Goal: Information Seeking & Learning: Learn about a topic

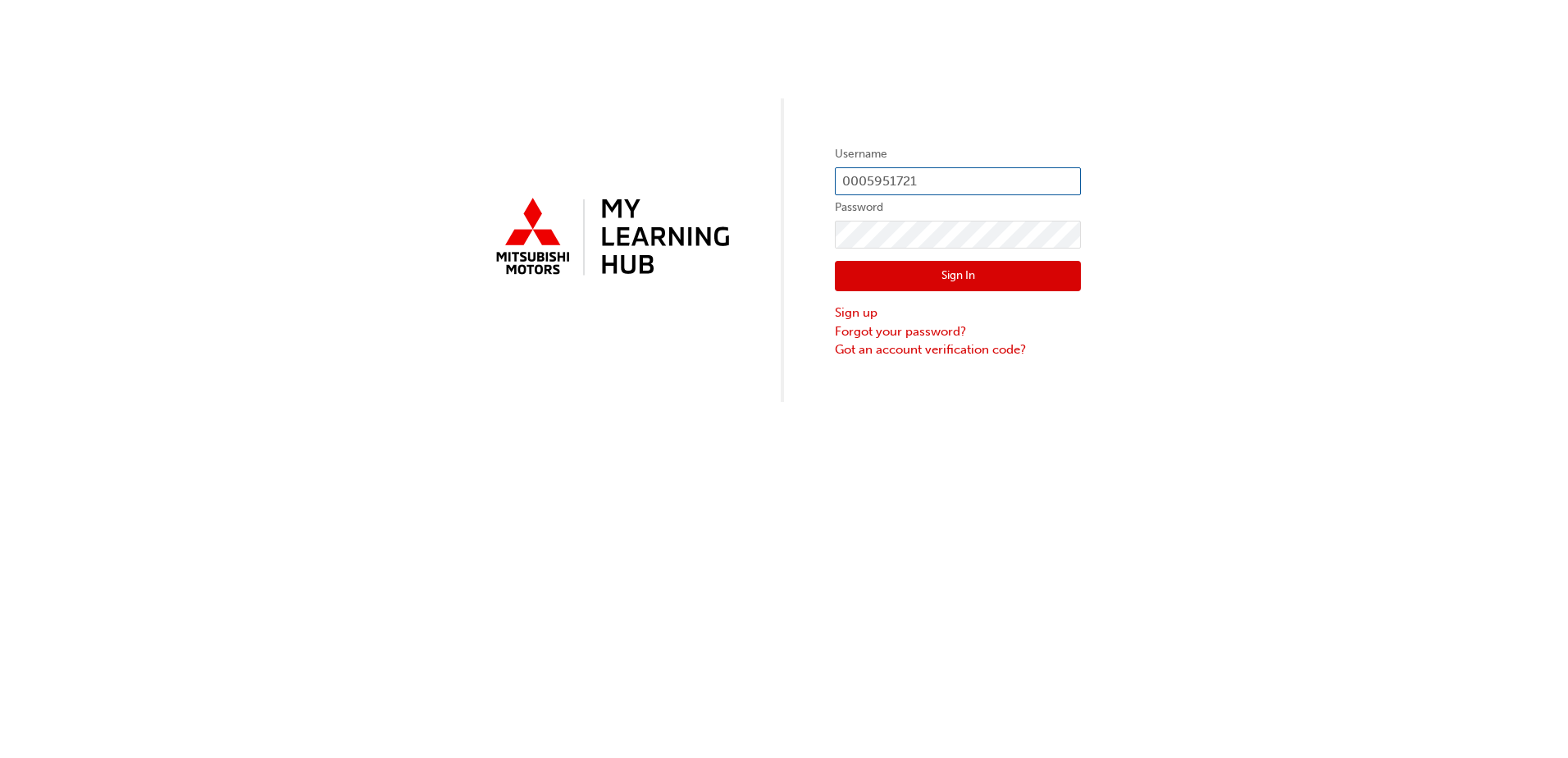
click at [949, 178] on input "0005951721" at bounding box center [958, 181] width 246 height 28
click at [956, 184] on input "0005951721" at bounding box center [958, 181] width 246 height 28
type input "0"
click at [871, 188] on input "text" at bounding box center [958, 181] width 246 height 28
type input "0005994913"
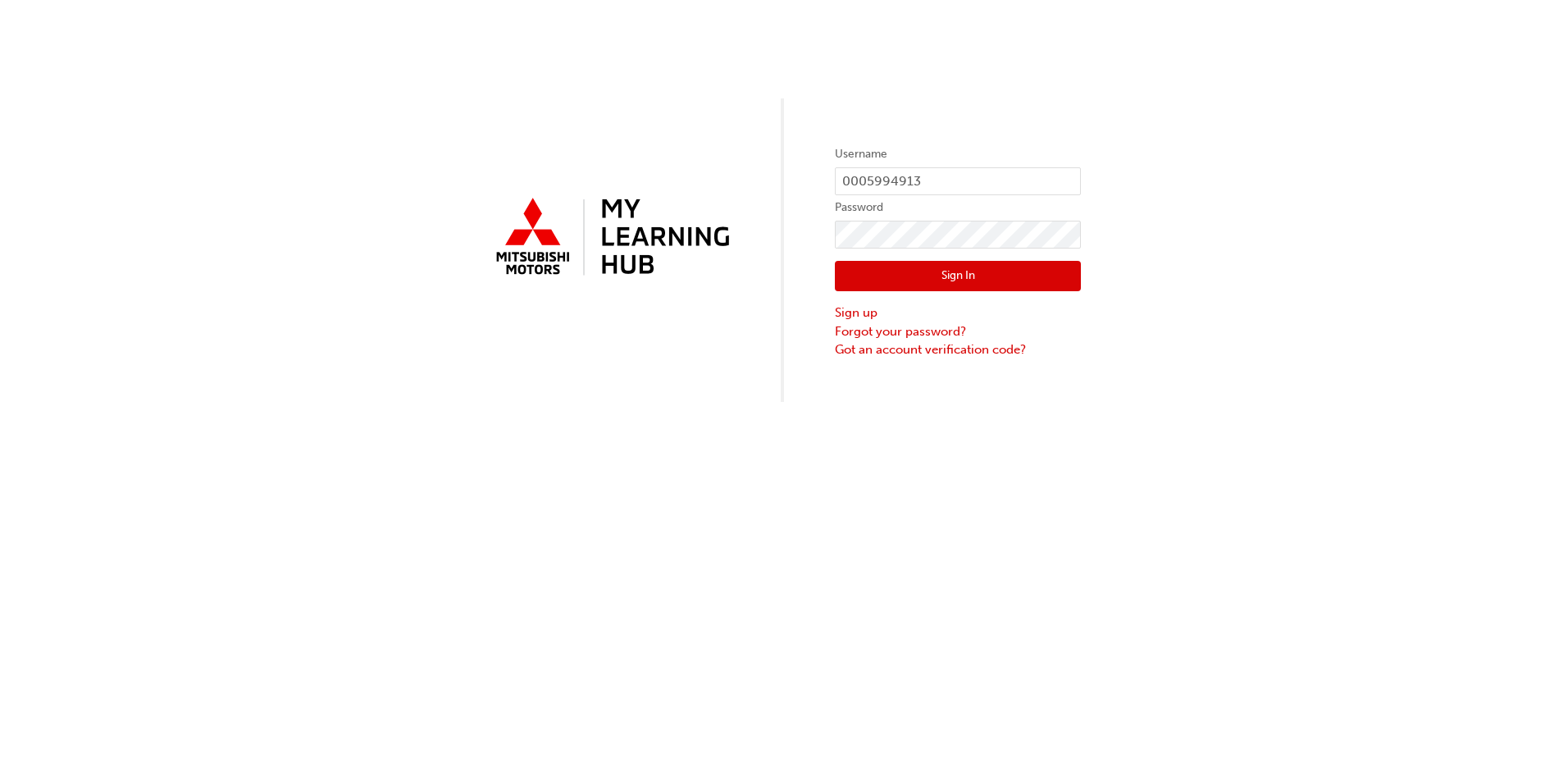
click at [1043, 278] on button "Sign In" at bounding box center [958, 276] width 246 height 31
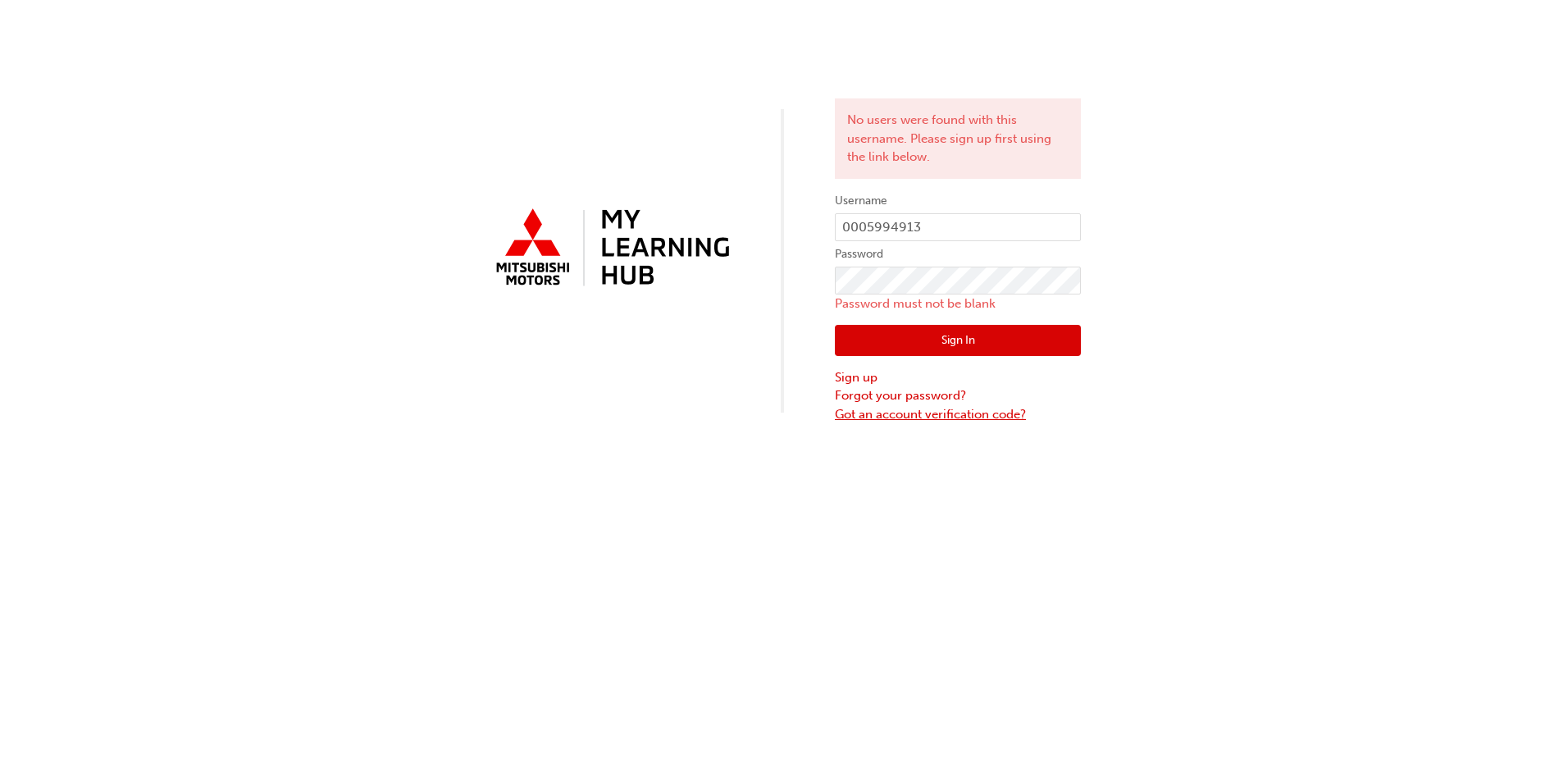
click at [969, 417] on link "Got an account verification code?" at bounding box center [958, 414] width 246 height 19
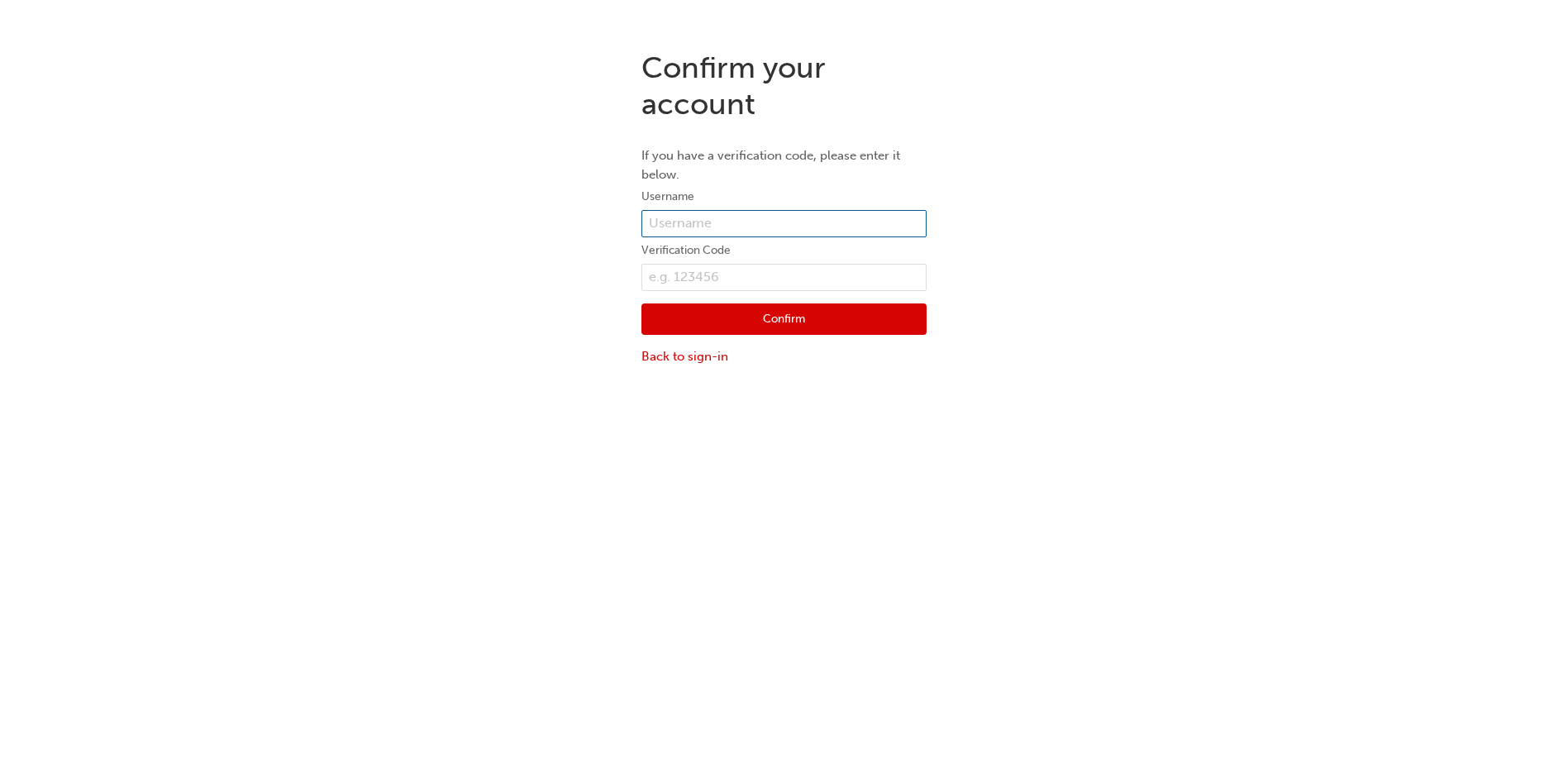
click at [715, 228] on input "text" at bounding box center [784, 224] width 285 height 28
click at [980, 200] on div "Confirm your account If you have a verification code, please enter it below. Us…" at bounding box center [784, 207] width 1568 height 340
click at [798, 228] on input "text" at bounding box center [784, 224] width 285 height 28
type input "000"
click at [1089, 205] on div "Confirm your account If you have a verification code, please enter it below. Us…" at bounding box center [784, 207] width 1568 height 340
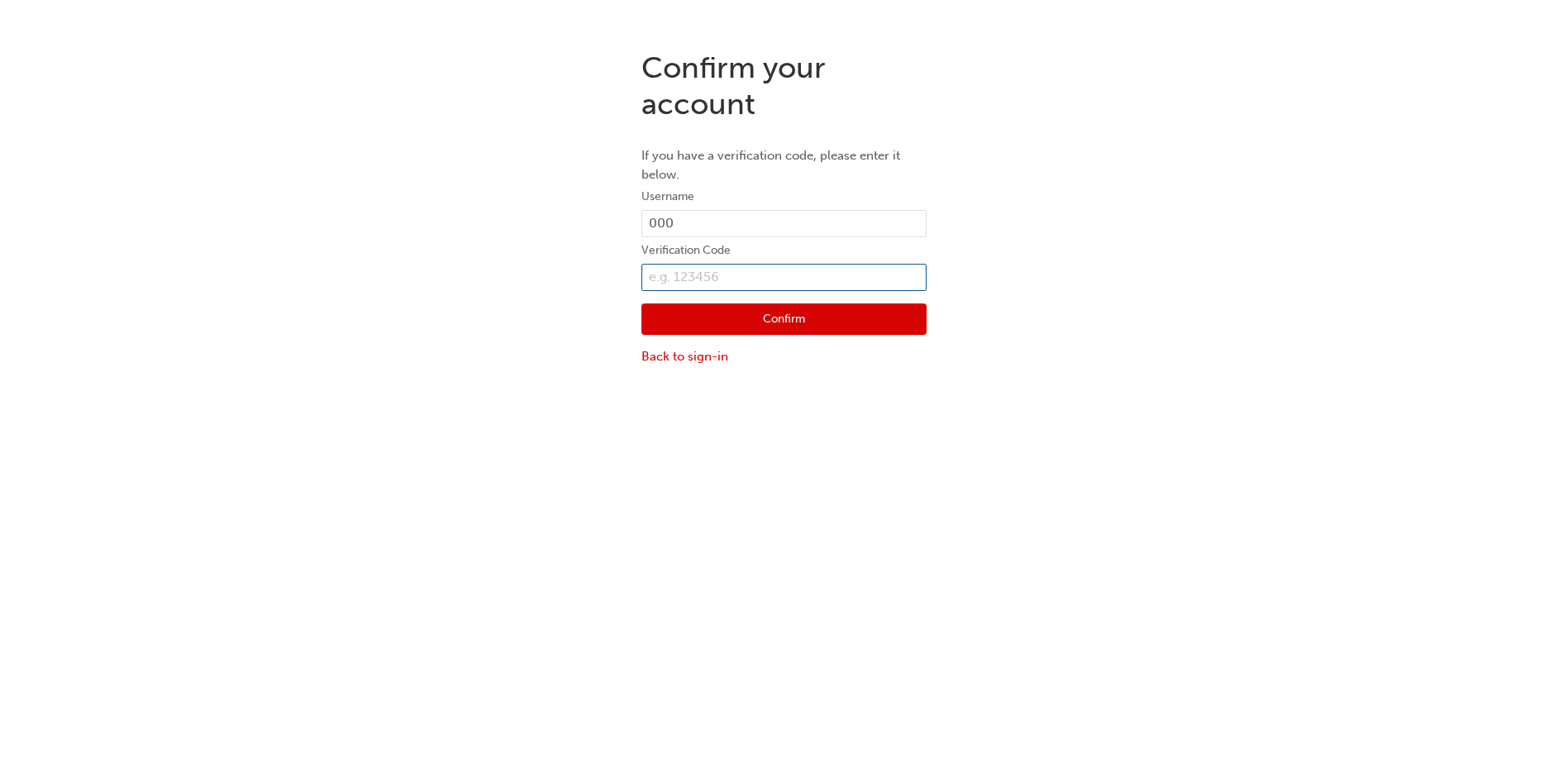
click at [735, 277] on input "text" at bounding box center [784, 277] width 285 height 28
click at [736, 223] on input "000" at bounding box center [784, 224] width 285 height 28
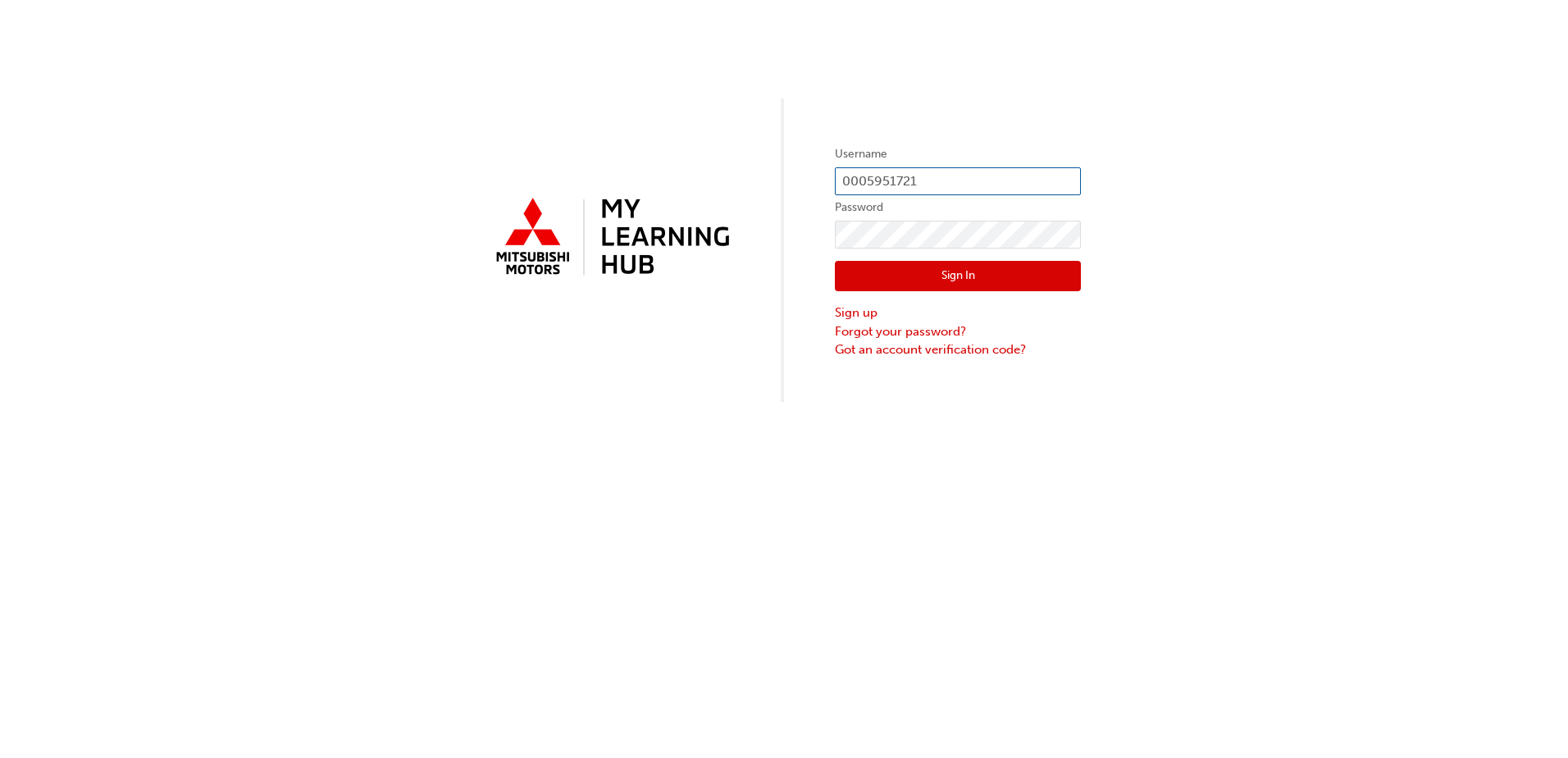
drag, startPoint x: 1001, startPoint y: 169, endPoint x: 705, endPoint y: 170, distance: 296.0
click at [705, 170] on div "Username 0005951721 Password Sign In Sign up Forgot your password? Got an accou…" at bounding box center [784, 201] width 1568 height 402
type input "J"
type input "JAROM REA"
click at [997, 287] on button "Sign In" at bounding box center [958, 276] width 246 height 31
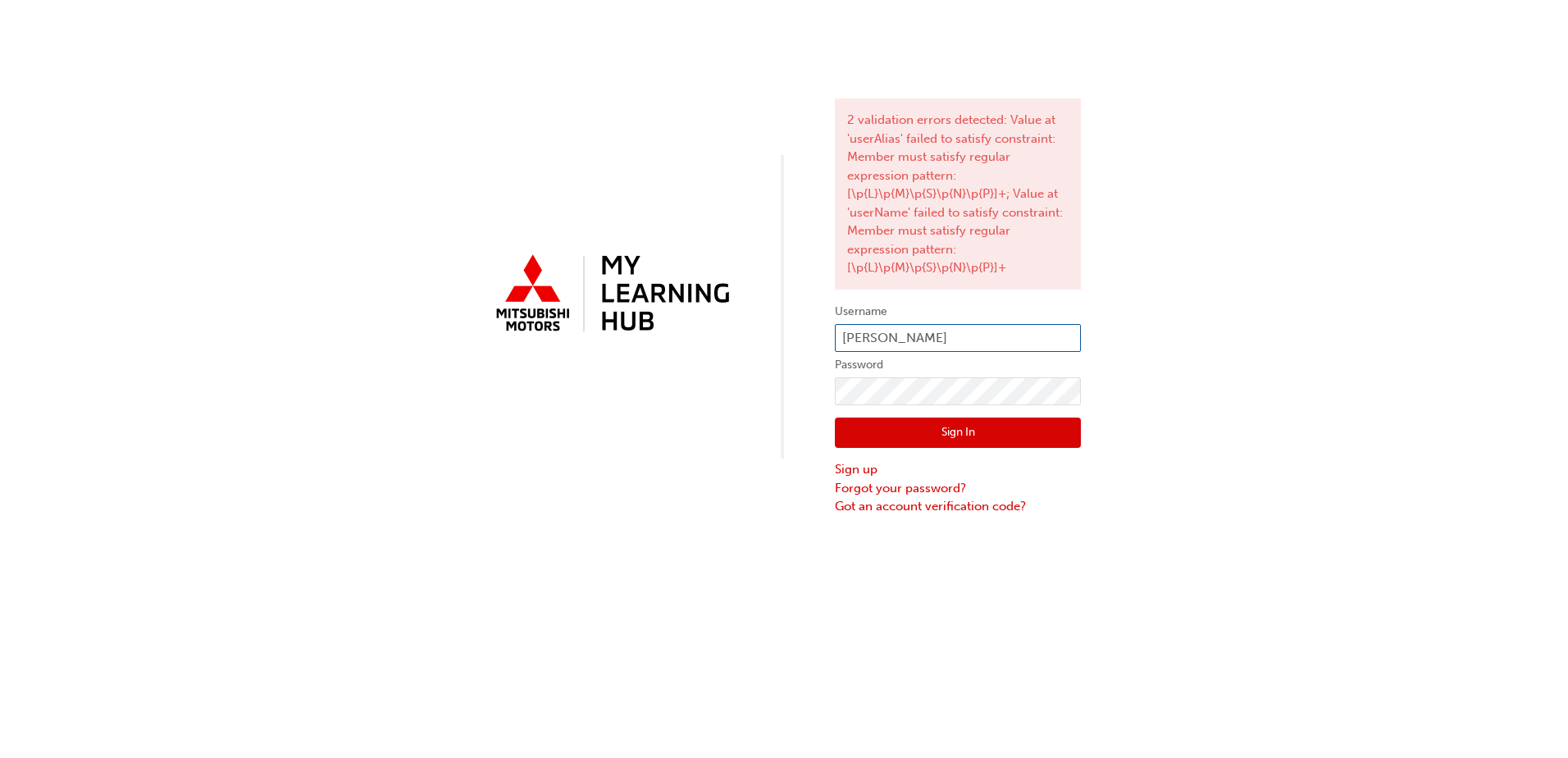
click at [993, 340] on input "JAROM REA" at bounding box center [958, 338] width 246 height 28
type input "J"
type input "Q323JREA"
click at [1019, 427] on button "Sign In" at bounding box center [958, 433] width 246 height 31
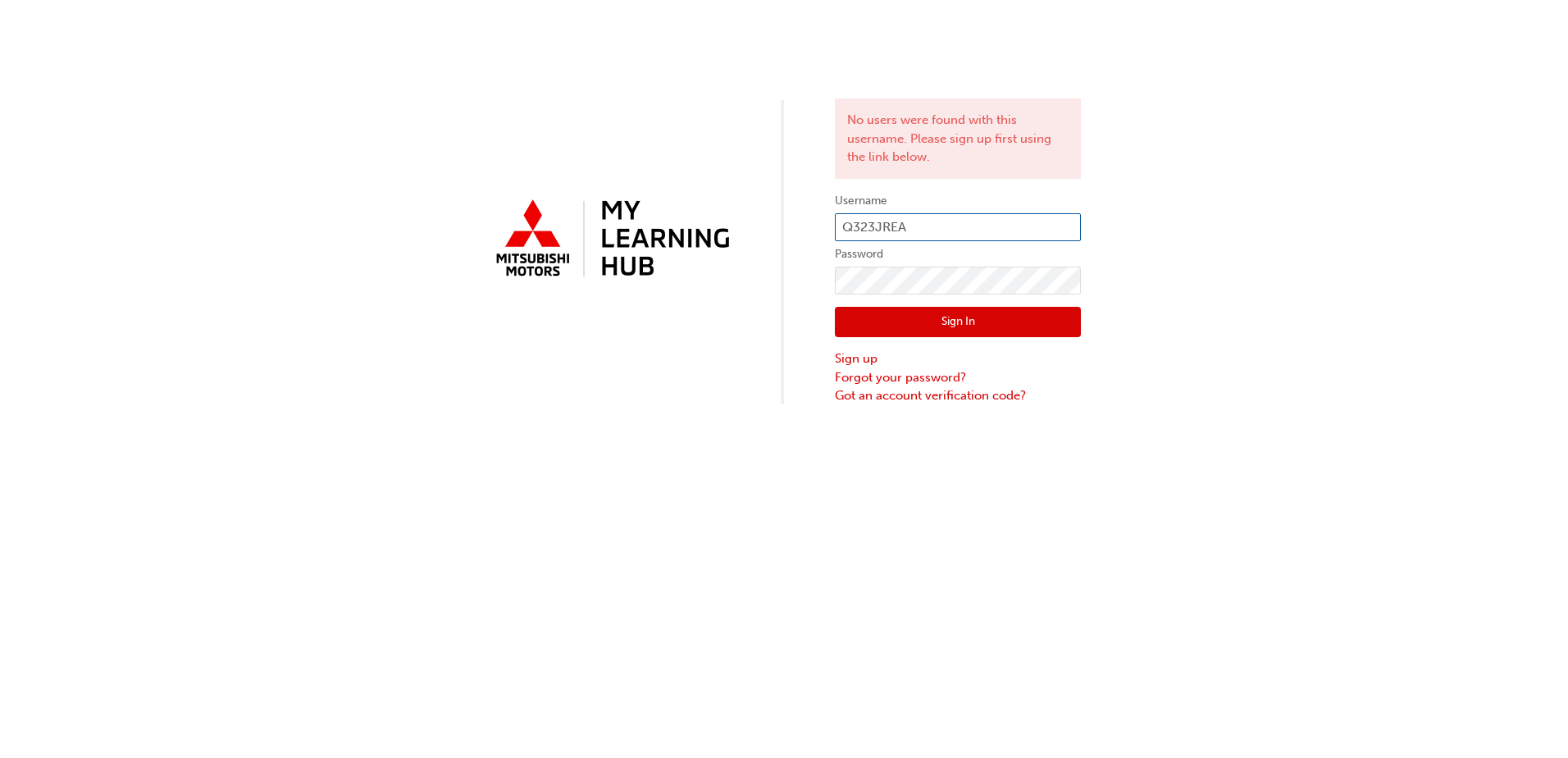
click at [949, 219] on input "Q323JREA" at bounding box center [958, 227] width 246 height 28
type input "Q"
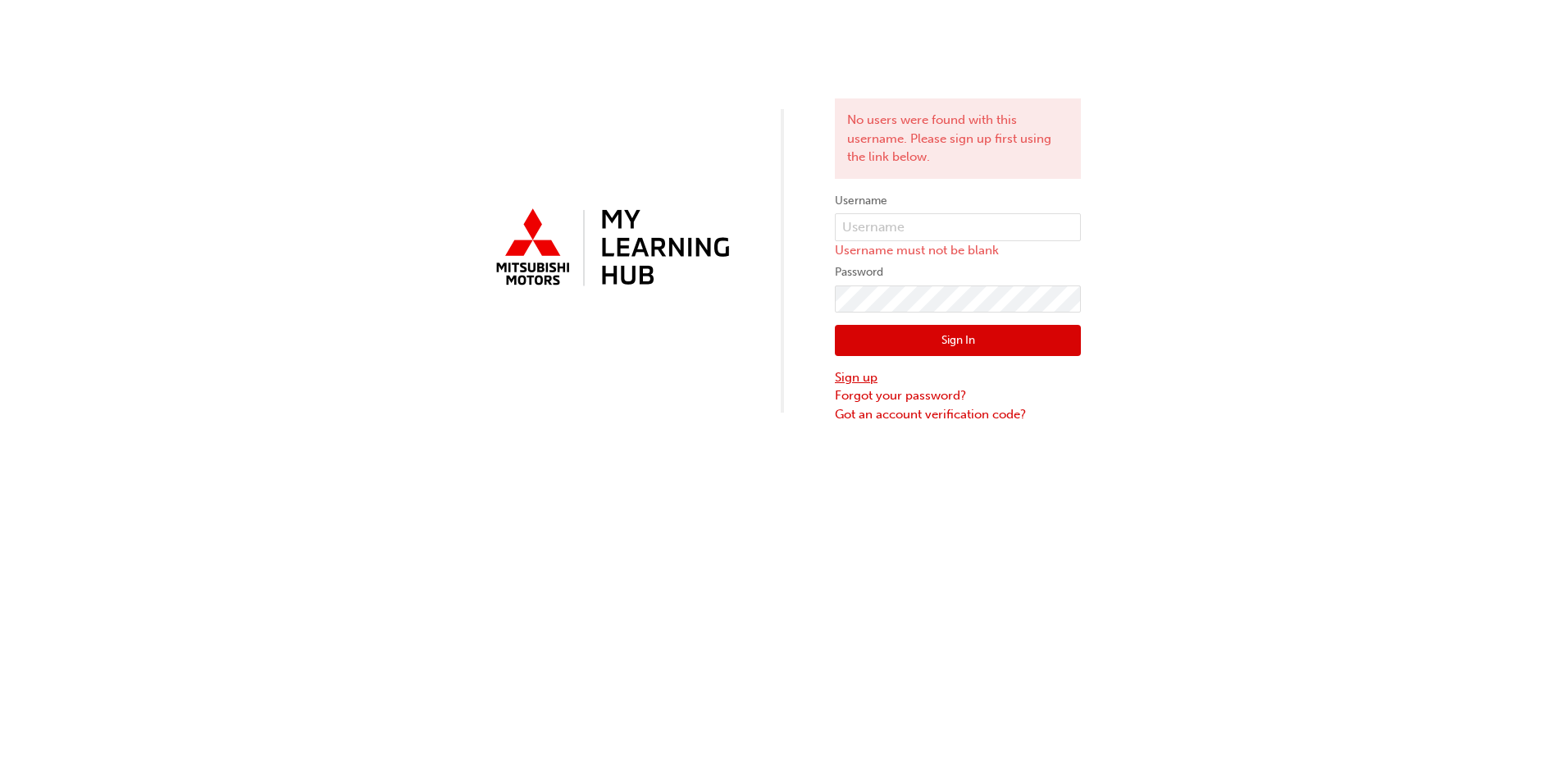
click at [866, 378] on link "Sign up" at bounding box center [958, 377] width 246 height 19
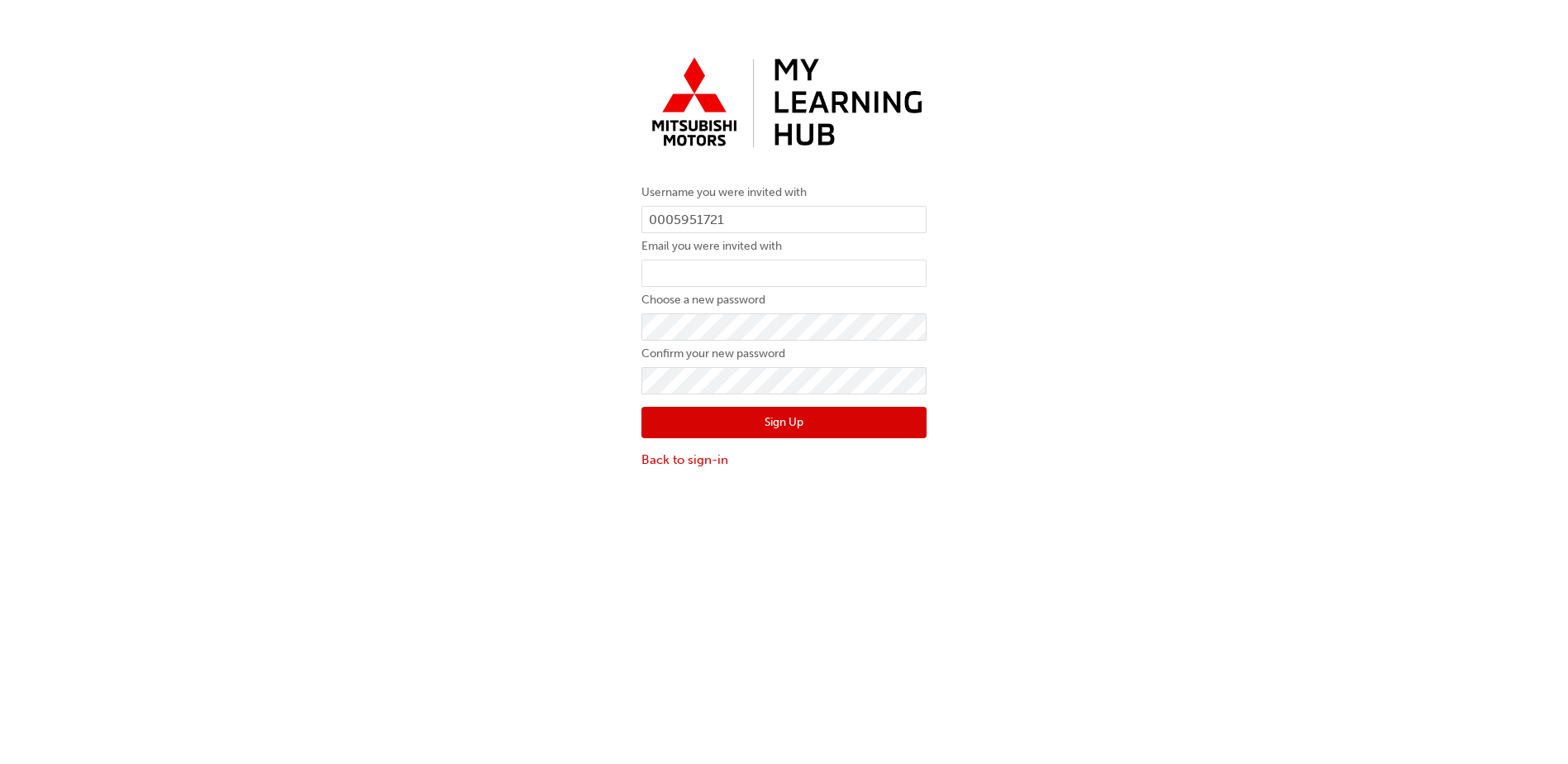
click at [996, 197] on div "Username you were invited with 0005951721 Email you were invited with Choose a …" at bounding box center [784, 259] width 1568 height 444
click at [840, 217] on input "0005951721" at bounding box center [784, 219] width 285 height 28
drag, startPoint x: 663, startPoint y: 223, endPoint x: 708, endPoint y: 226, distance: 45.1
click at [676, 223] on input "0005951721" at bounding box center [784, 219] width 285 height 28
type input "0005994913"
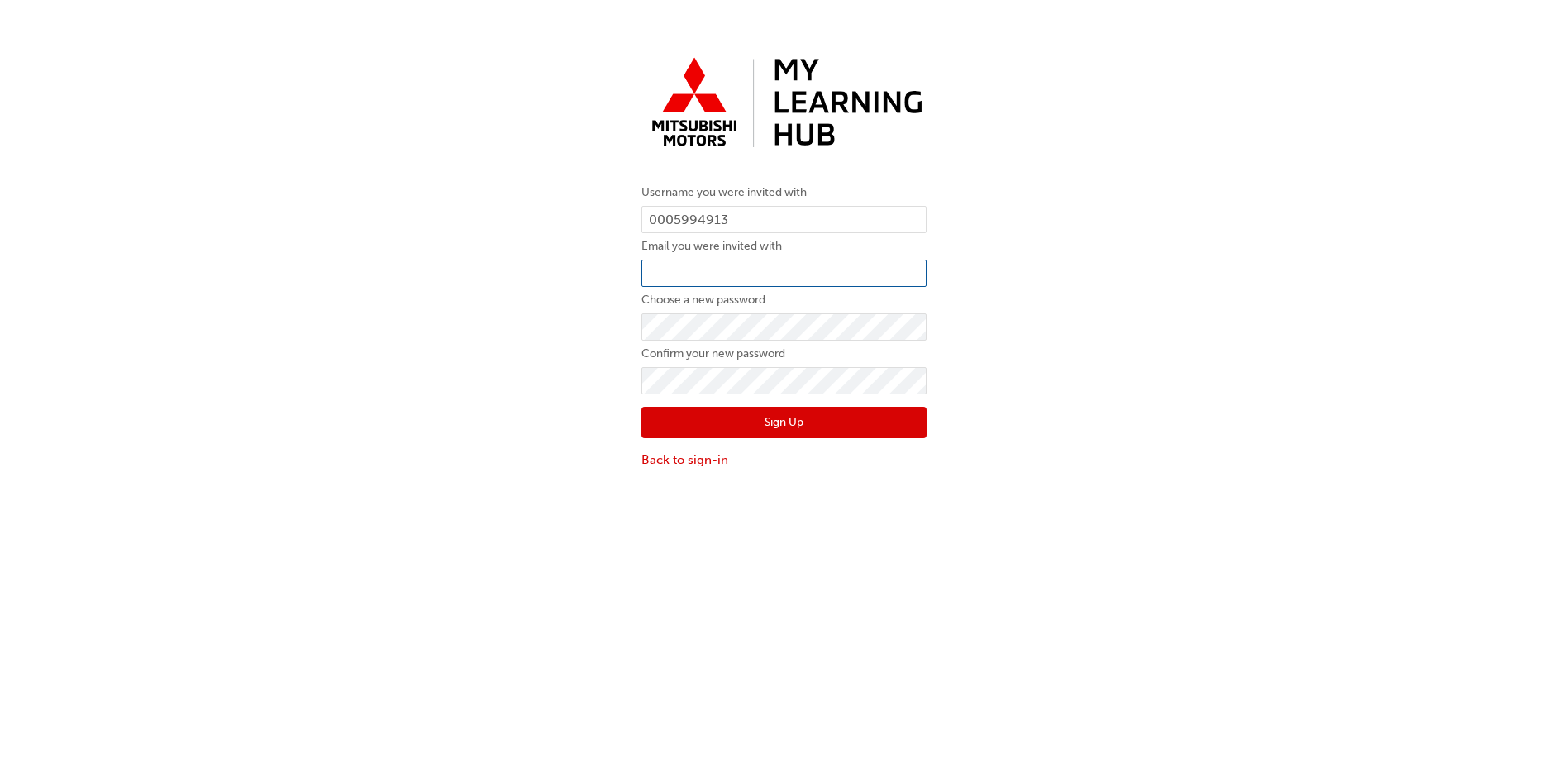
click at [695, 276] on input "email" at bounding box center [784, 274] width 285 height 28
type input "jarom.rea@cricks.com.au"
click at [615, 325] on div "Username you were invited with 0005994913 Email you were invited with jarom.rea…" at bounding box center [784, 259] width 1568 height 444
click at [802, 436] on button "Sign Up" at bounding box center [784, 423] width 285 height 31
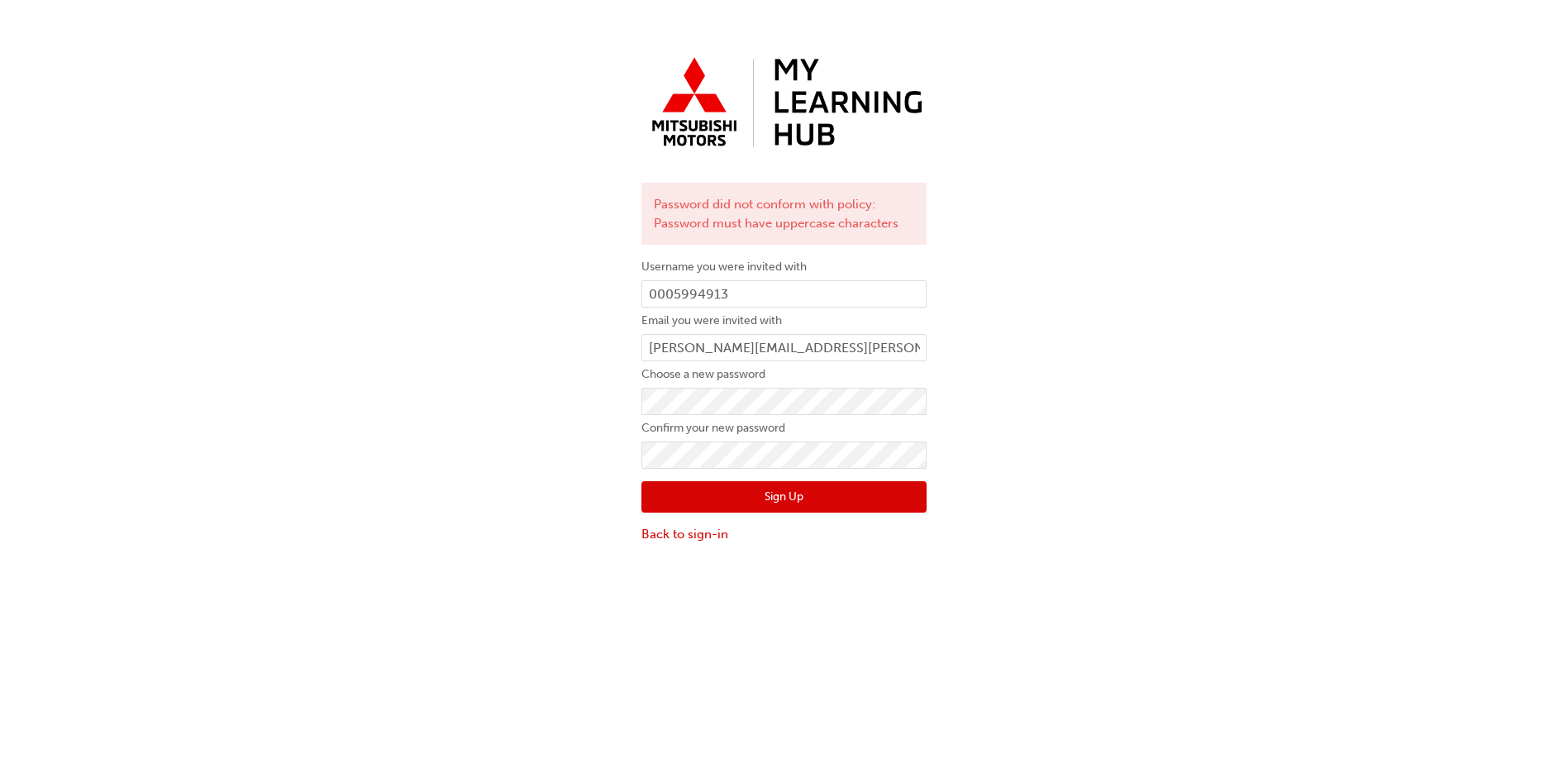
click at [809, 485] on button "Sign Up" at bounding box center [784, 497] width 285 height 31
click at [821, 509] on button "Sign Up" at bounding box center [784, 497] width 285 height 31
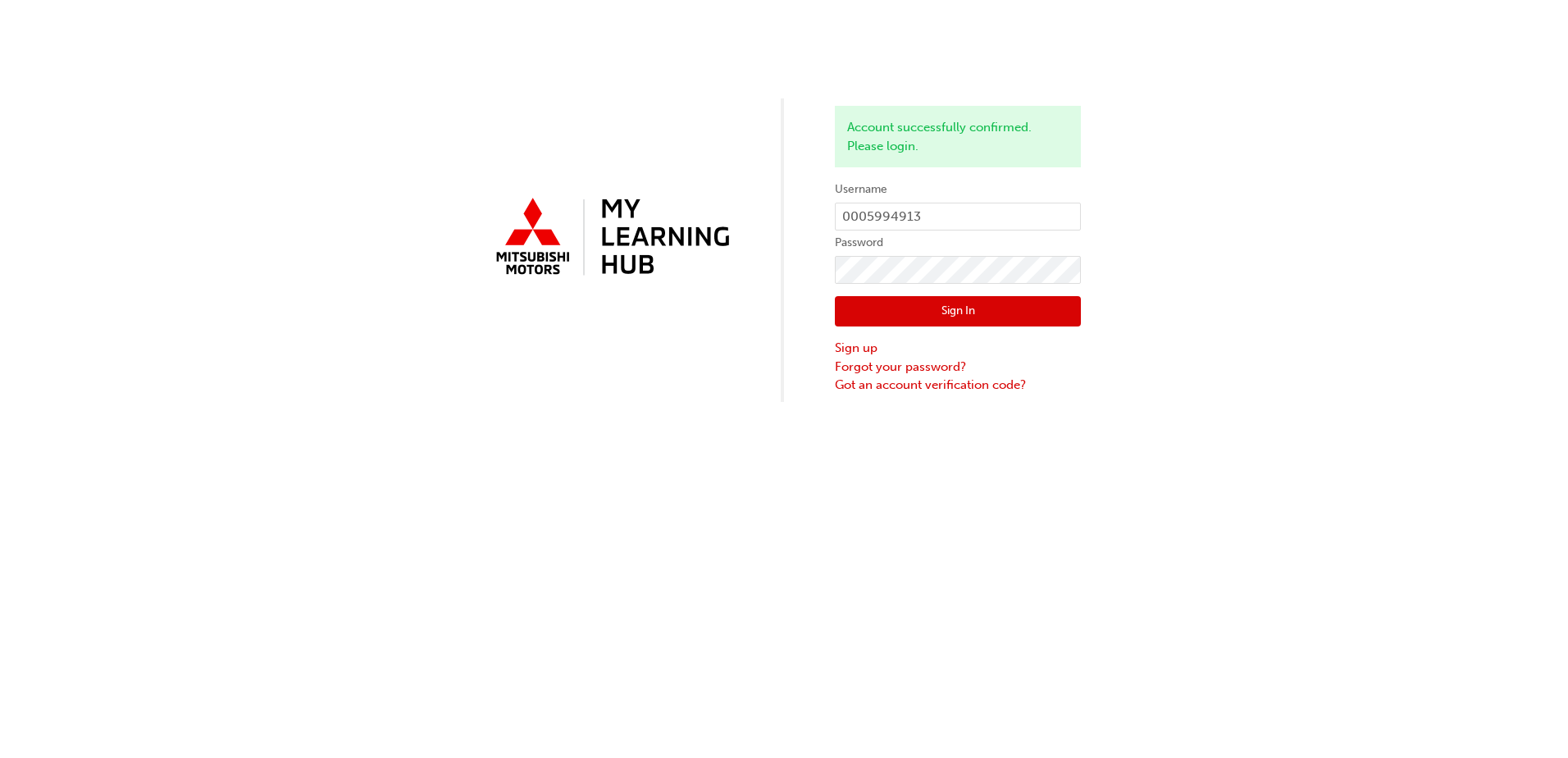
click at [1043, 299] on button "Sign In" at bounding box center [958, 312] width 246 height 31
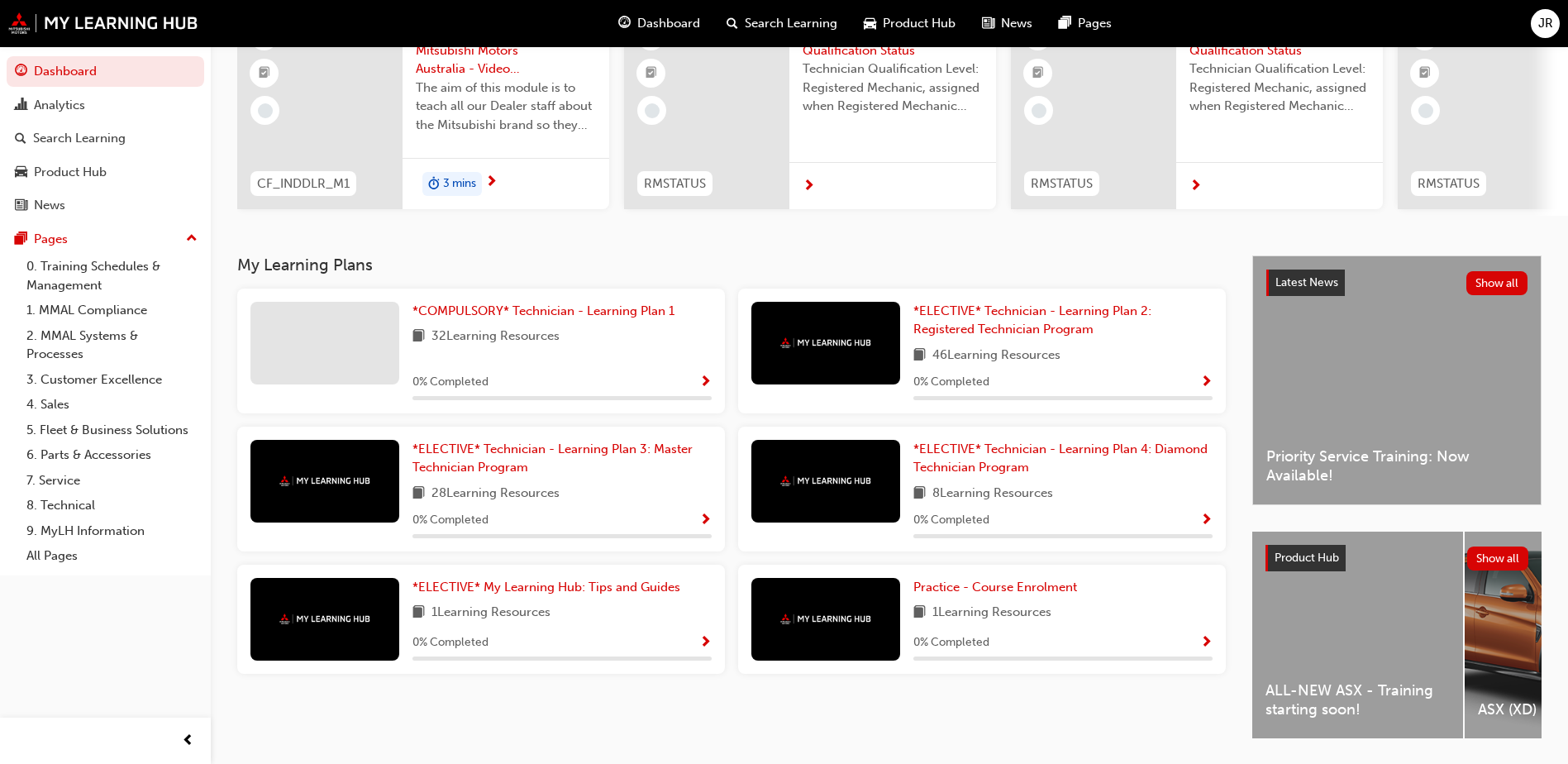
scroll to position [224, 0]
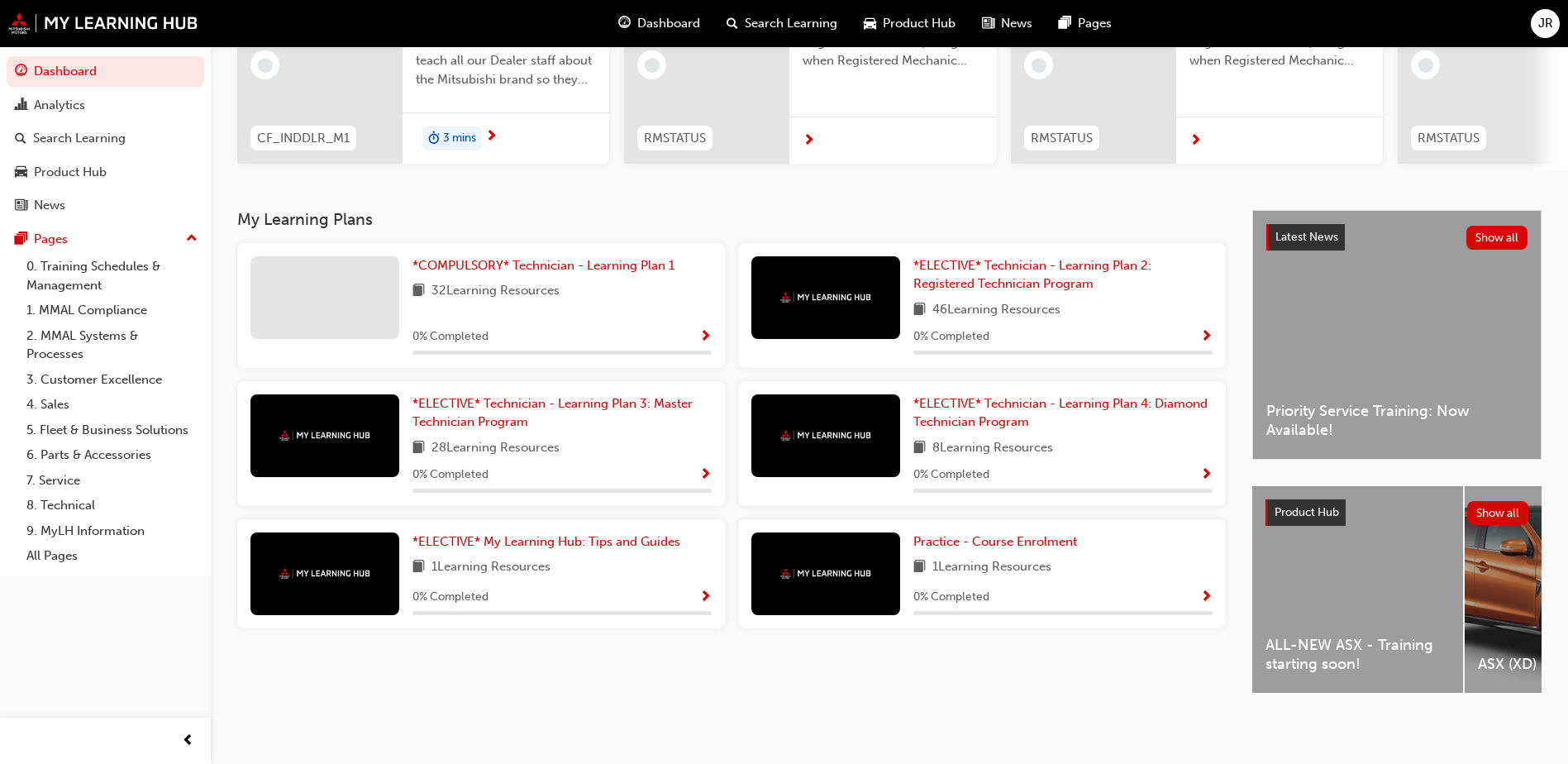
click at [1370, 538] on div "ALL-NEW ASX - Training starting soon!" at bounding box center [1358, 588] width 211 height 206
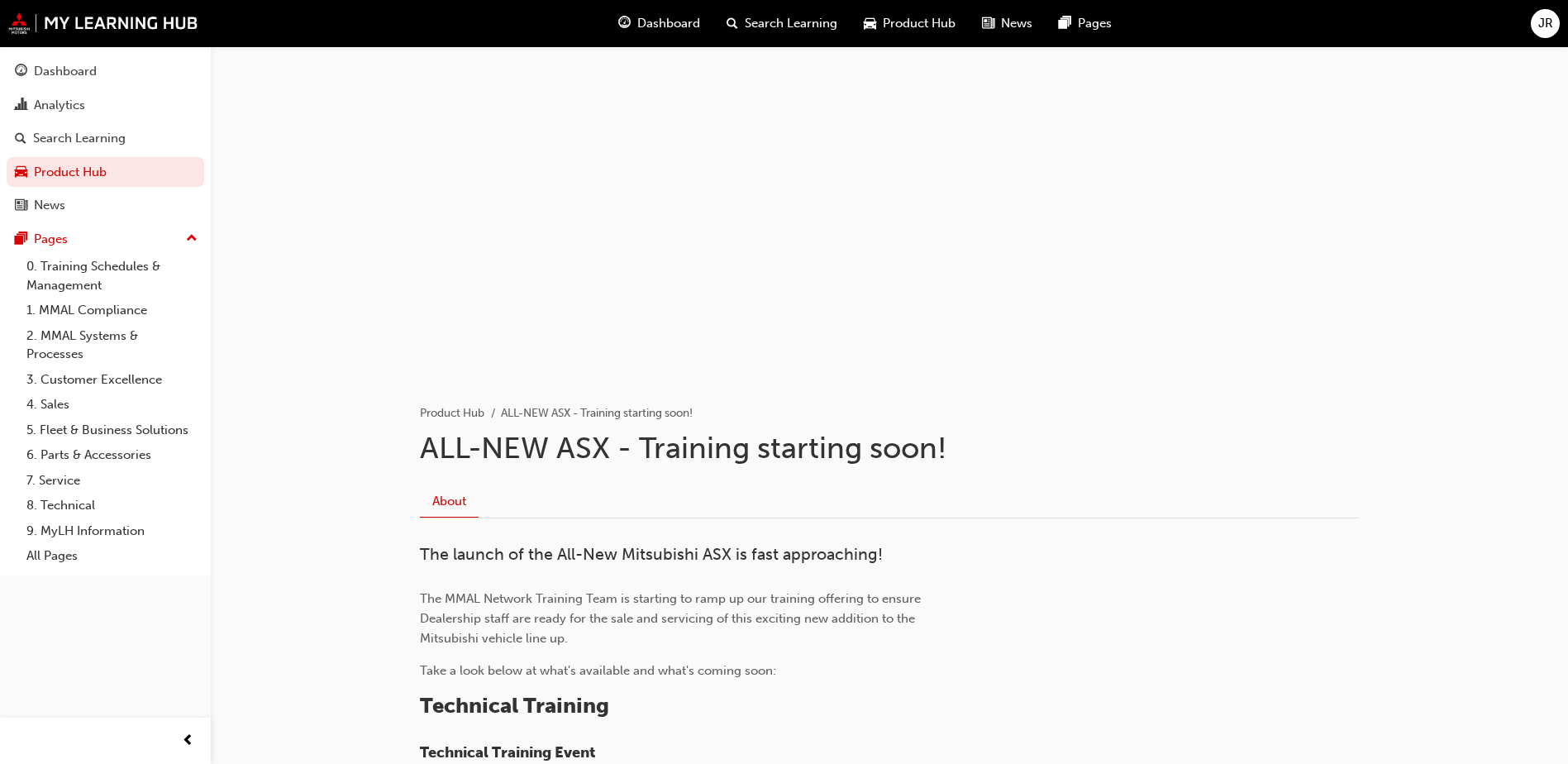
click at [883, 27] on span "Product Hub" at bounding box center [919, 23] width 73 height 19
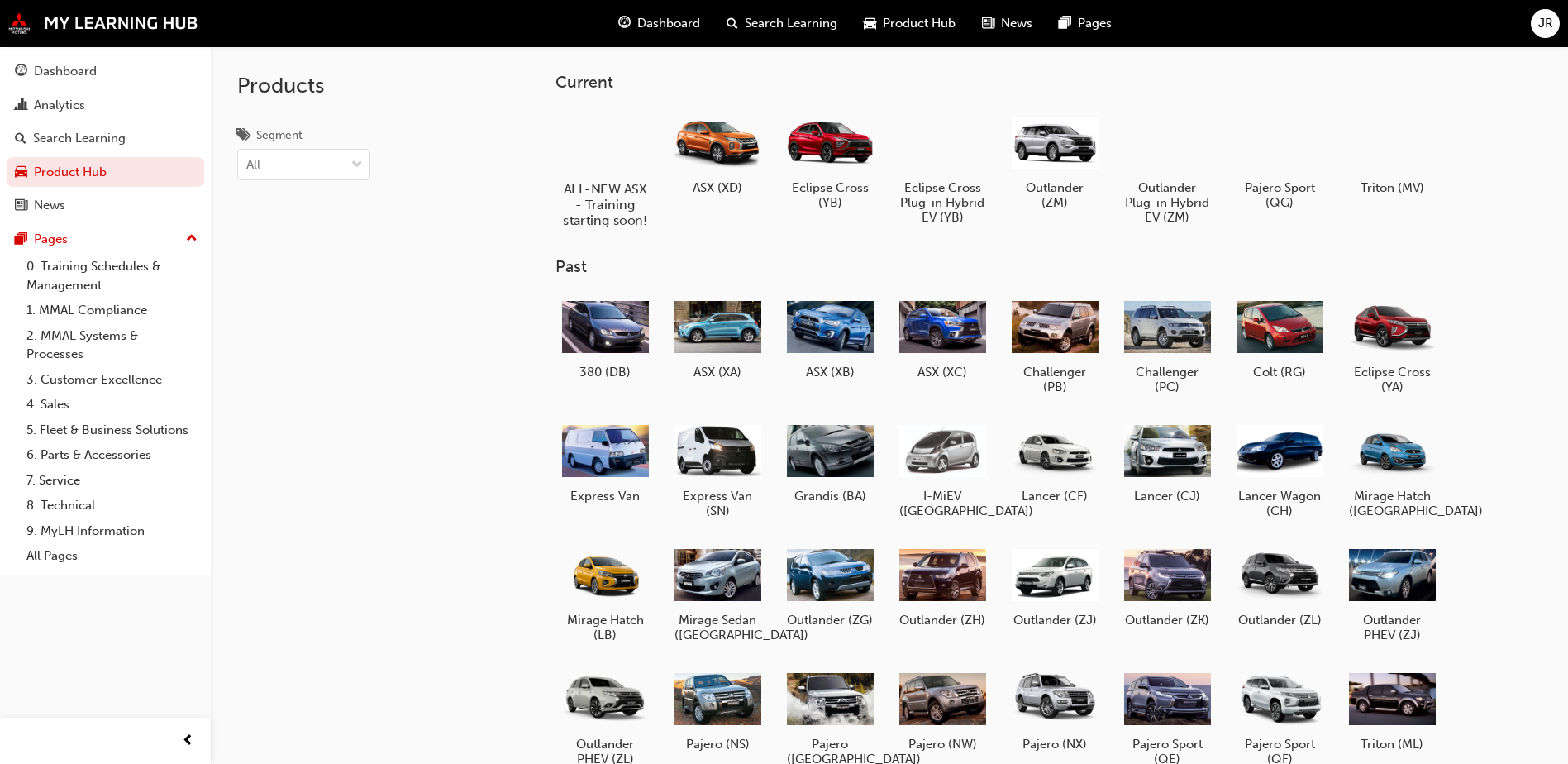
click at [597, 154] on div at bounding box center [605, 141] width 92 height 66
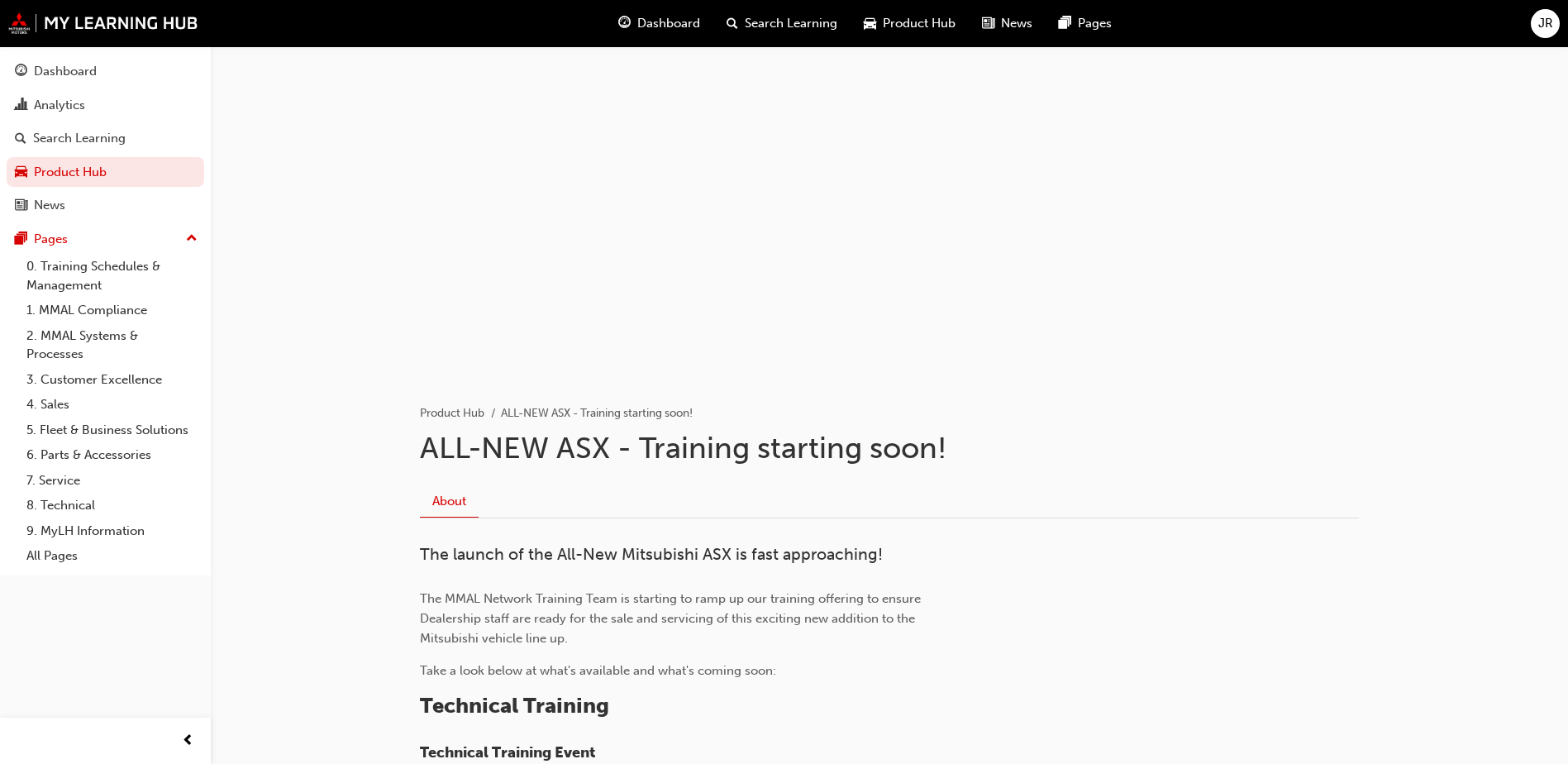
click at [805, 31] on span "Search Learning" at bounding box center [791, 23] width 93 height 19
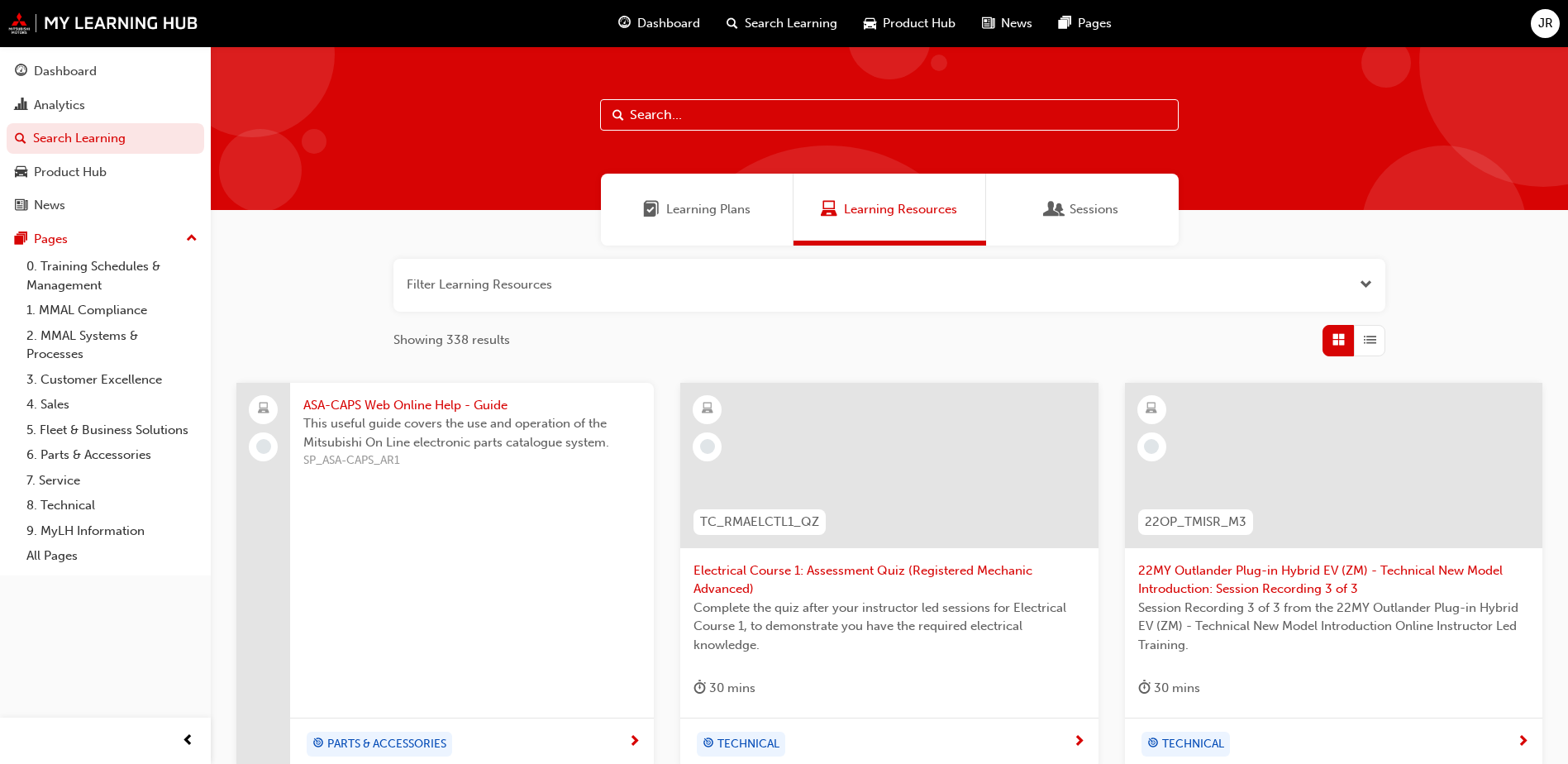
click at [671, 114] on input "text" at bounding box center [889, 115] width 578 height 31
type input "a"
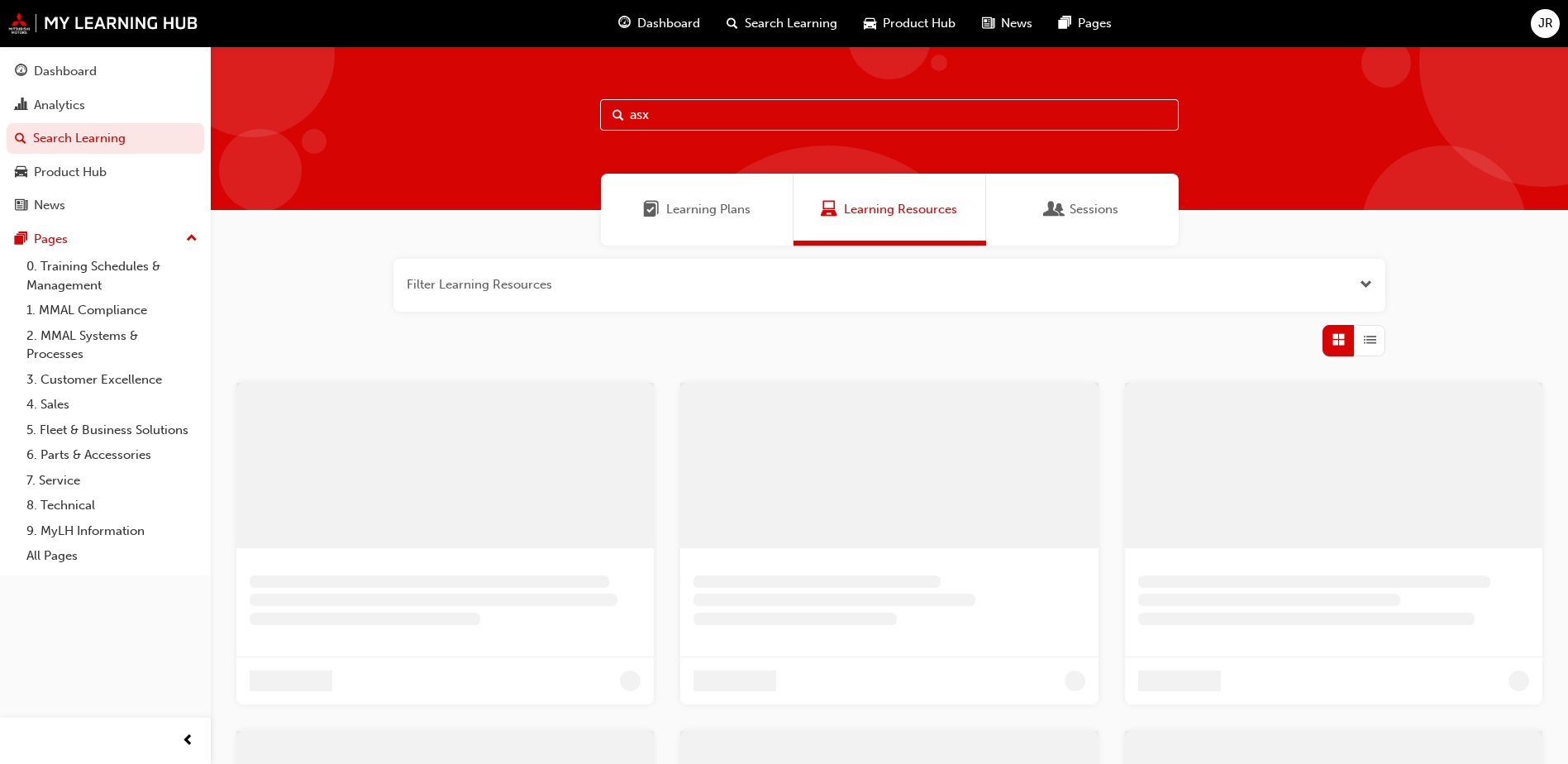
type input "asx"
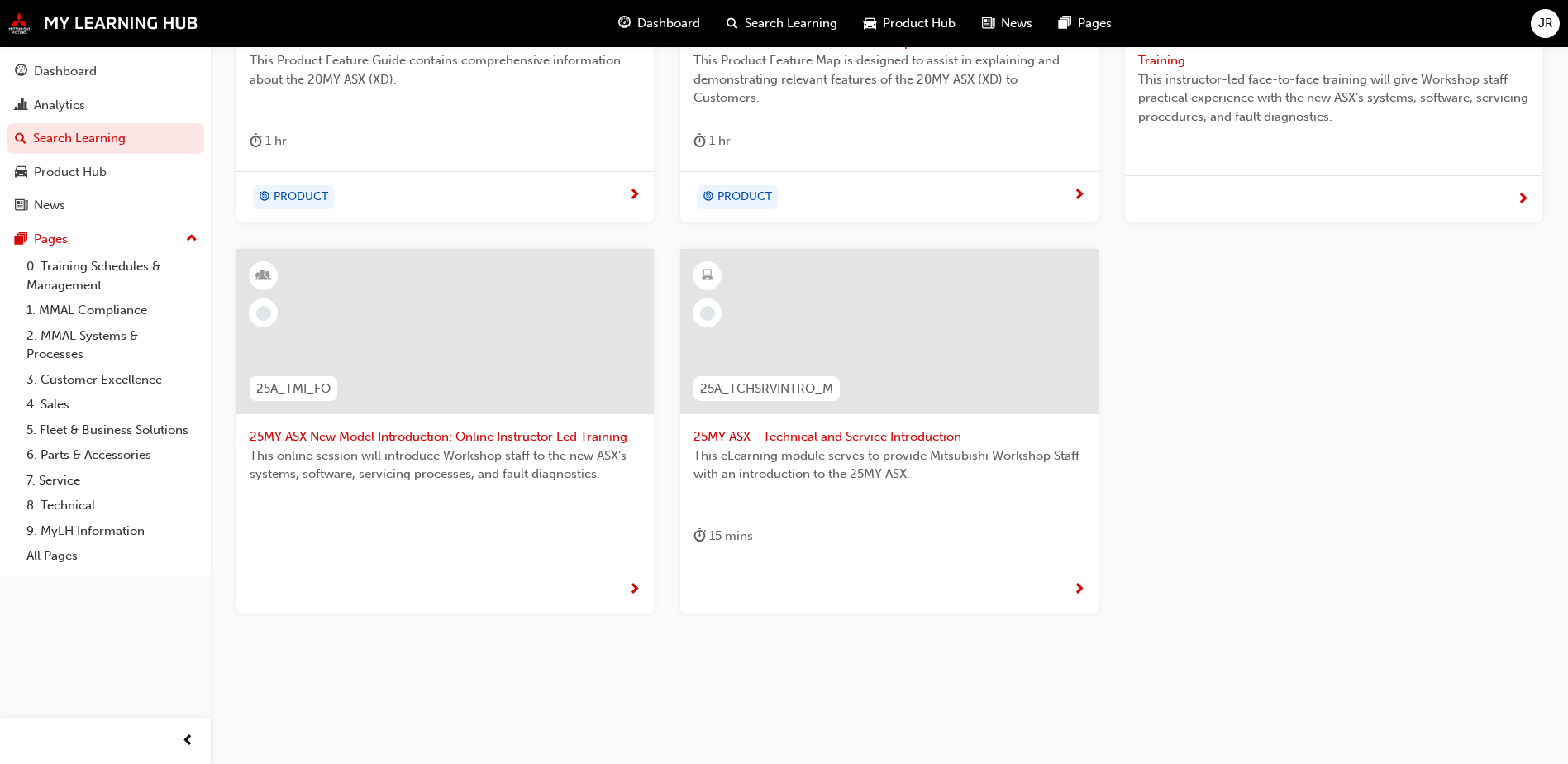
scroll to position [538, 0]
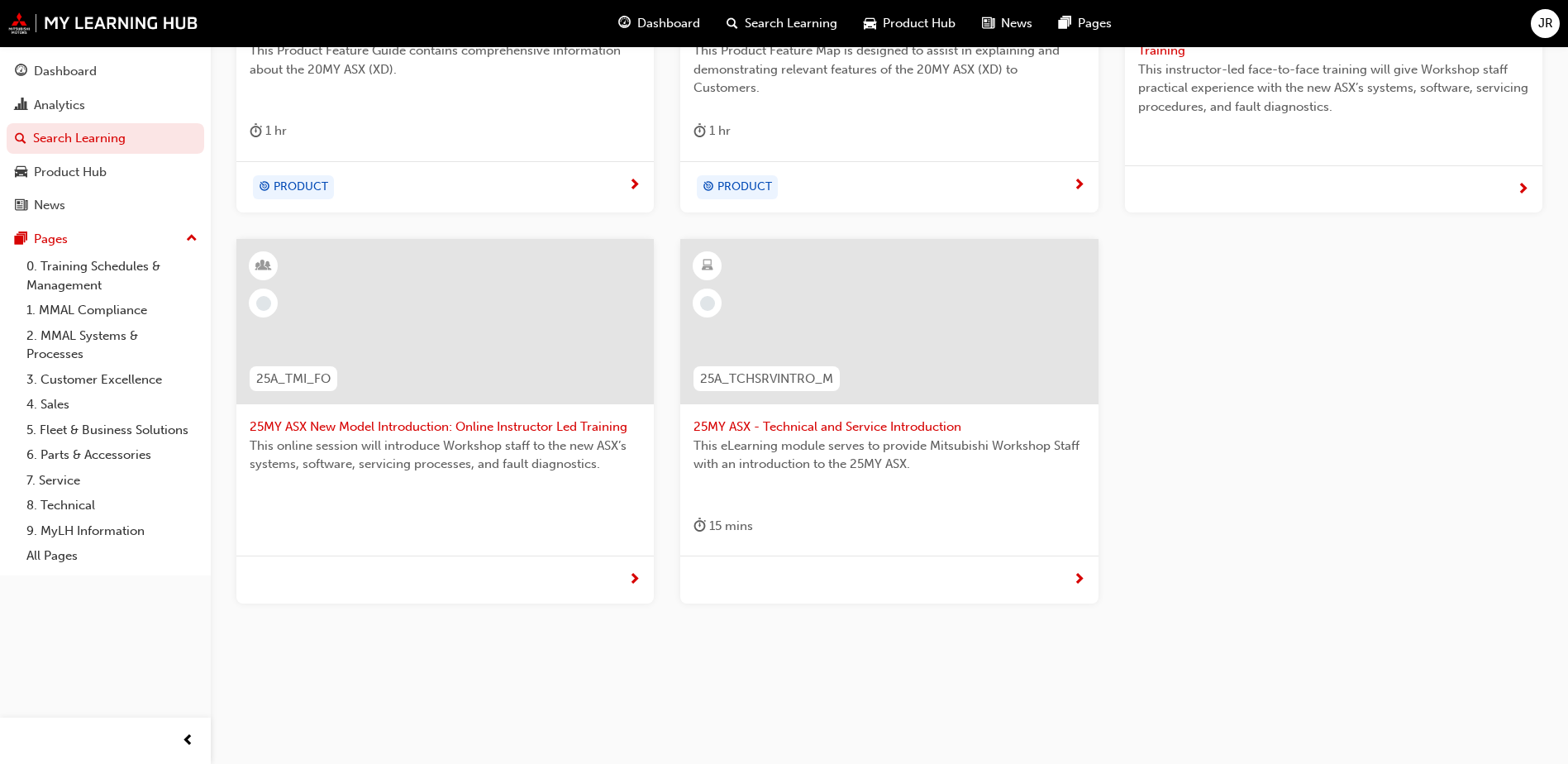
click at [1073, 581] on div at bounding box center [1079, 580] width 12 height 20
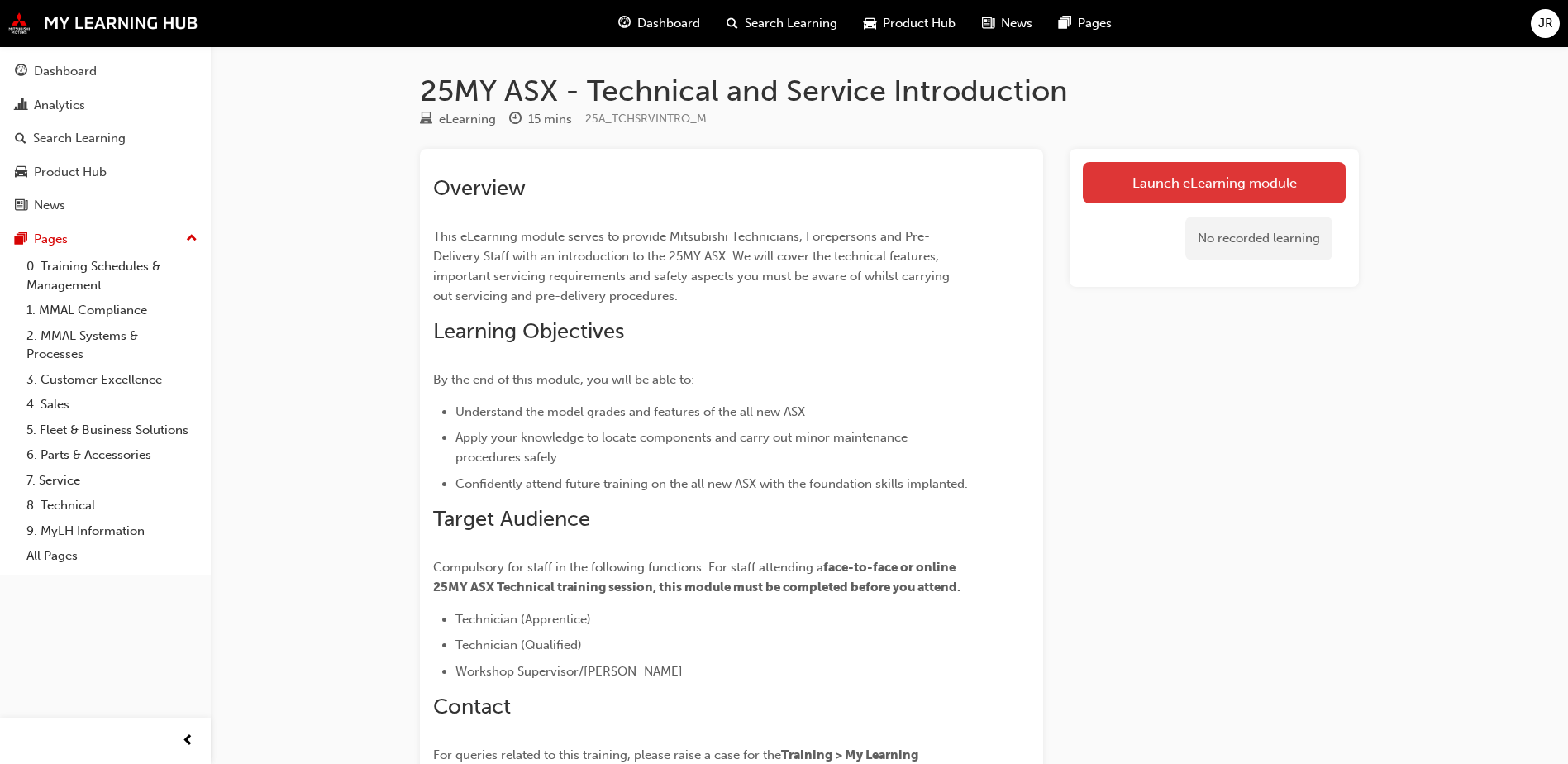
click at [1211, 174] on link "Launch eLearning module" at bounding box center [1214, 182] width 263 height 42
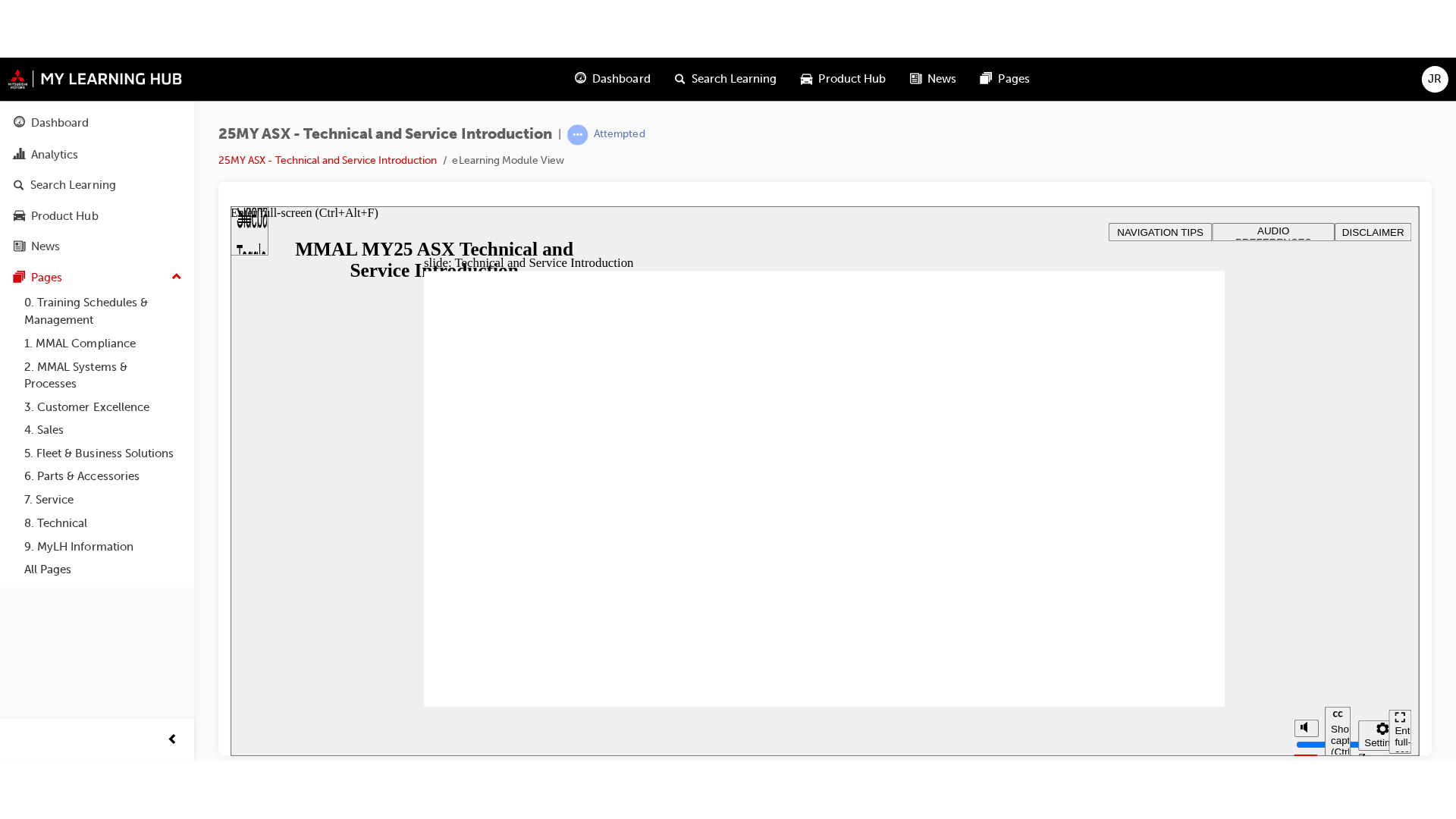
click at [1391, 700] on div "Enter full-screen (Ctrl+Alt+F)" at bounding box center [1396, 745] width 11 height 46
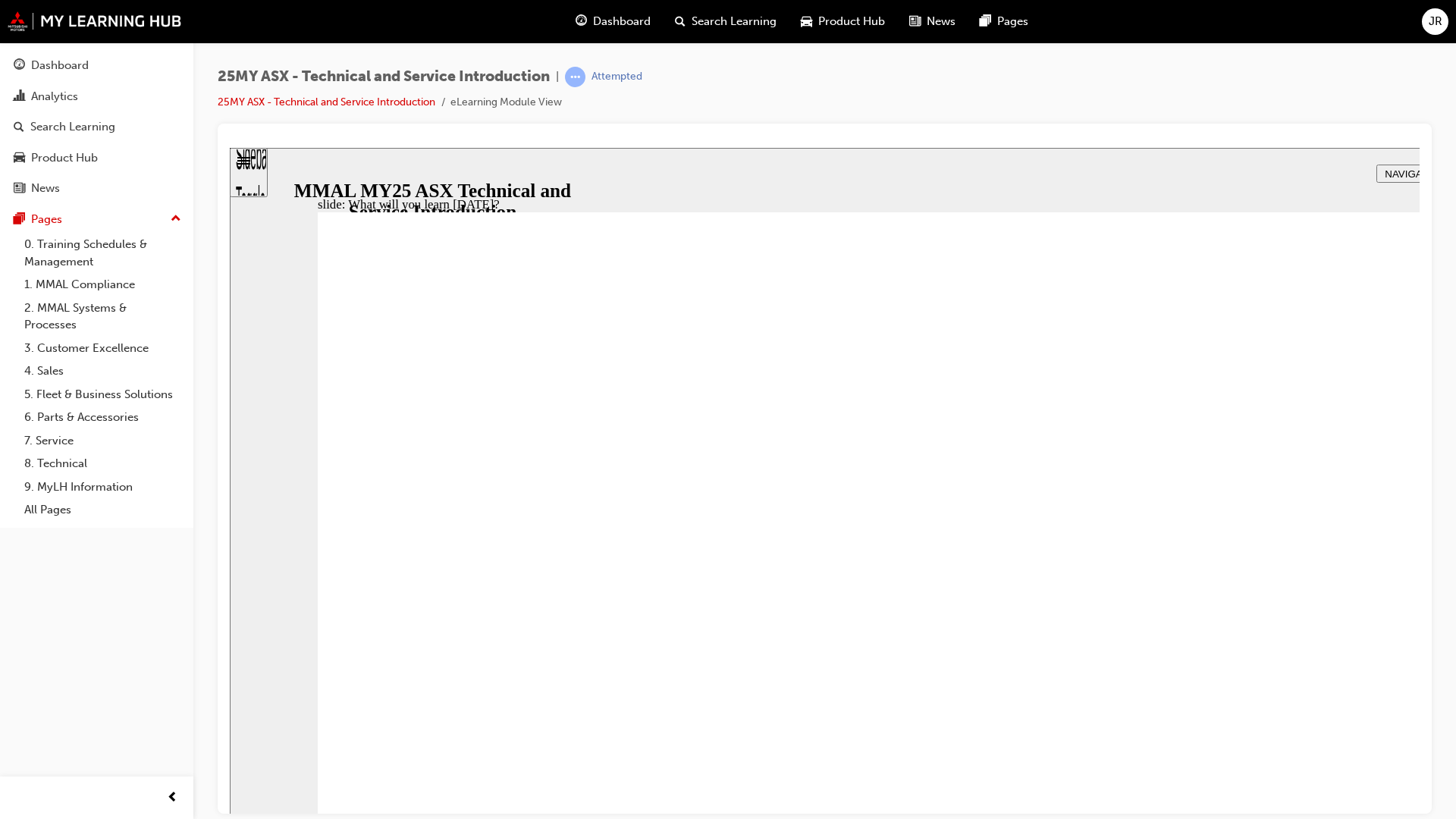
drag, startPoint x: 1575, startPoint y: 884, endPoint x: 1580, endPoint y: 907, distance: 23.5
type input "2"
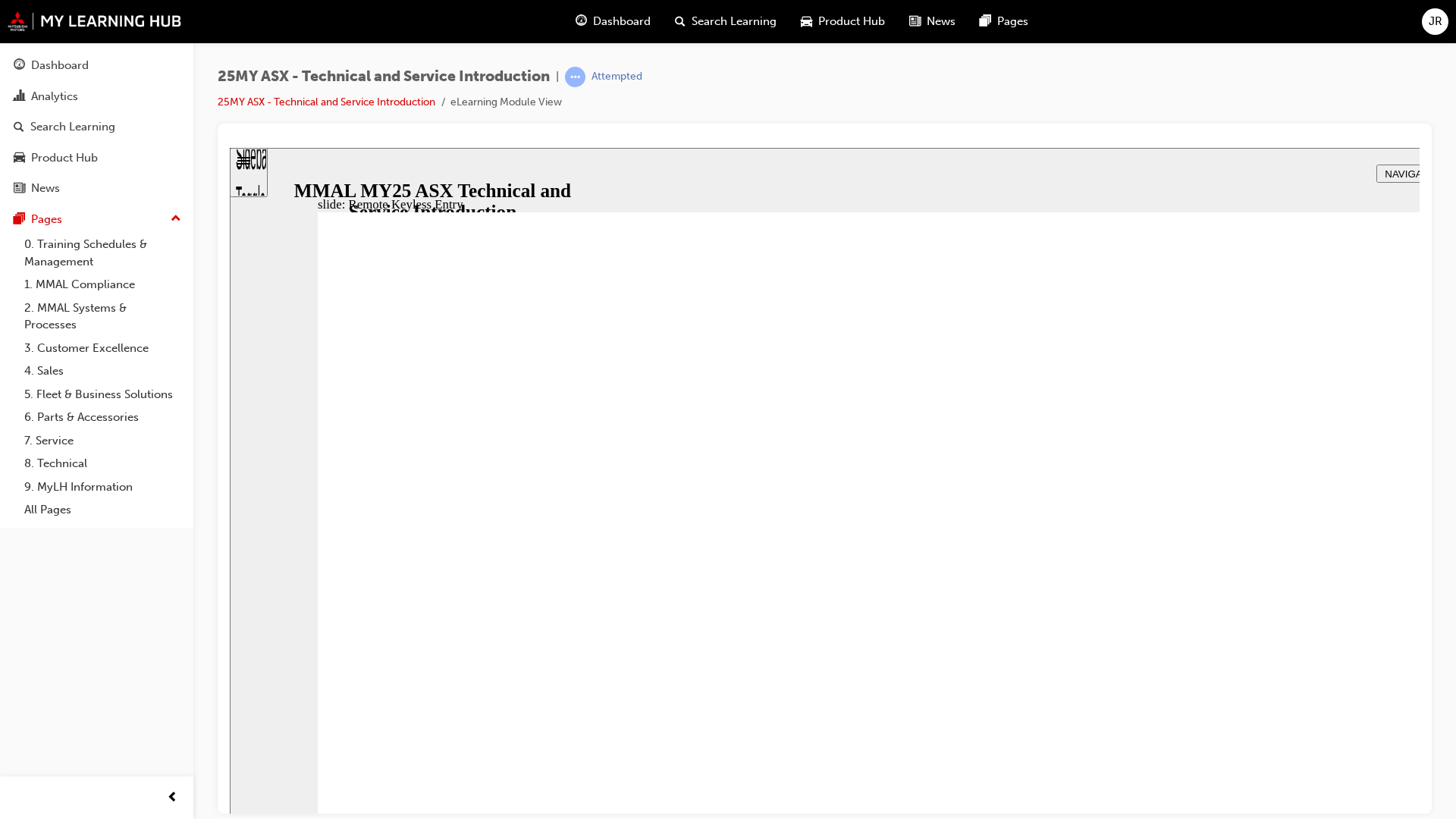
type input "21"
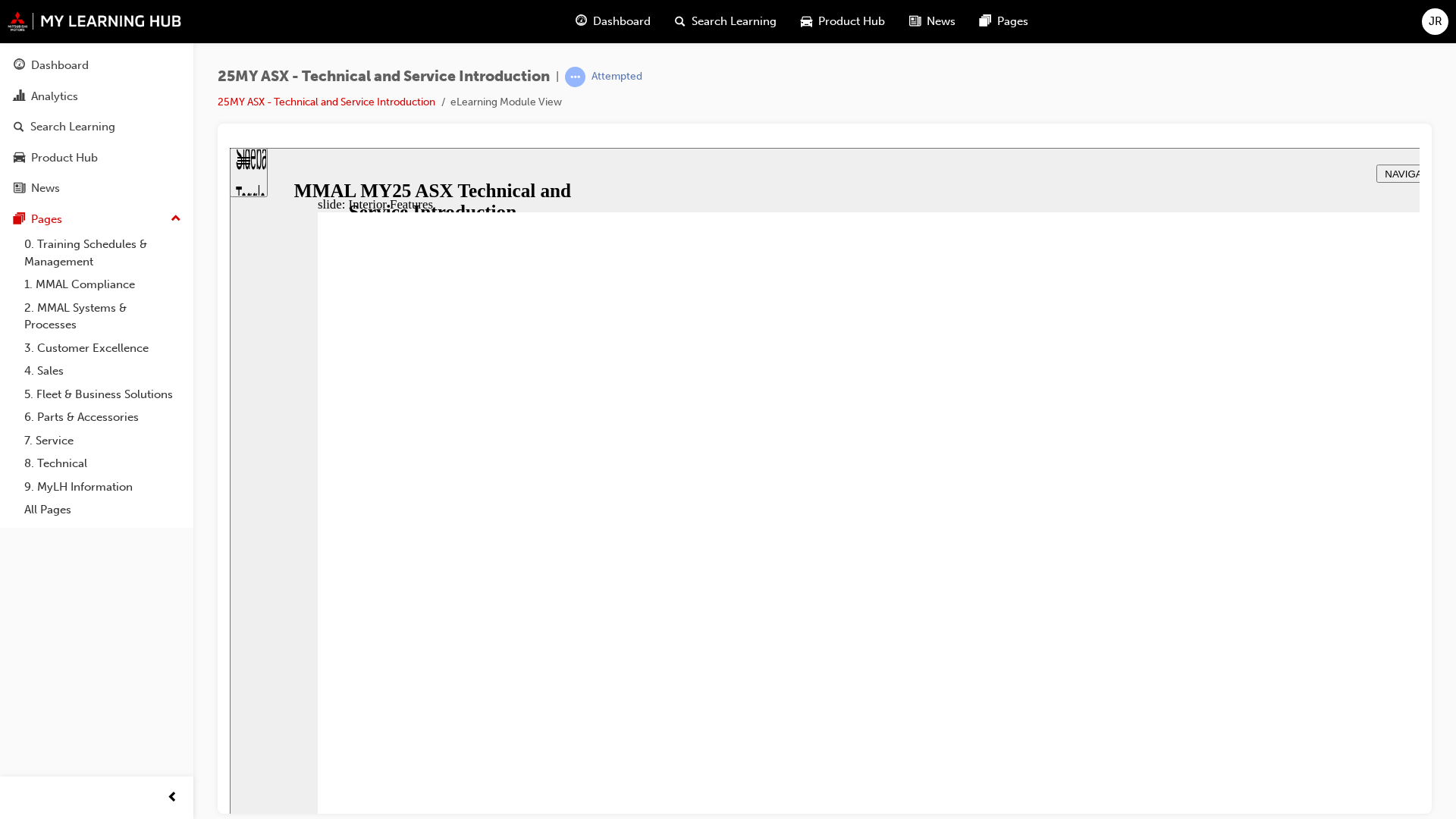
drag, startPoint x: 529, startPoint y: 832, endPoint x: 421, endPoint y: 835, distance: 108.0
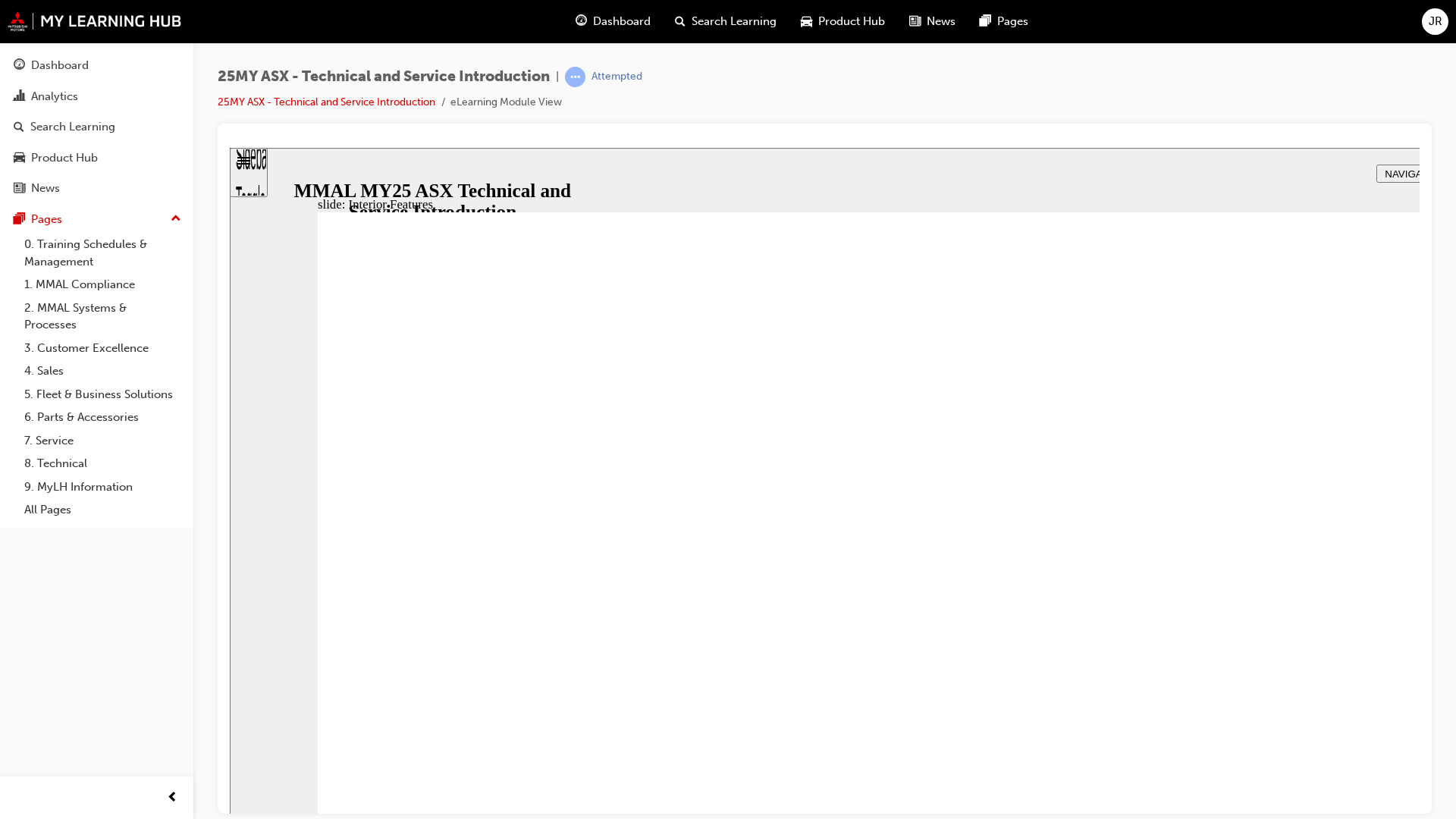
type input "17"
drag, startPoint x: 1380, startPoint y: 439, endPoint x: 1275, endPoint y: 468, distance: 108.9
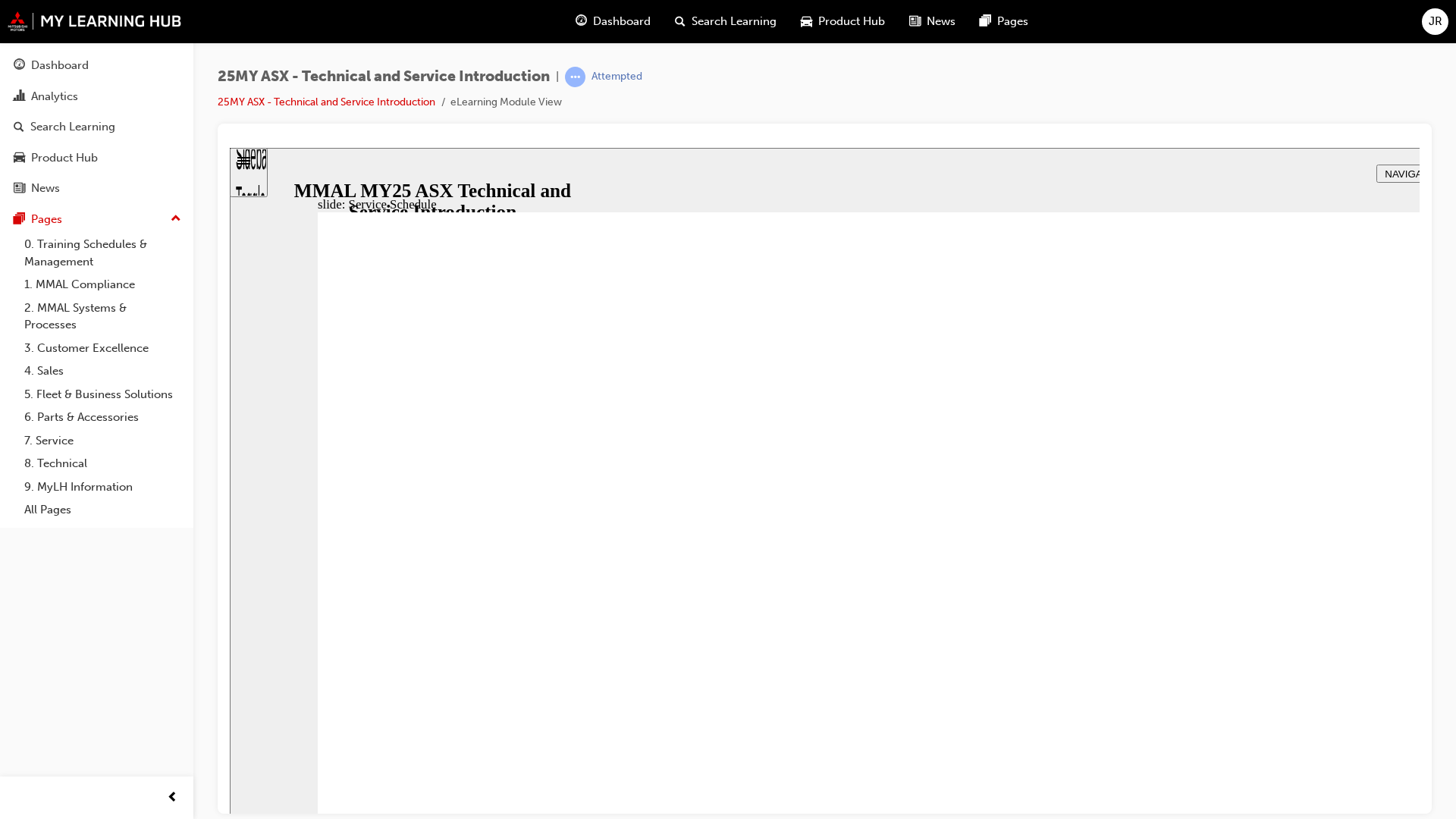
radio input "true"
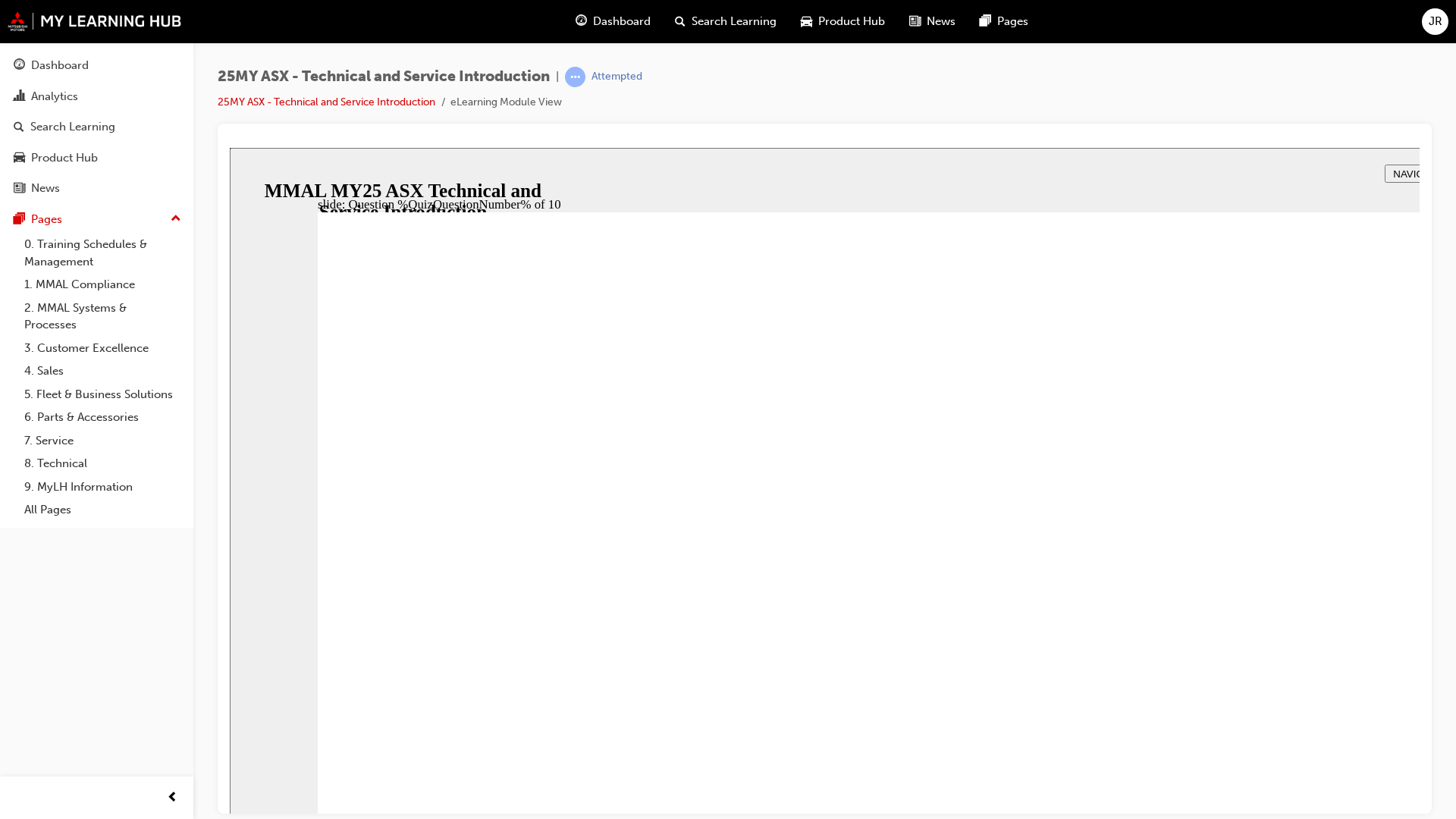
radio input "true"
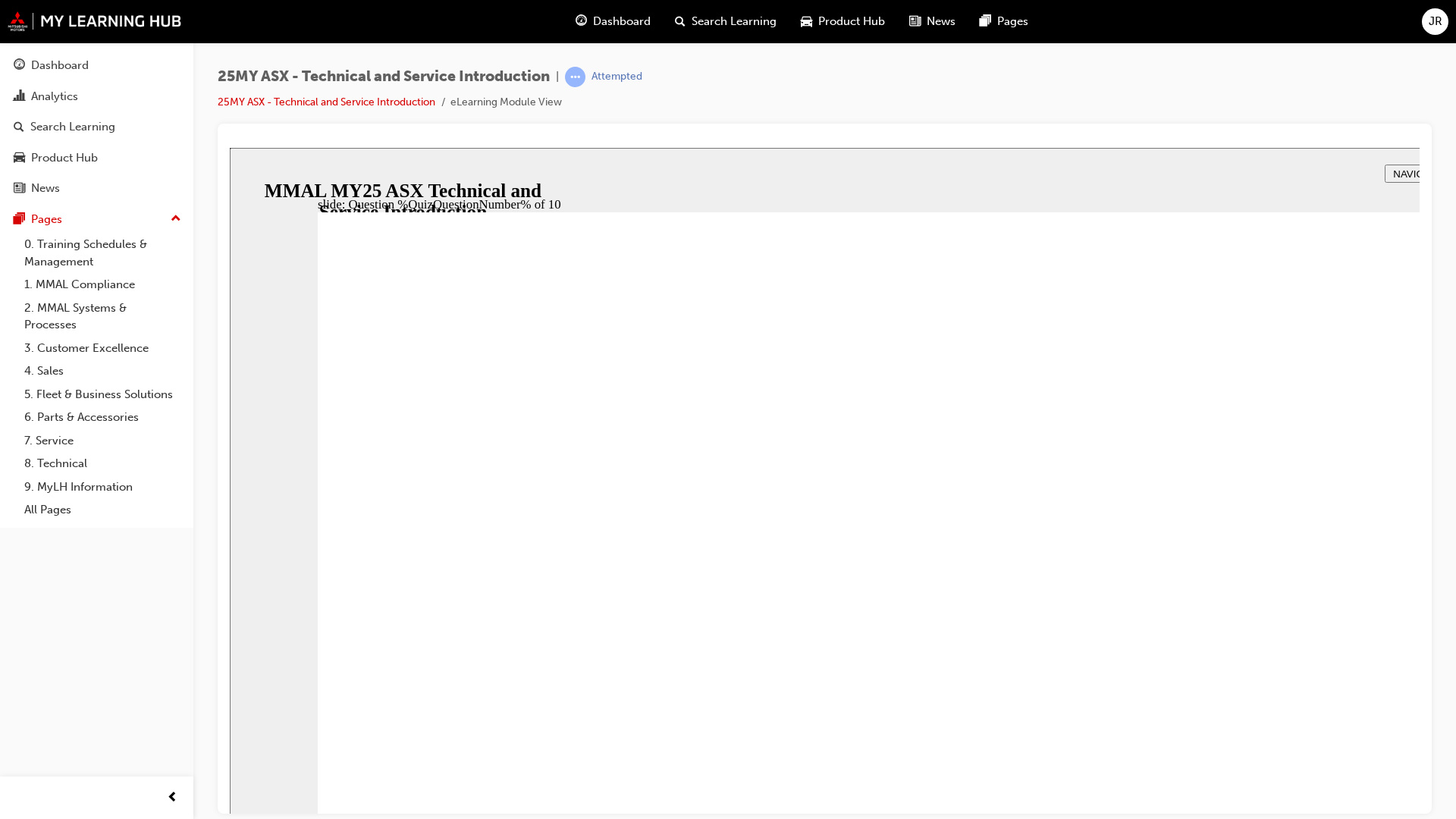
radio input "true"
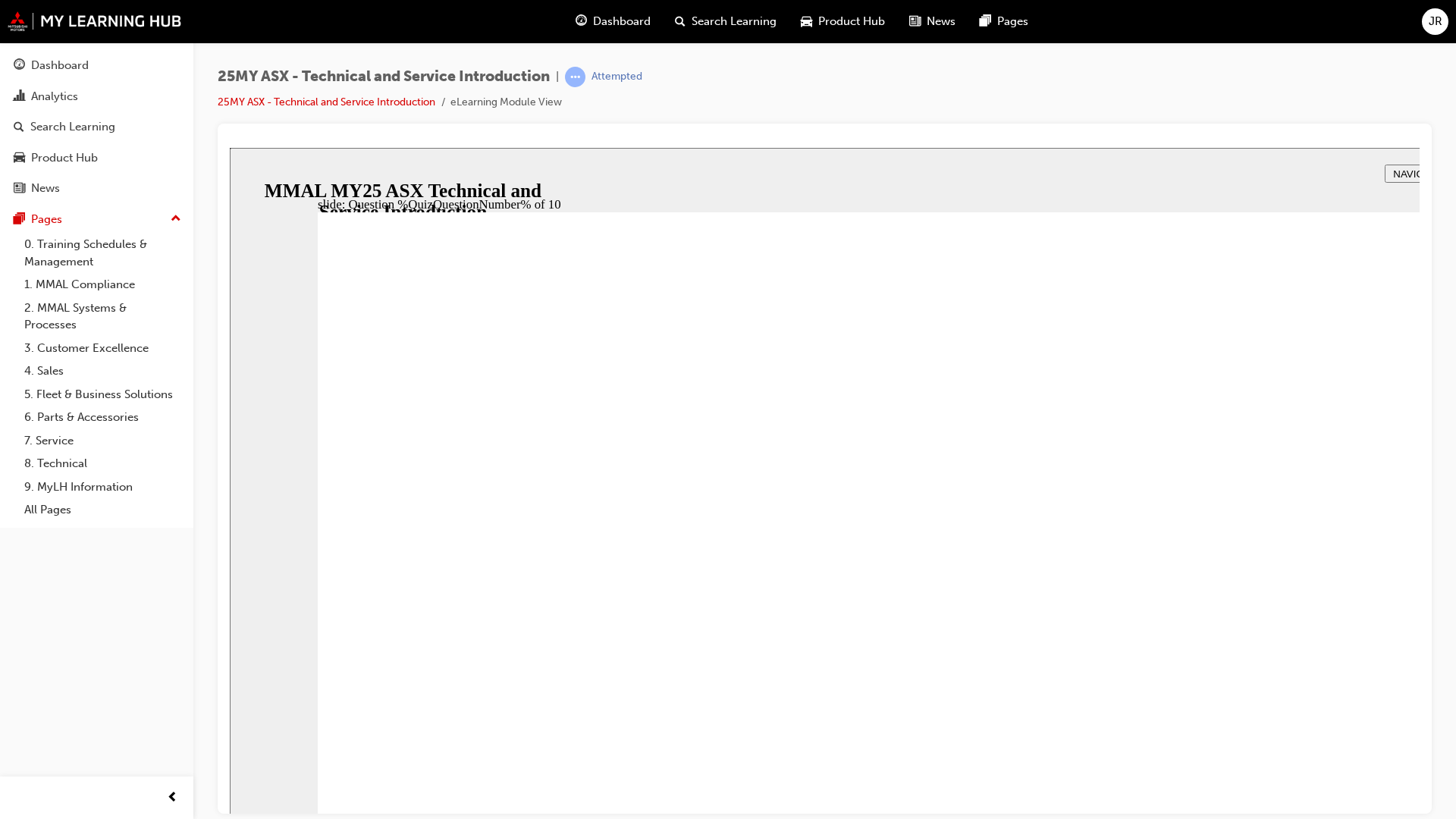
radio input "true"
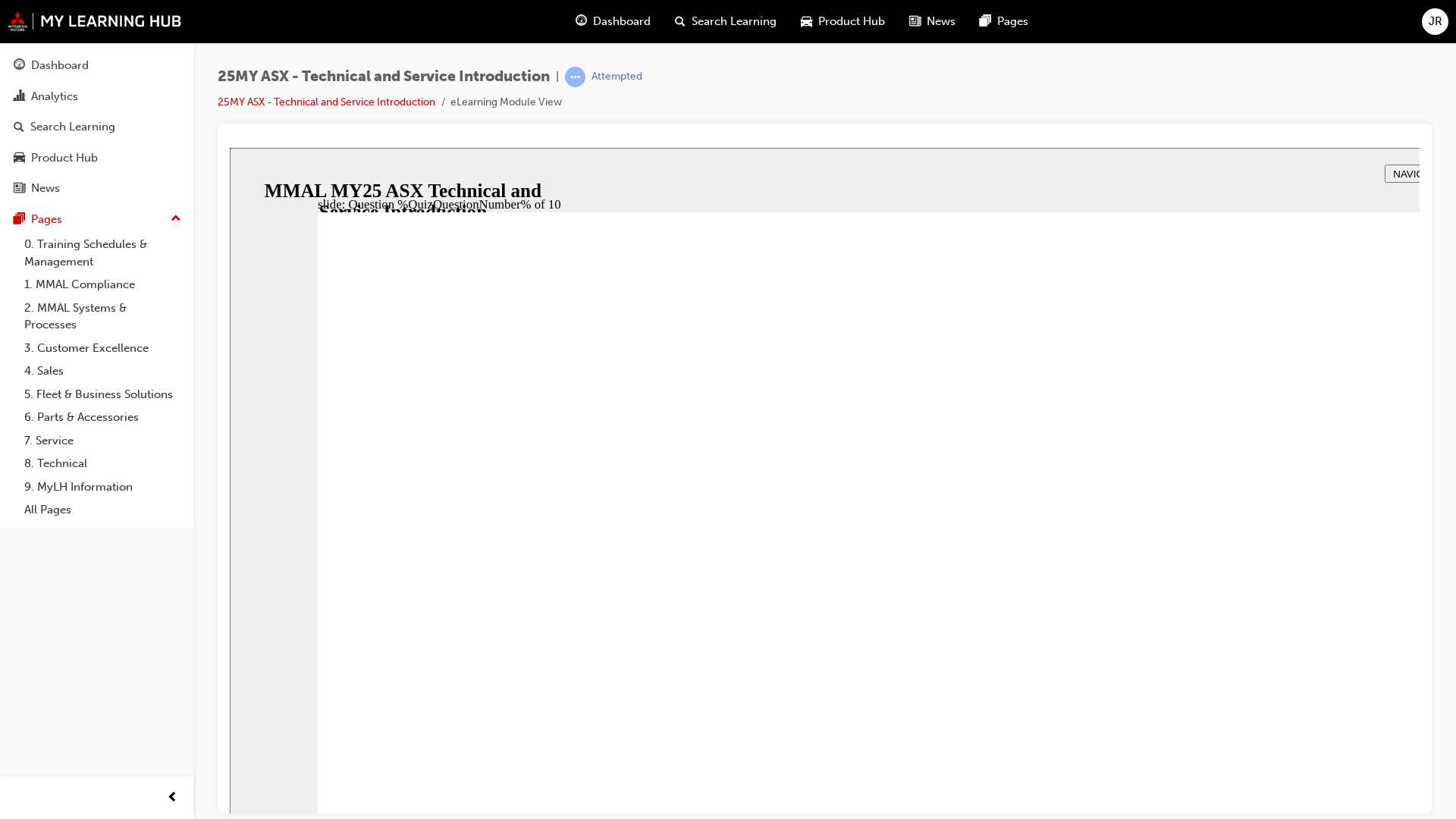
radio input "true"
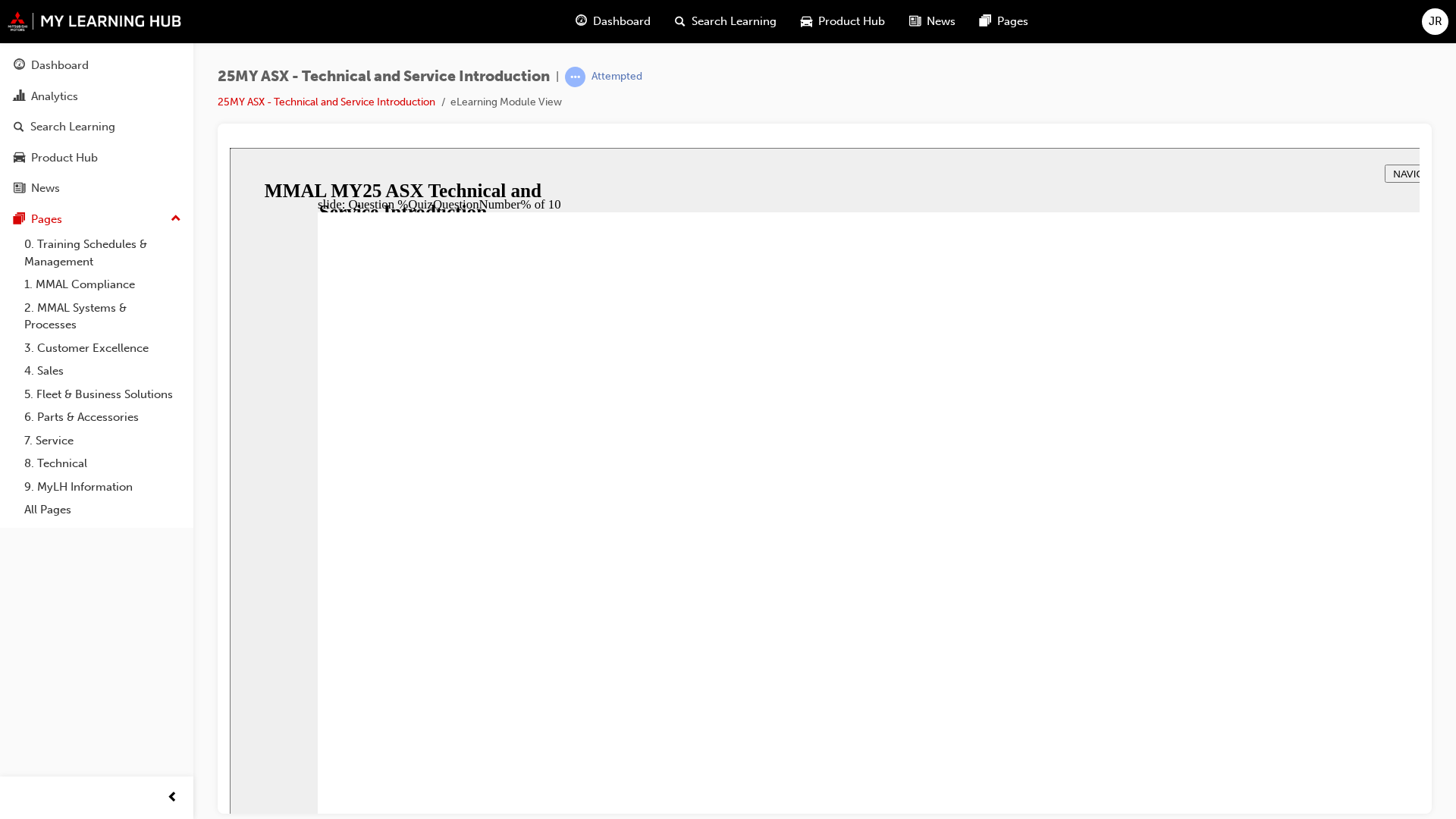
drag, startPoint x: 846, startPoint y: 798, endPoint x: 921, endPoint y: 788, distance: 75.7
radio input "true"
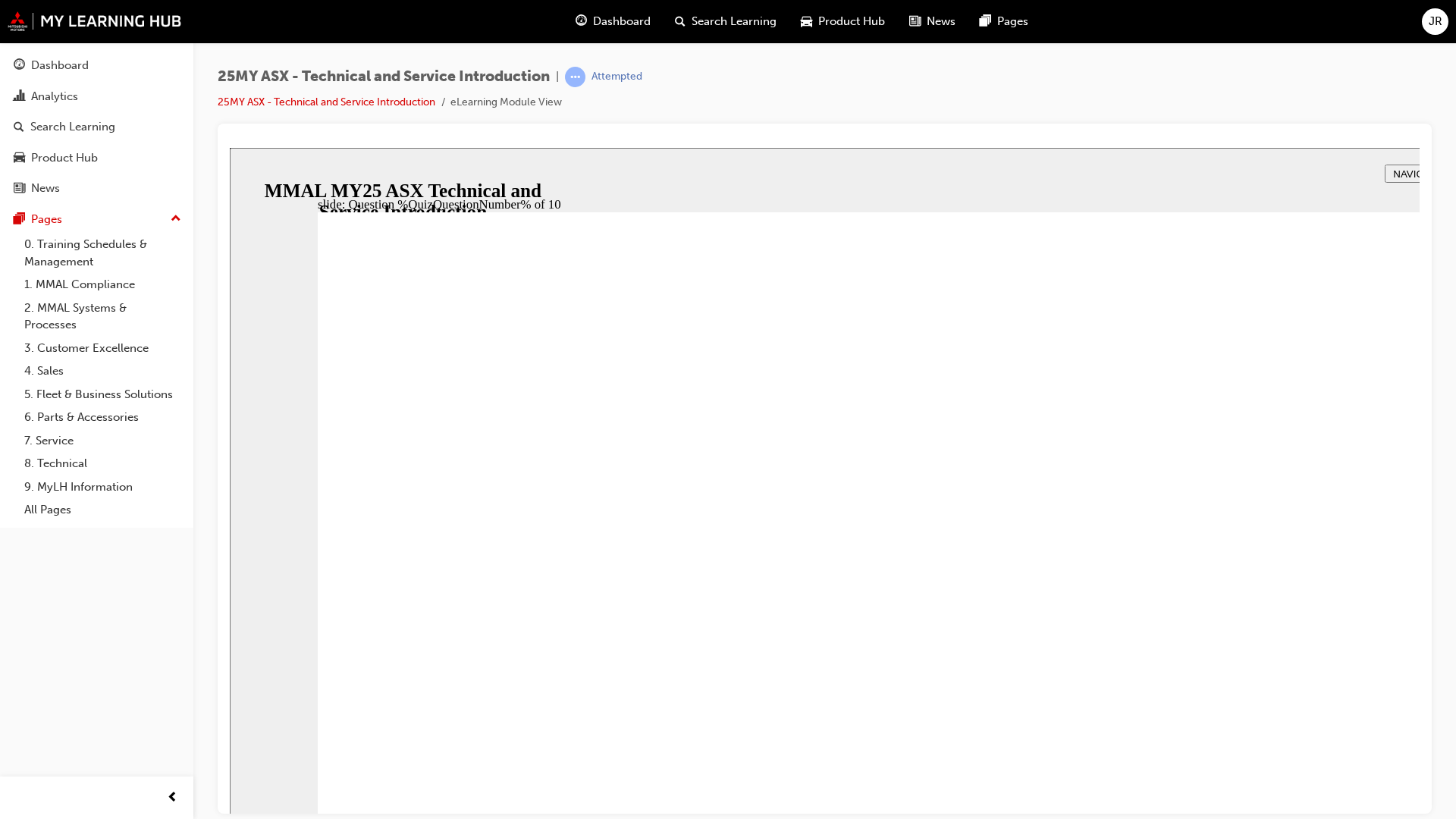
radio input "true"
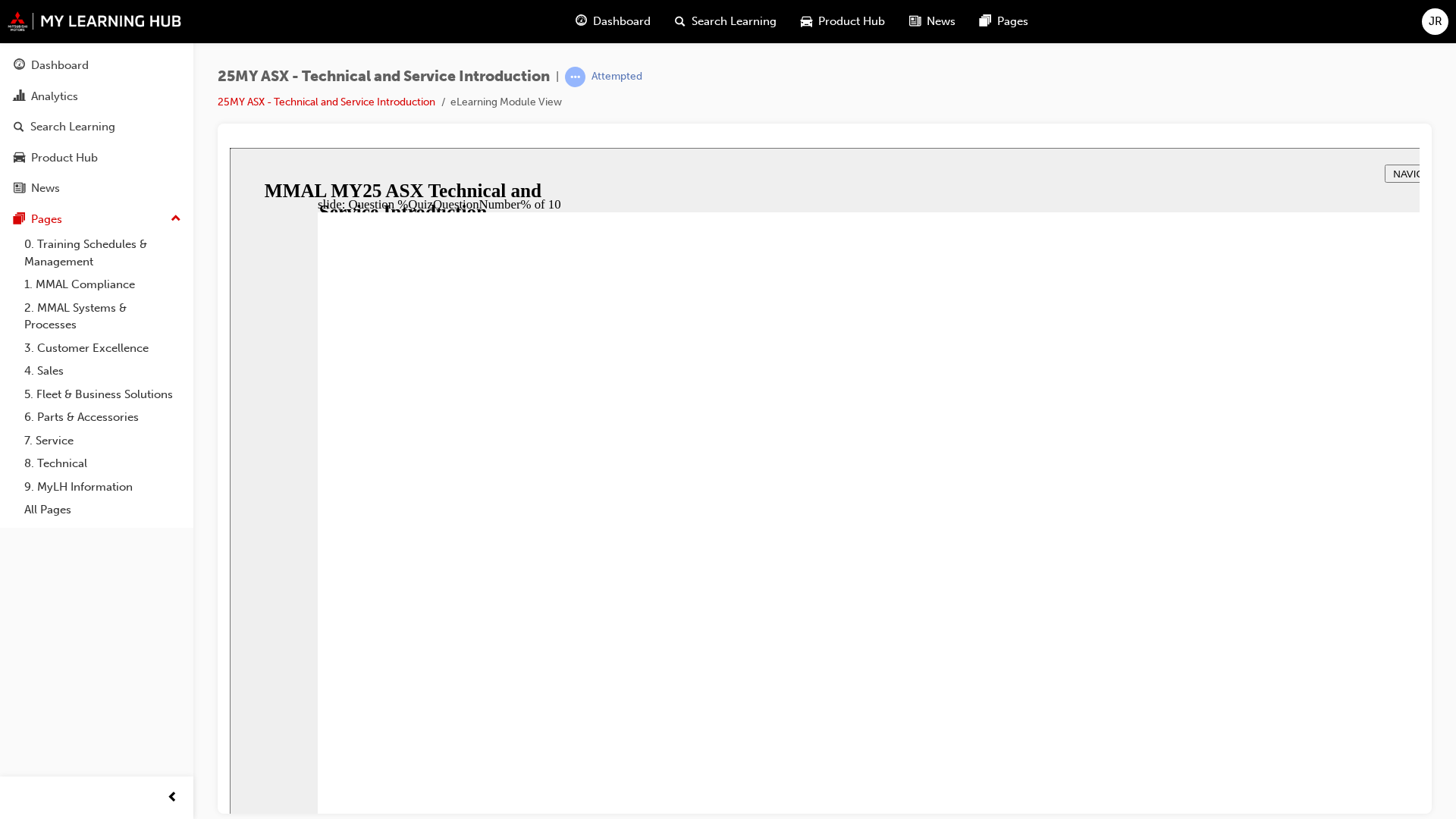
radio input "true"
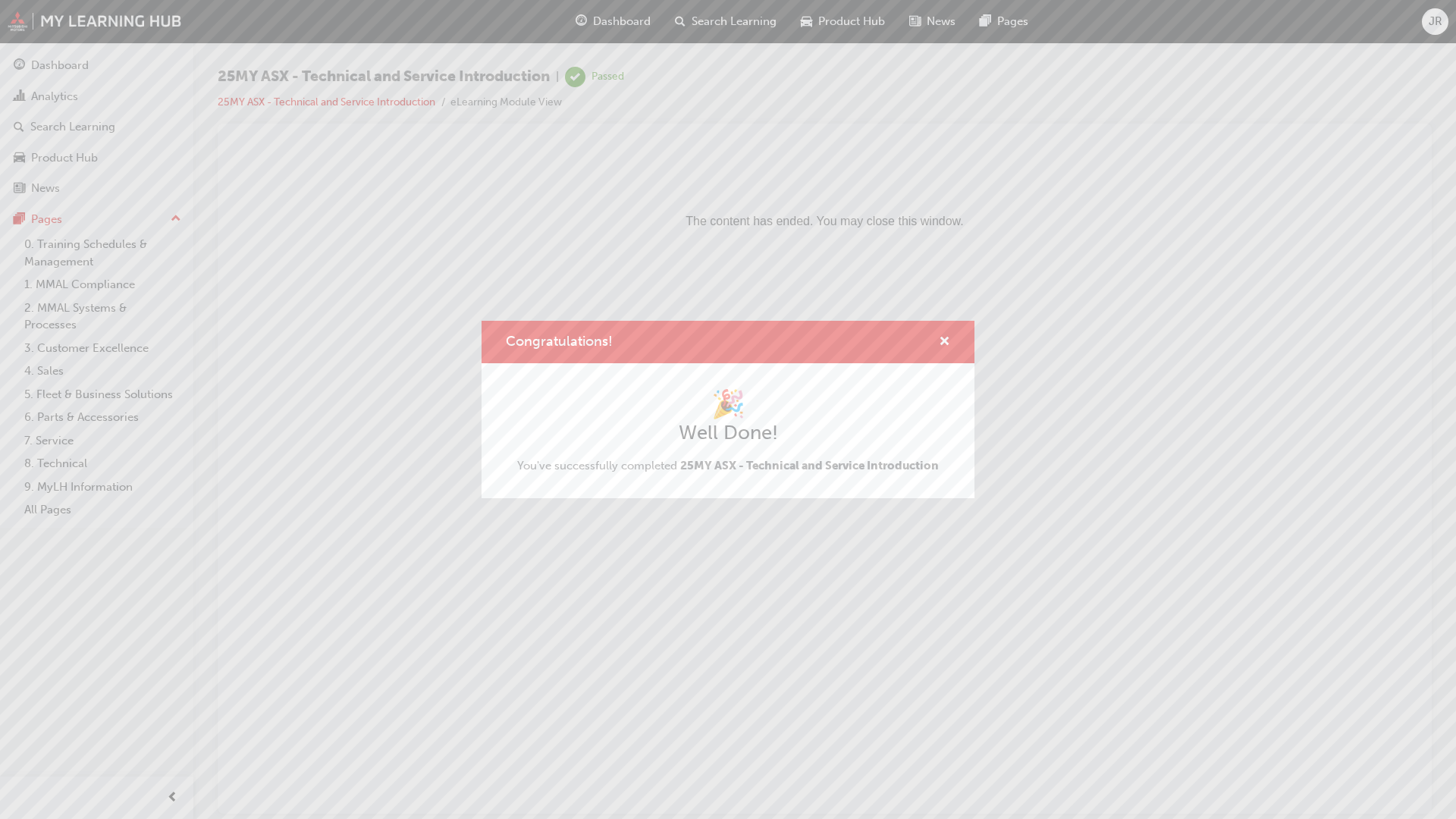
click at [966, 239] on html "The content has ended. You may close this window." at bounding box center [825, 193] width 1190 height 93
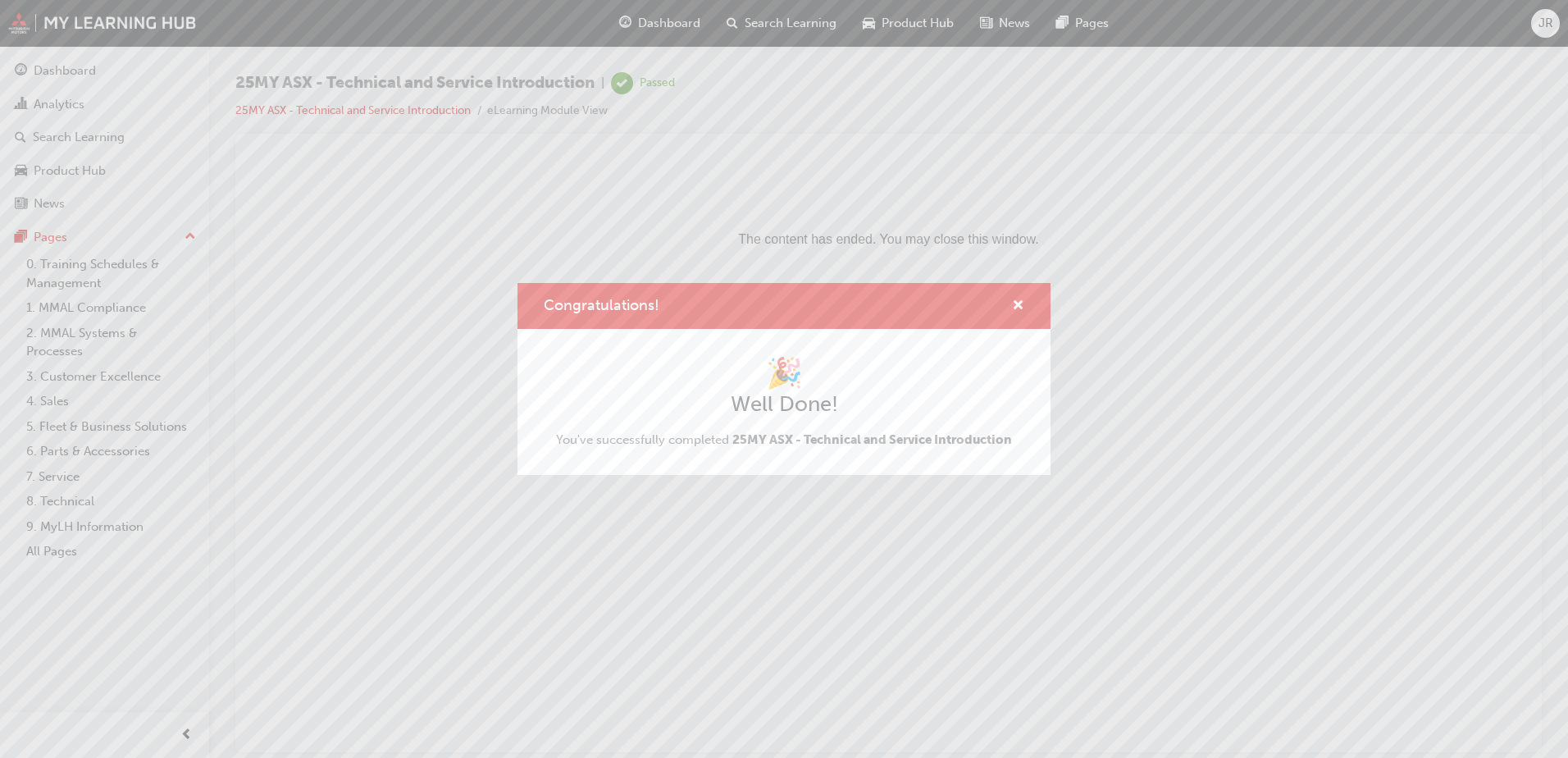
click at [1012, 300] on div "Congratulations!" at bounding box center [1012, 307] width 26 height 20
click at [1016, 299] on span "cross-icon" at bounding box center [1017, 307] width 12 height 15
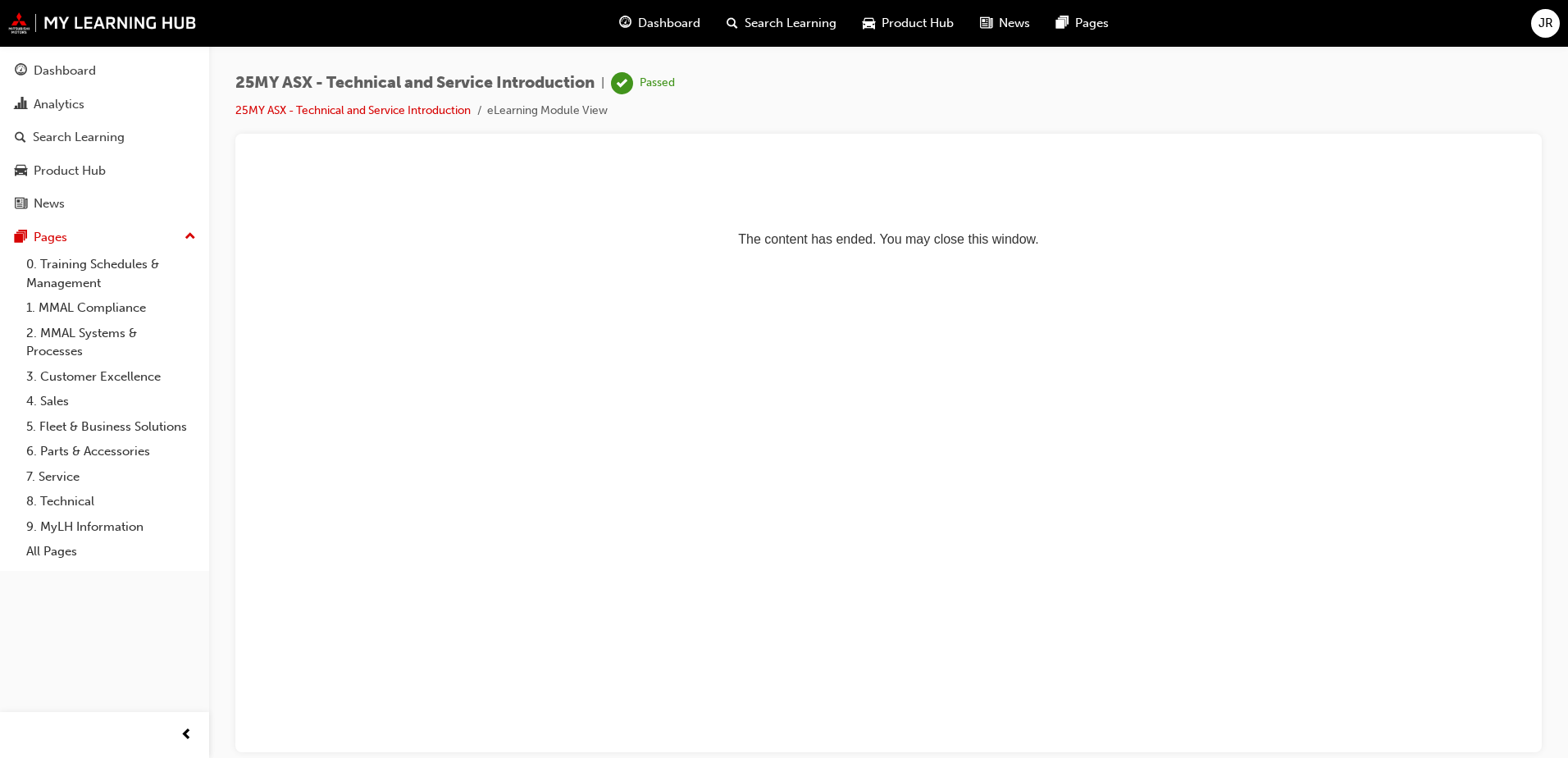
click at [509, 112] on li "eLearning Module View" at bounding box center [547, 111] width 120 height 19
click at [418, 112] on link "25MY ASX - Technical and Service Introduction" at bounding box center [353, 110] width 235 height 14
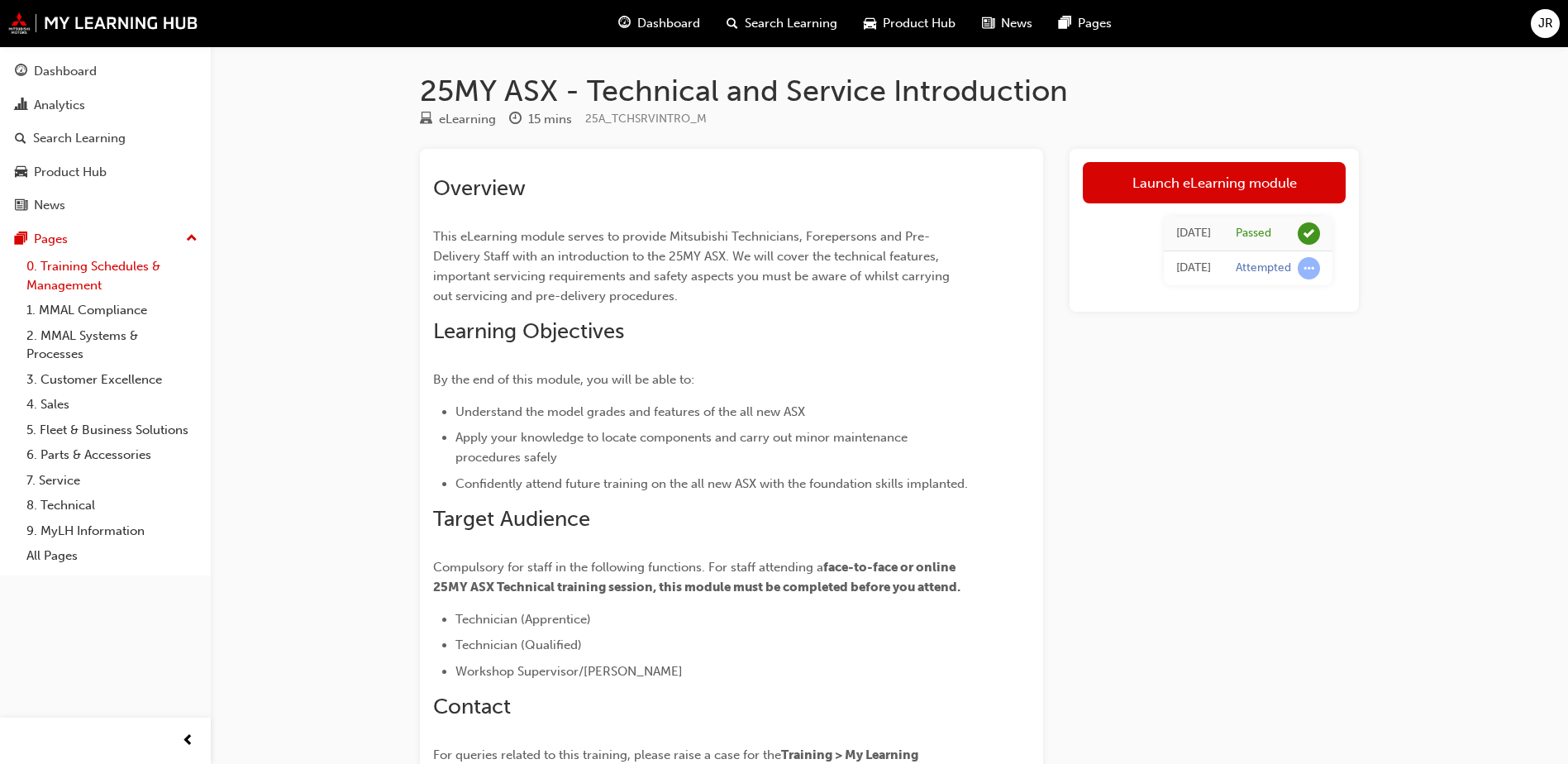
click at [72, 272] on link "0. Training Schedules & Management" at bounding box center [111, 275] width 184 height 43
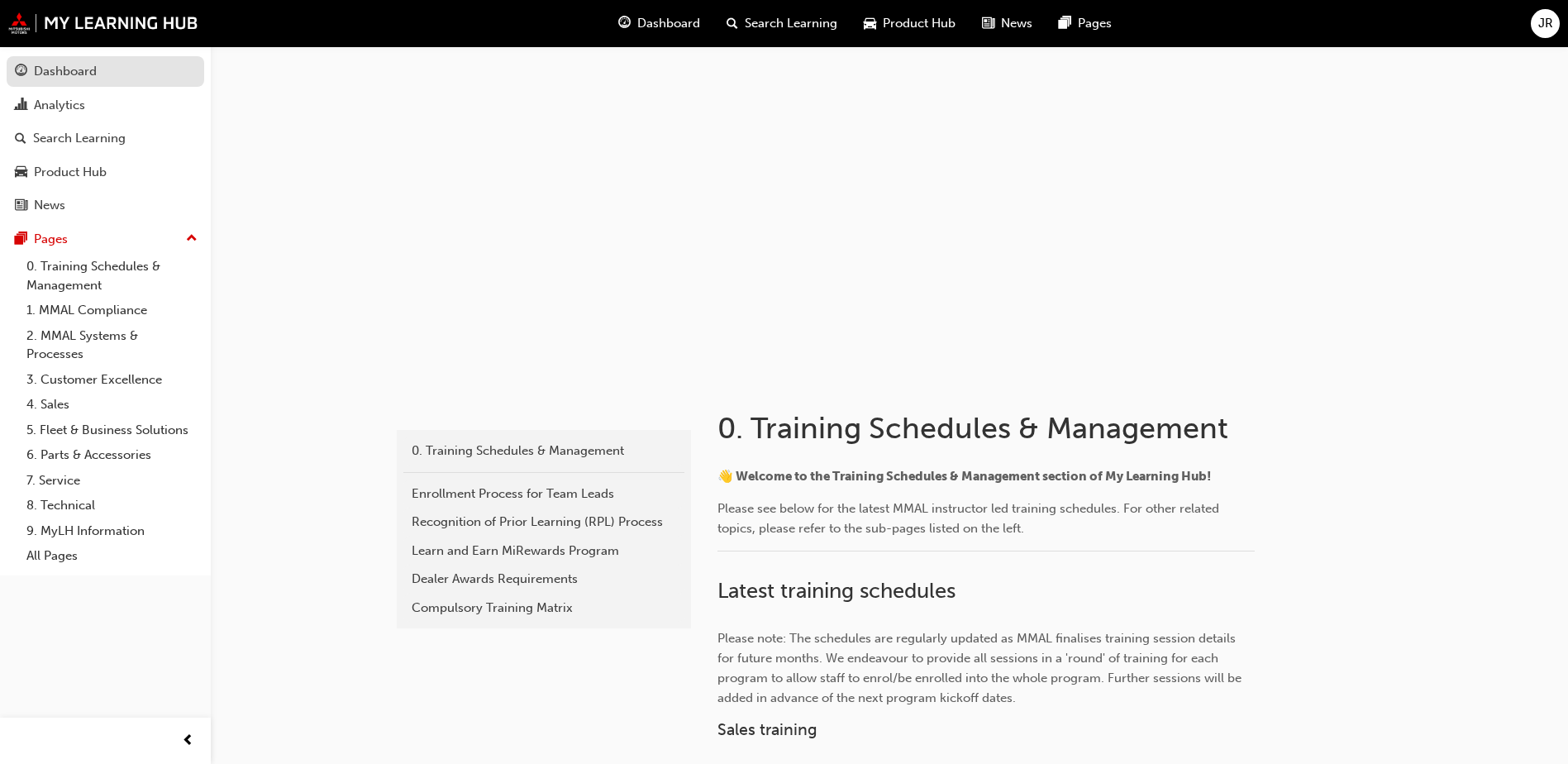
click at [68, 66] on div "Dashboard" at bounding box center [66, 71] width 63 height 19
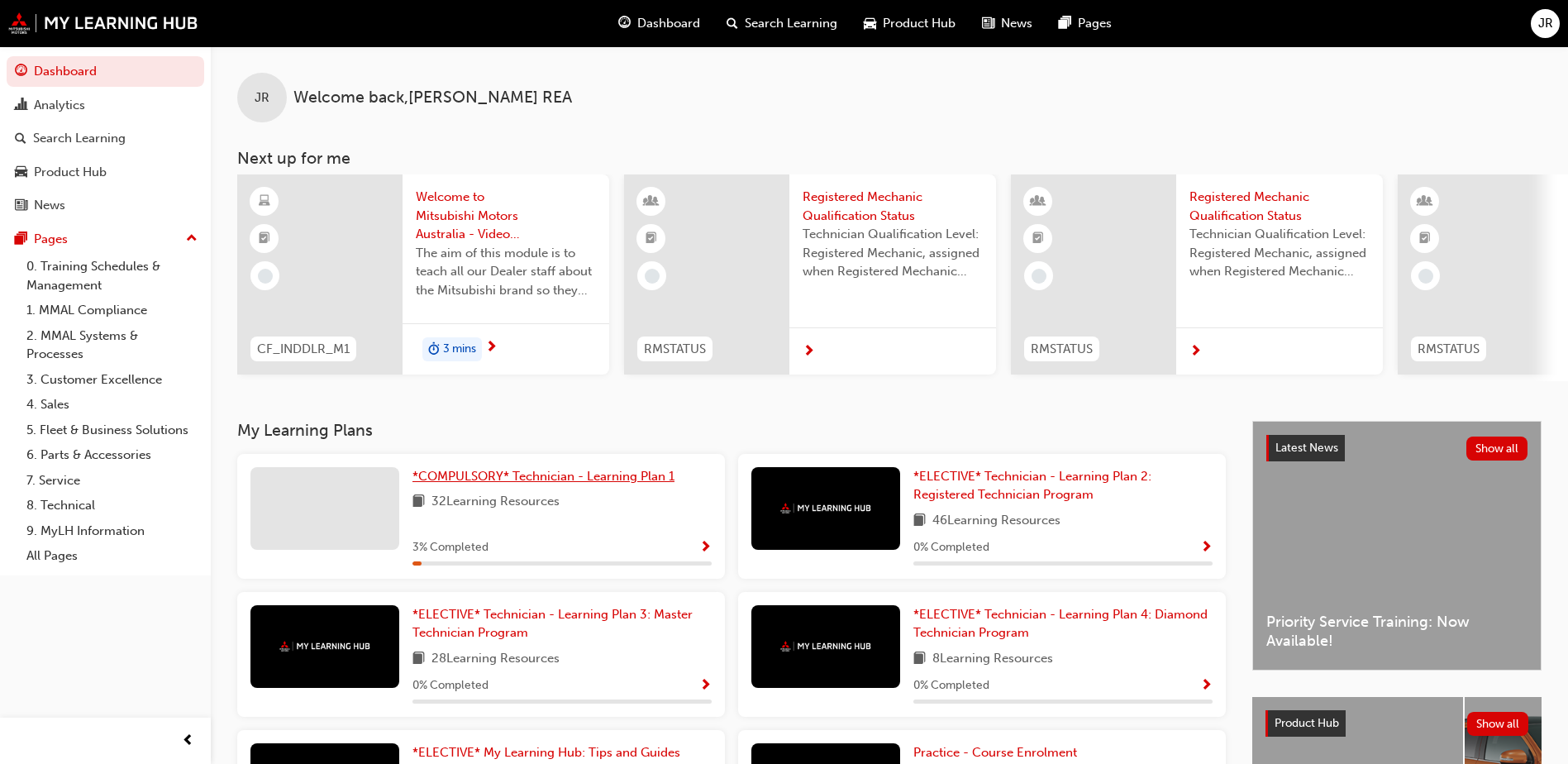
click at [562, 484] on span "*COMPULSORY* Technician - Learning Plan 1" at bounding box center [543, 476] width 262 height 15
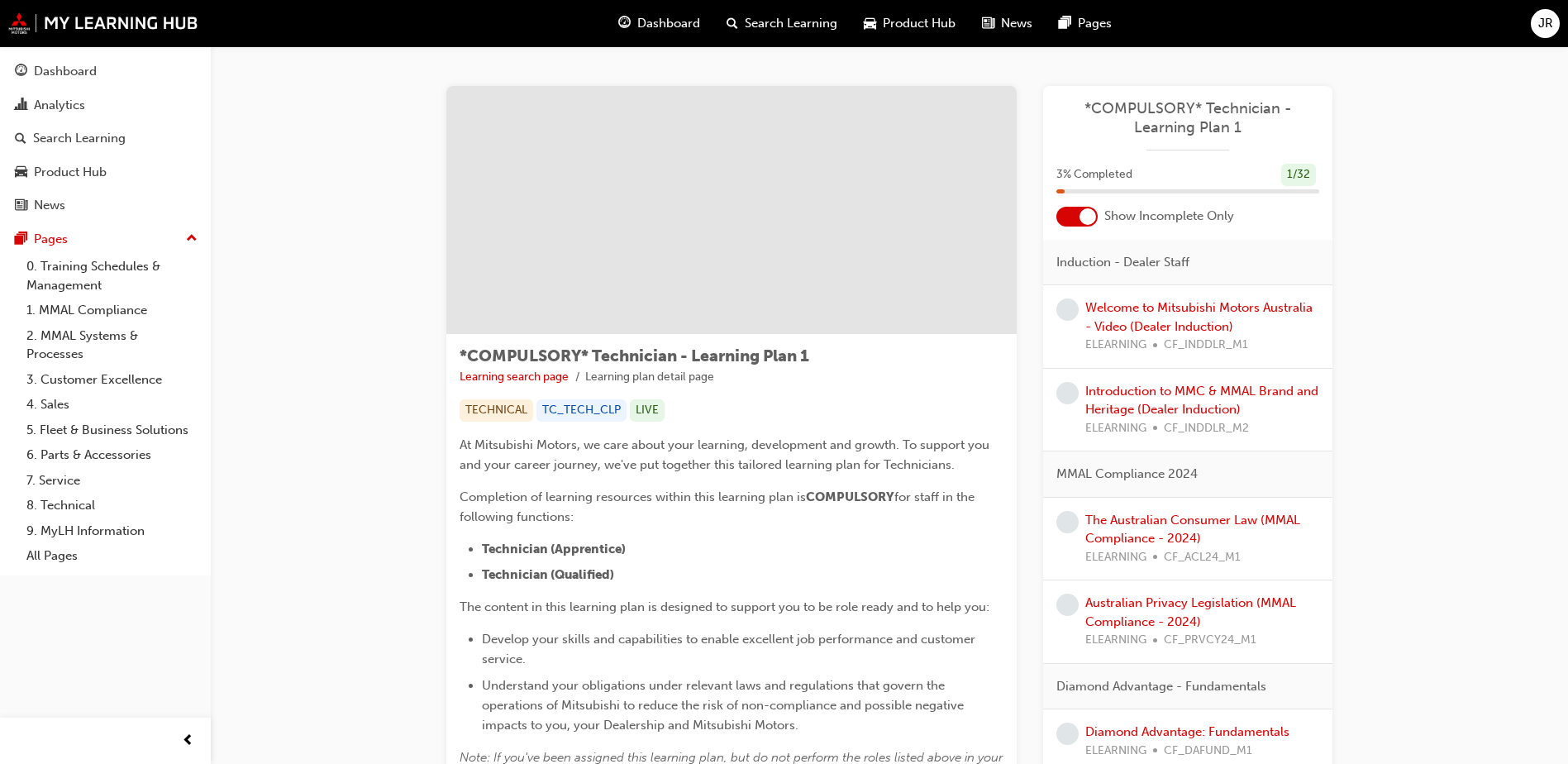
click at [1088, 216] on div at bounding box center [1088, 216] width 17 height 17
click at [1082, 219] on div at bounding box center [1077, 216] width 42 height 19
click at [1083, 213] on div at bounding box center [1088, 216] width 17 height 17
click at [1198, 265] on div "Induction - Dealer Staff" at bounding box center [1187, 263] width 290 height 46
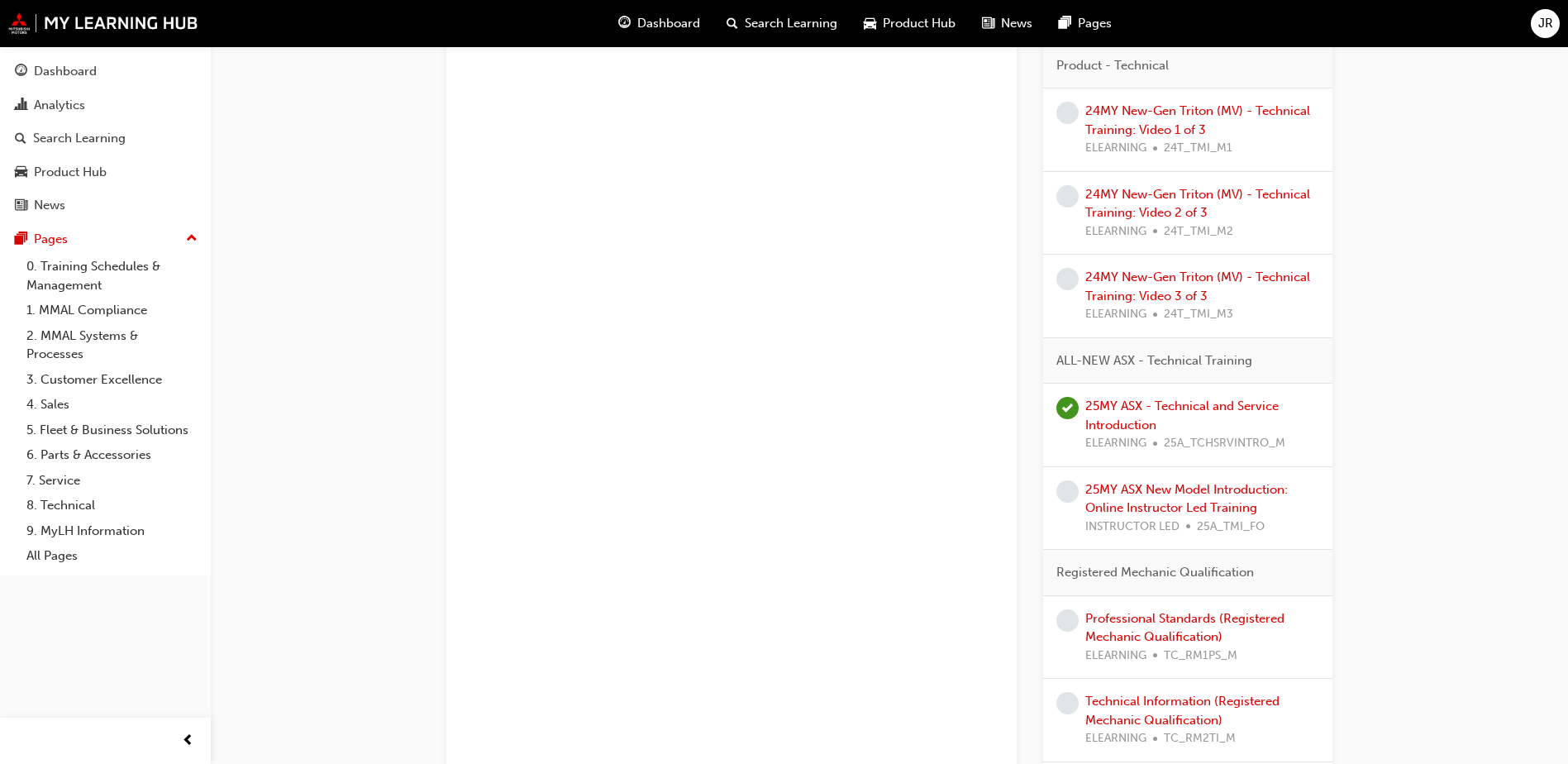
scroll to position [1072, 0]
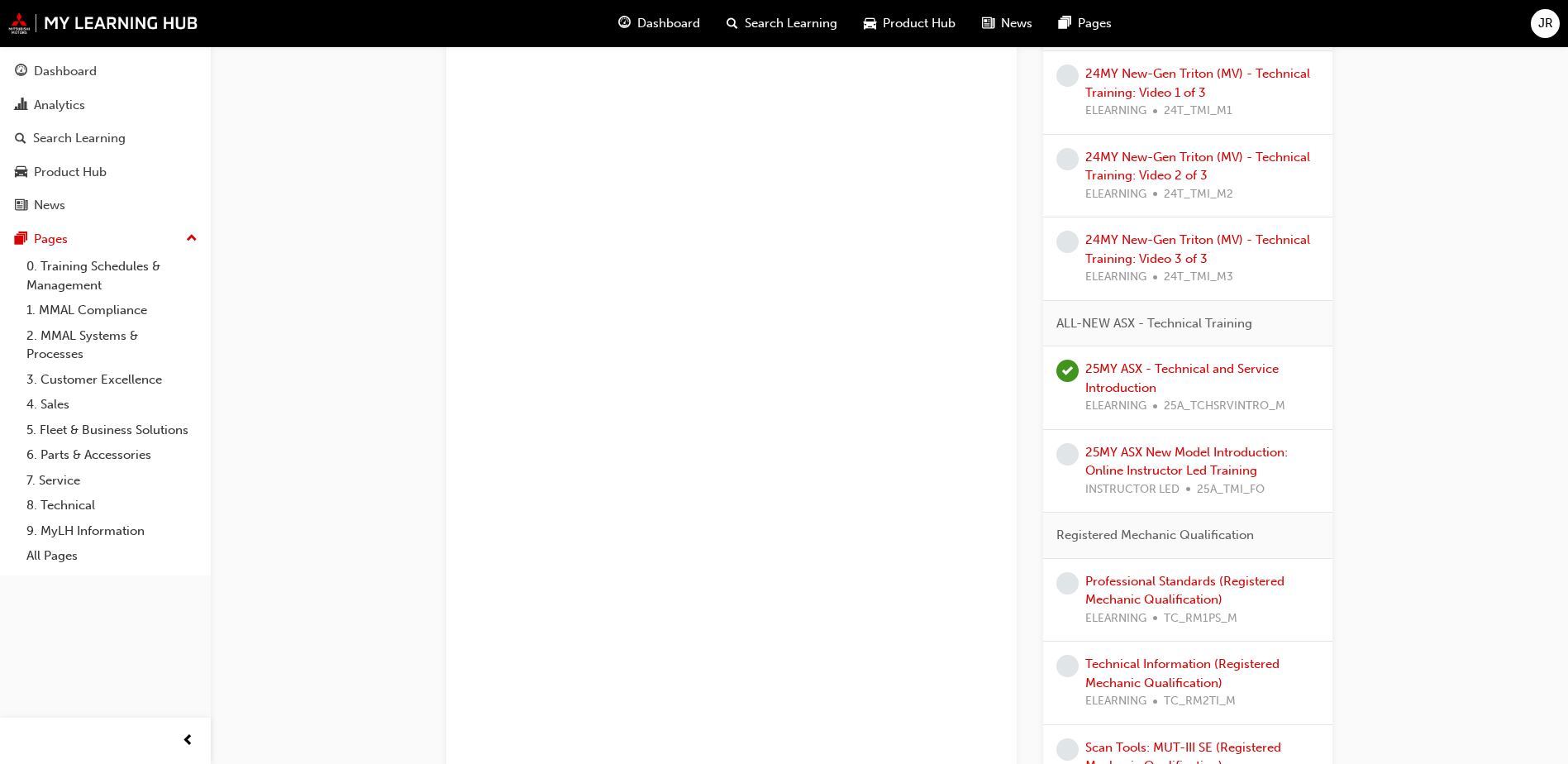
click at [1179, 461] on div "25MY ASX New Model Introduction: Online Instructor Led Training INSTRUCTOR LED …" at bounding box center [1202, 471] width 234 height 56
click at [1176, 457] on link "25MY ASX New Model Introduction: Online Instructor Led Training" at bounding box center [1186, 462] width 203 height 34
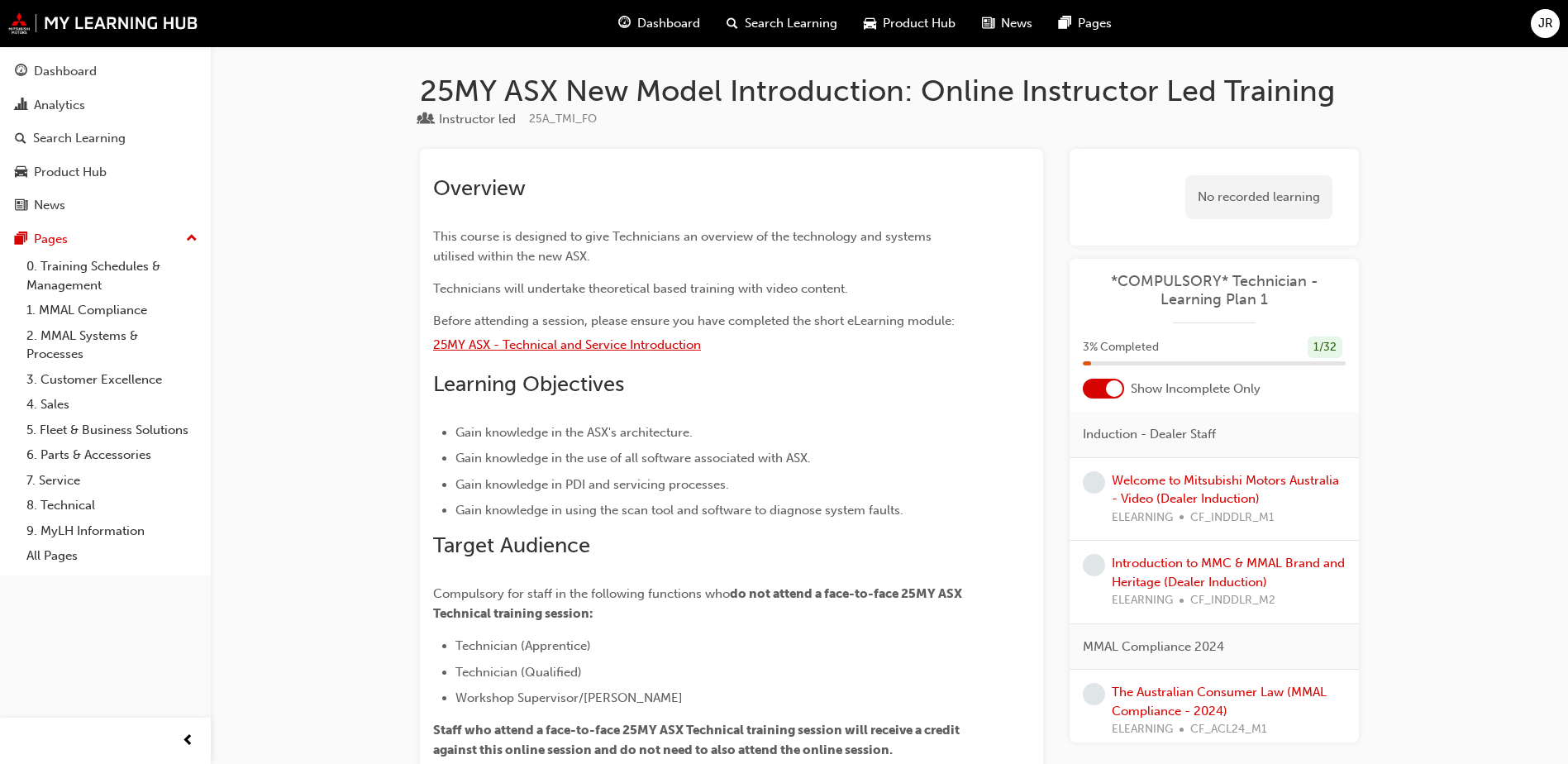
click at [527, 348] on span "25MY ASX - Technical and Service Introduction" at bounding box center [566, 345] width 267 height 15
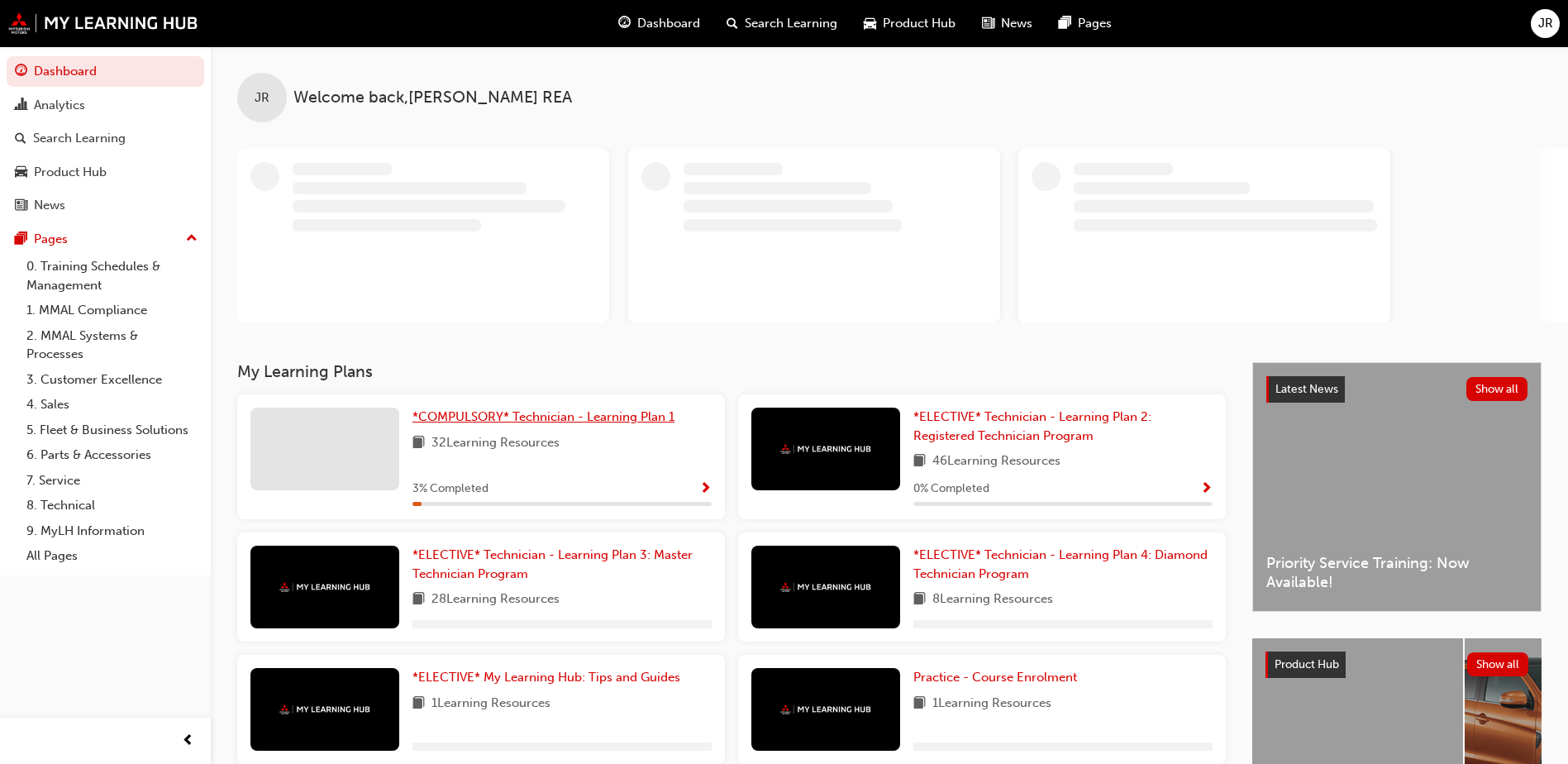
click at [567, 414] on span "*COMPULSORY* Technician - Learning Plan 1" at bounding box center [543, 416] width 262 height 15
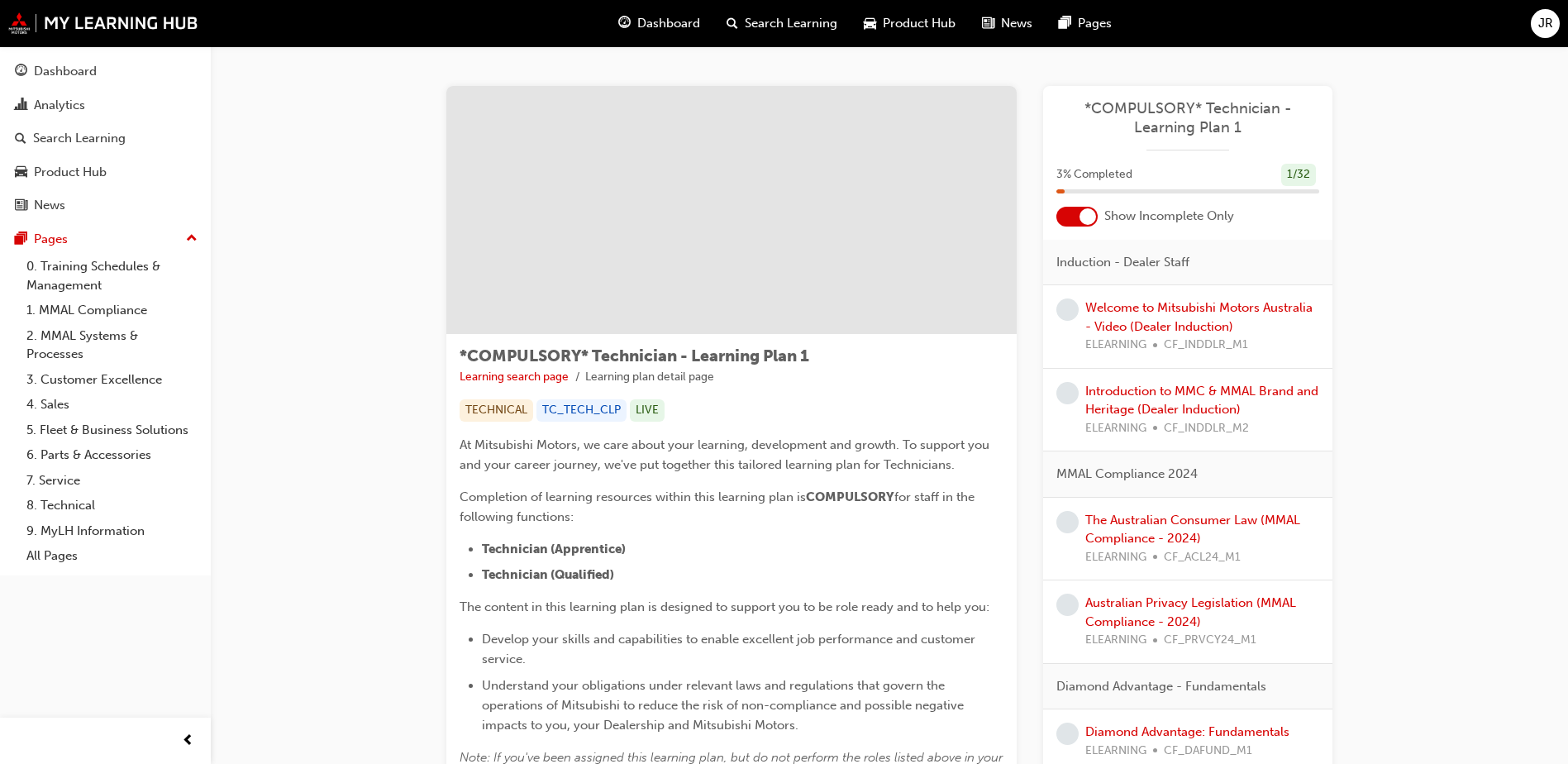
click at [1059, 220] on div at bounding box center [1077, 216] width 42 height 19
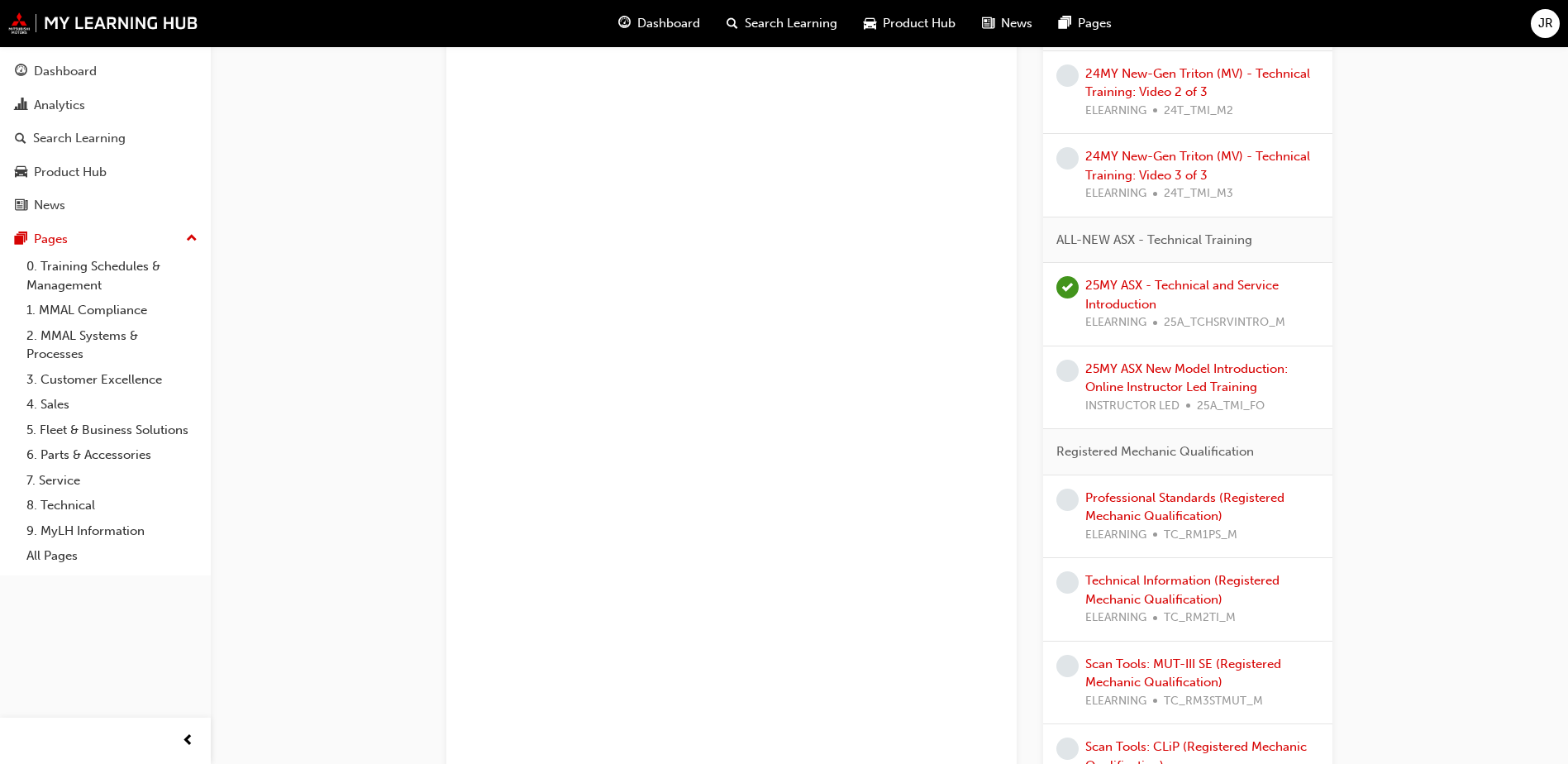
scroll to position [1157, 0]
click at [1169, 373] on link "25MY ASX New Model Introduction: Online Instructor Led Training" at bounding box center [1186, 376] width 203 height 34
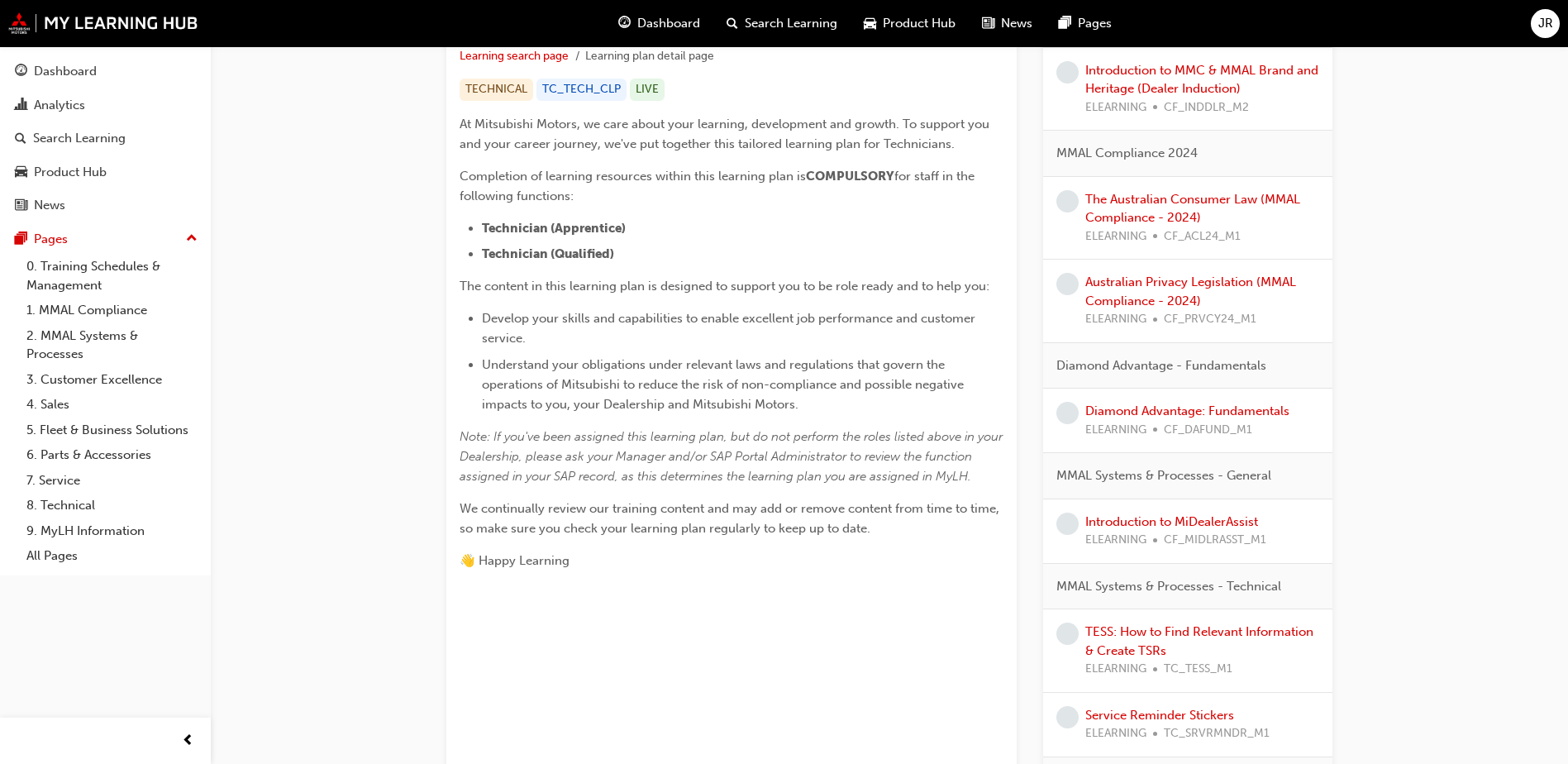
scroll to position [330, 0]
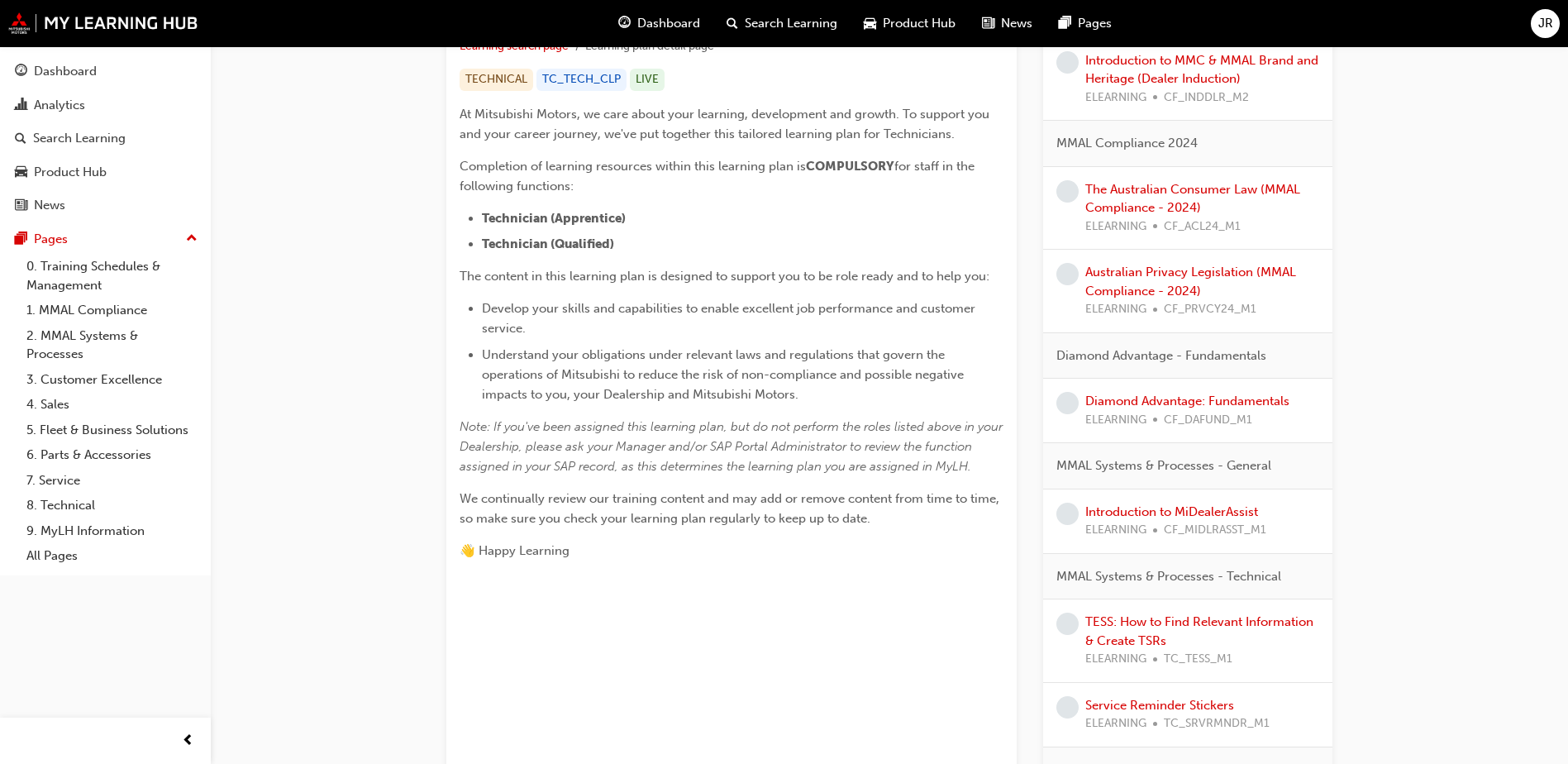
click at [1539, 21] on span "JR" at bounding box center [1546, 23] width 15 height 19
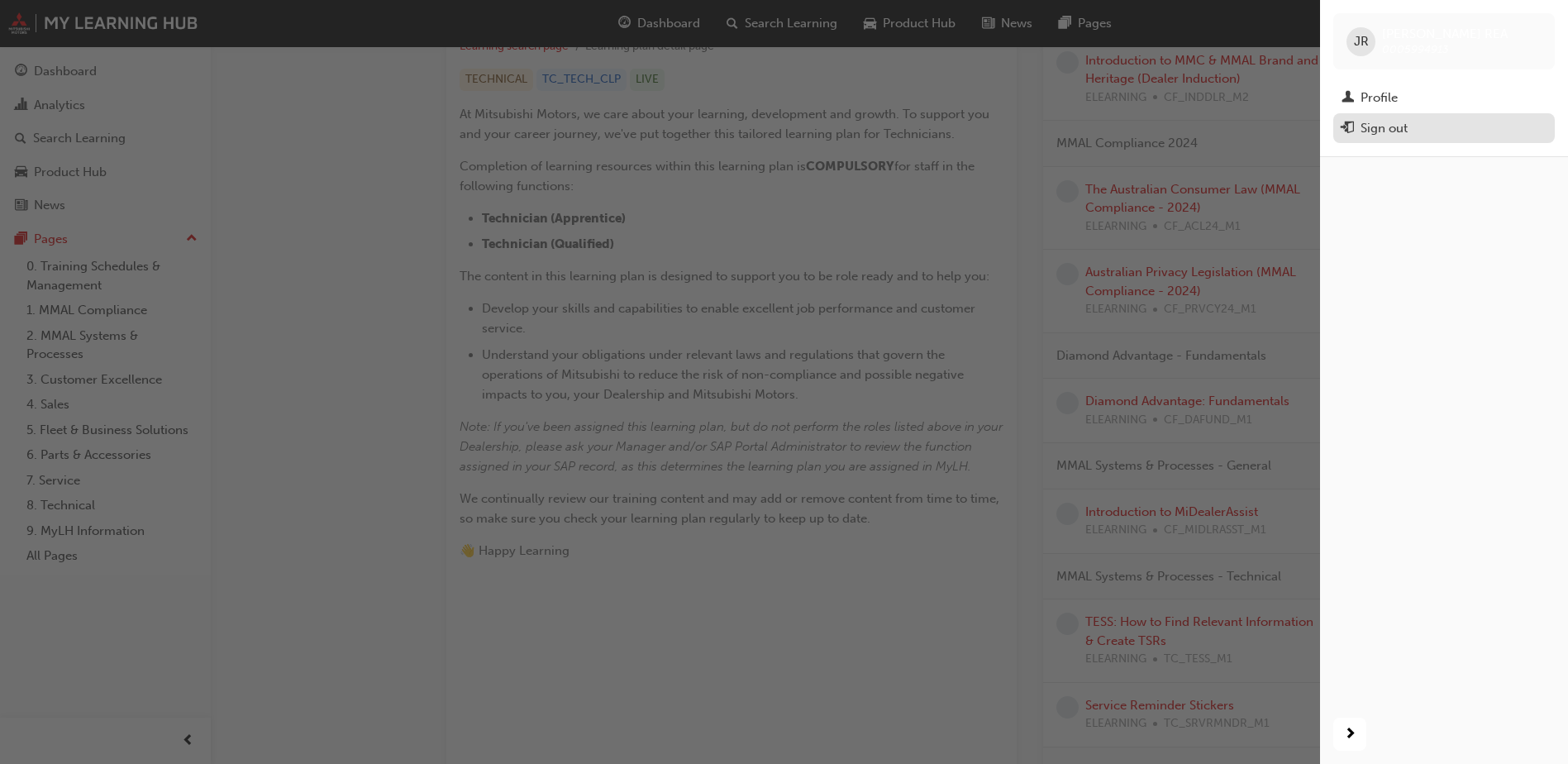
click at [1401, 130] on div "Sign out" at bounding box center [1384, 129] width 47 height 19
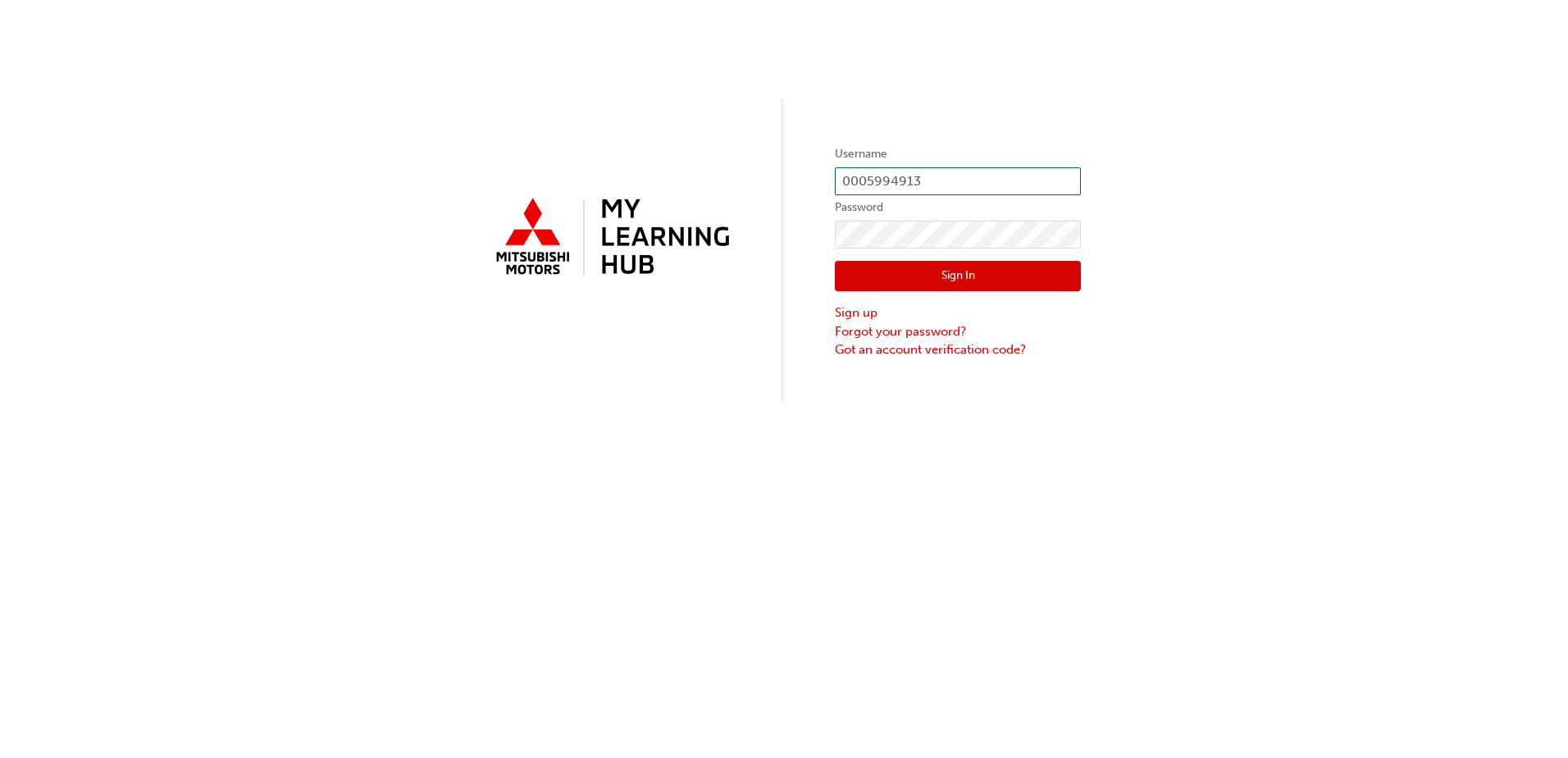
click at [988, 185] on input "0005994913" at bounding box center [958, 181] width 246 height 28
type input "0"
click at [925, 185] on input "text" at bounding box center [958, 181] width 246 height 28
click at [988, 195] on input "text" at bounding box center [958, 181] width 246 height 28
click at [990, 182] on input "text" at bounding box center [958, 181] width 246 height 28
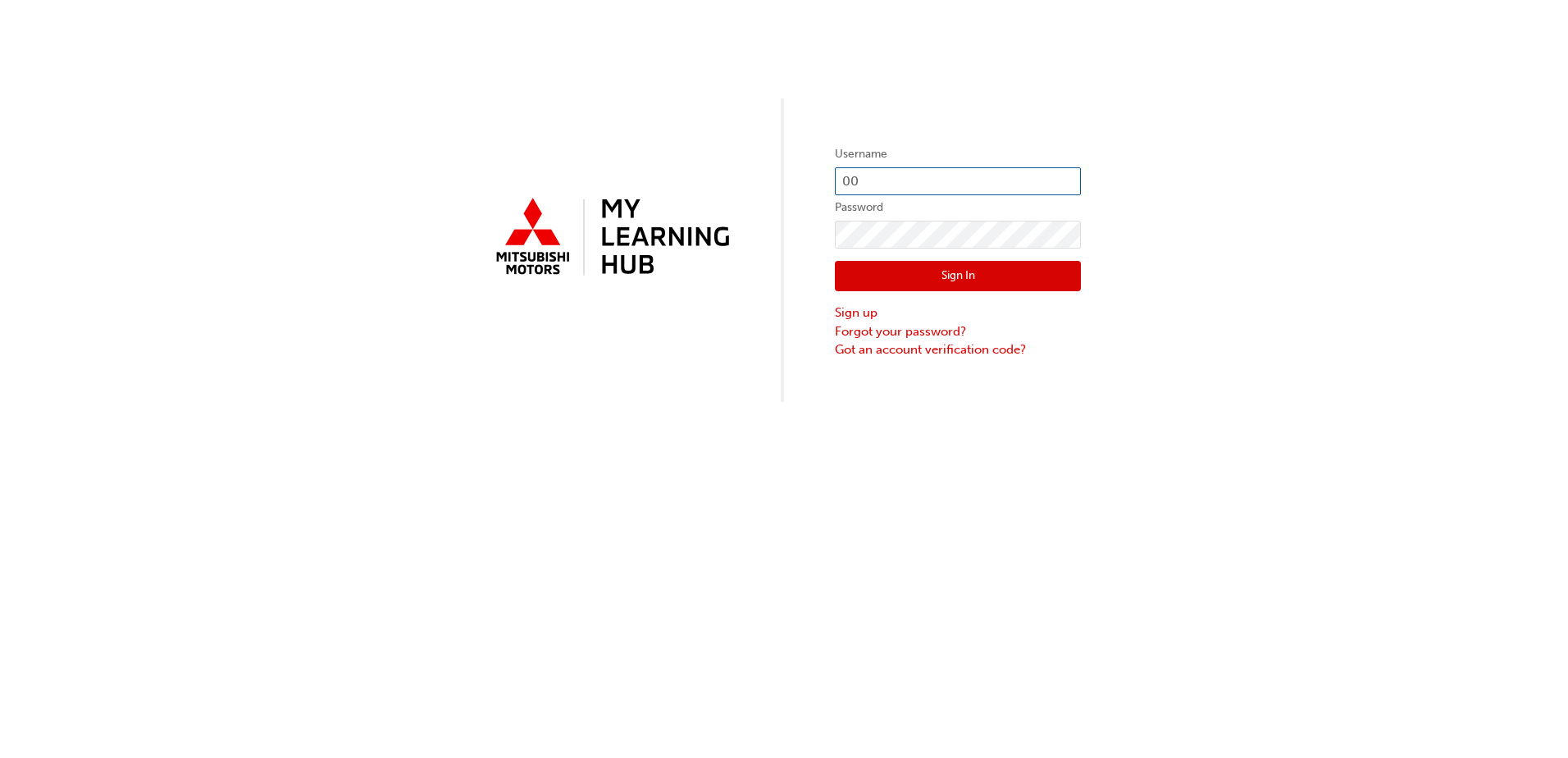
type input "0"
drag, startPoint x: 1228, startPoint y: 129, endPoint x: 1099, endPoint y: 181, distance: 139.1
click at [1227, 129] on div "Username Password Sign In Sign up Forgot your password? Got an account verifica…" at bounding box center [784, 201] width 1568 height 402
click at [1007, 193] on input "text" at bounding box center [958, 181] width 246 height 28
click at [962, 179] on input "text" at bounding box center [958, 181] width 246 height 28
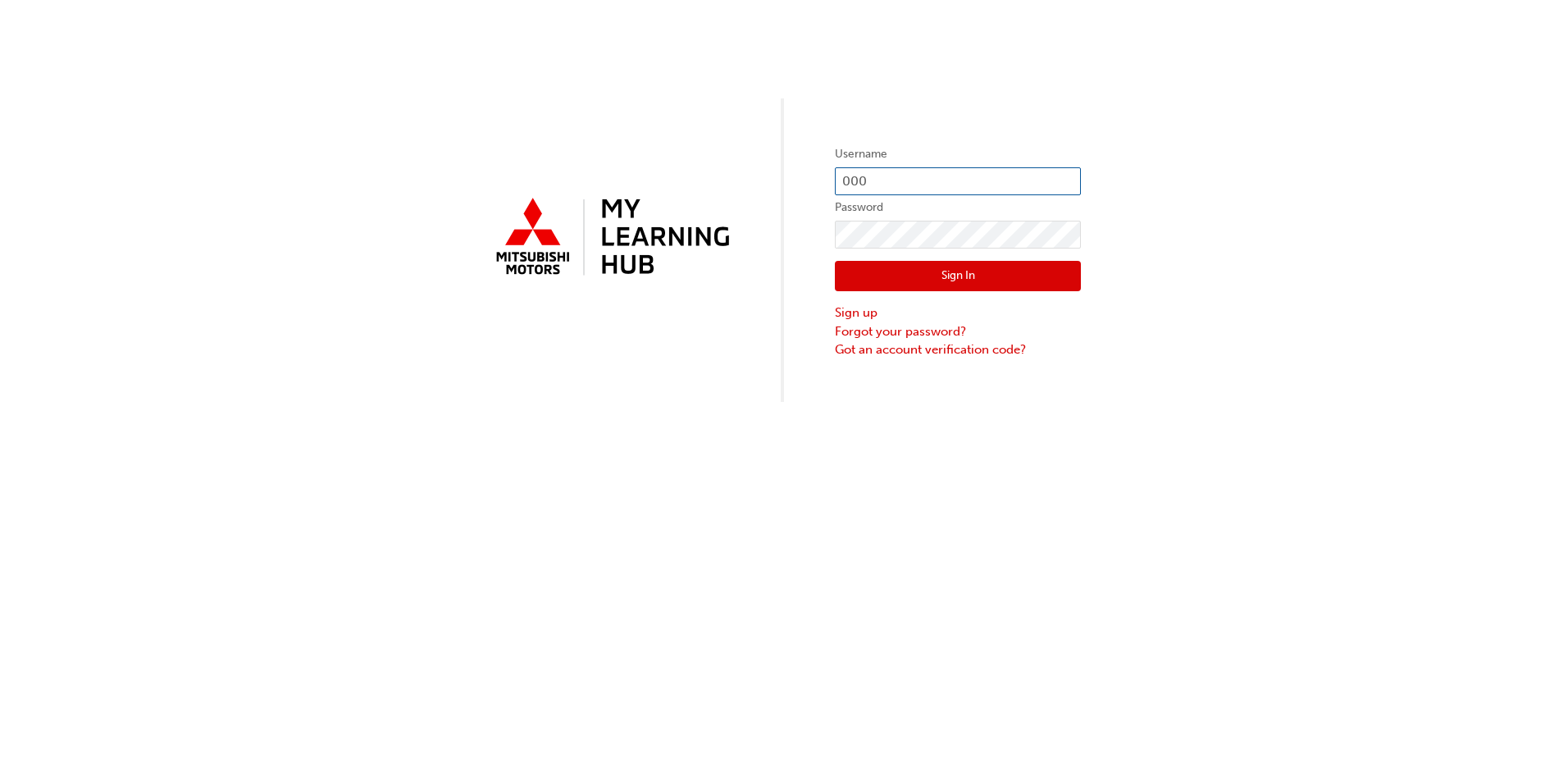
drag, startPoint x: 943, startPoint y: 177, endPoint x: 799, endPoint y: 183, distance: 144.1
click at [799, 183] on div "Username 000 Password Sign In Sign up Forgot your password? Got an account veri…" at bounding box center [784, 201] width 1568 height 402
paste input "5994913"
type input "0005994913"
click at [921, 283] on button "Sign In" at bounding box center [958, 276] width 246 height 31
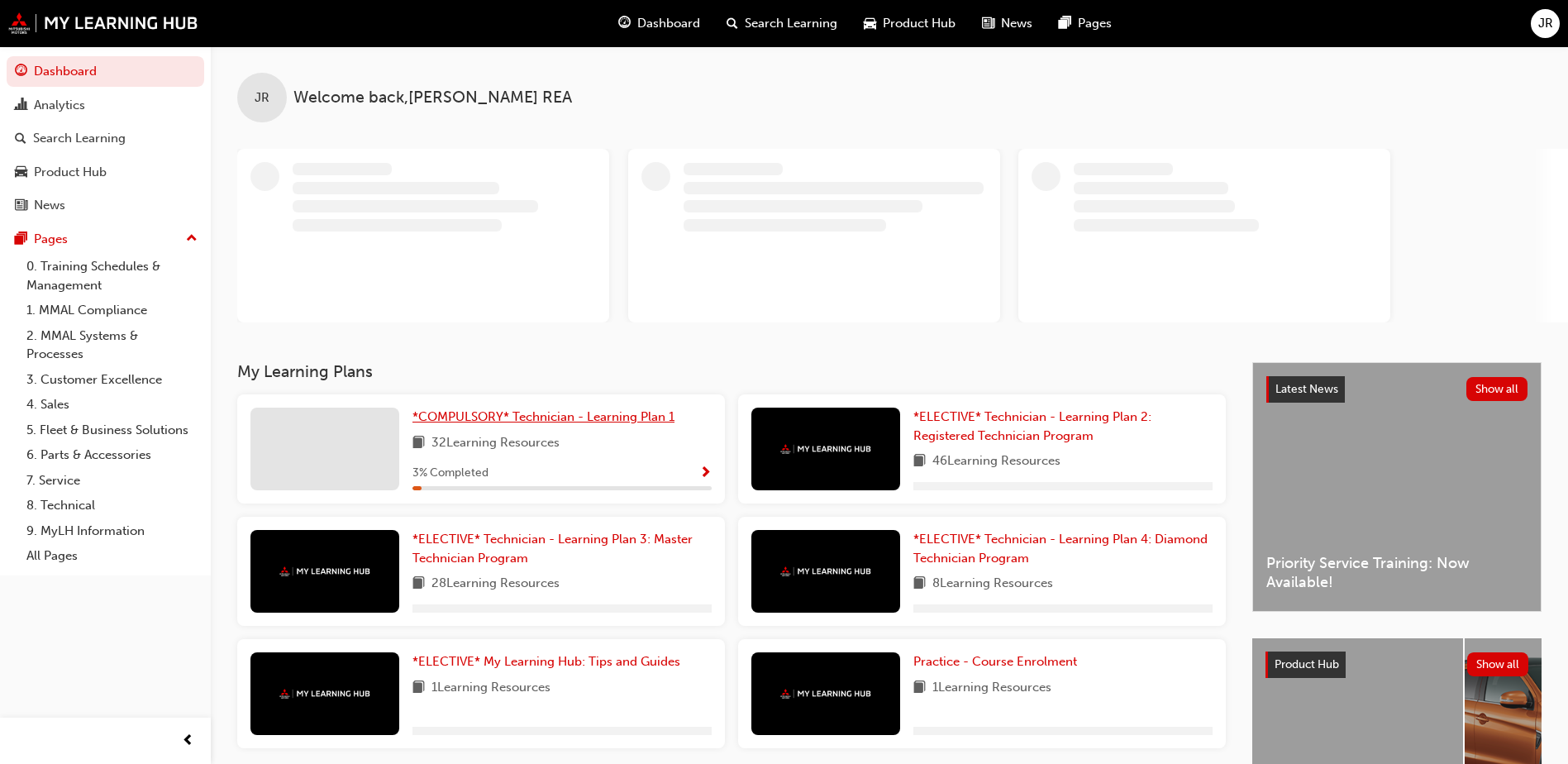
click at [500, 408] on link "*COMPULSORY* Technician - Learning Plan 1" at bounding box center [547, 416] width 268 height 19
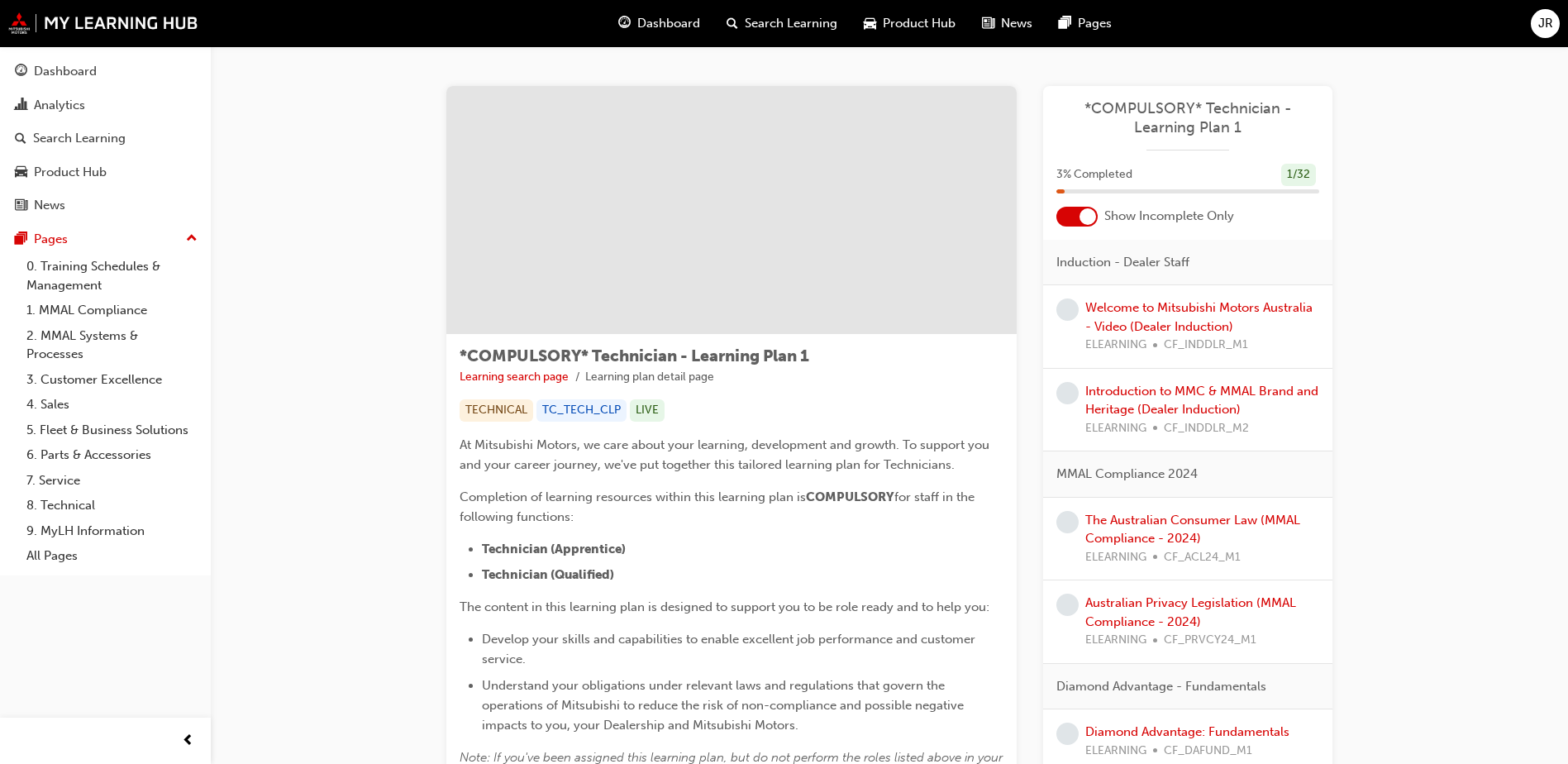
click at [1070, 213] on div at bounding box center [1077, 216] width 42 height 19
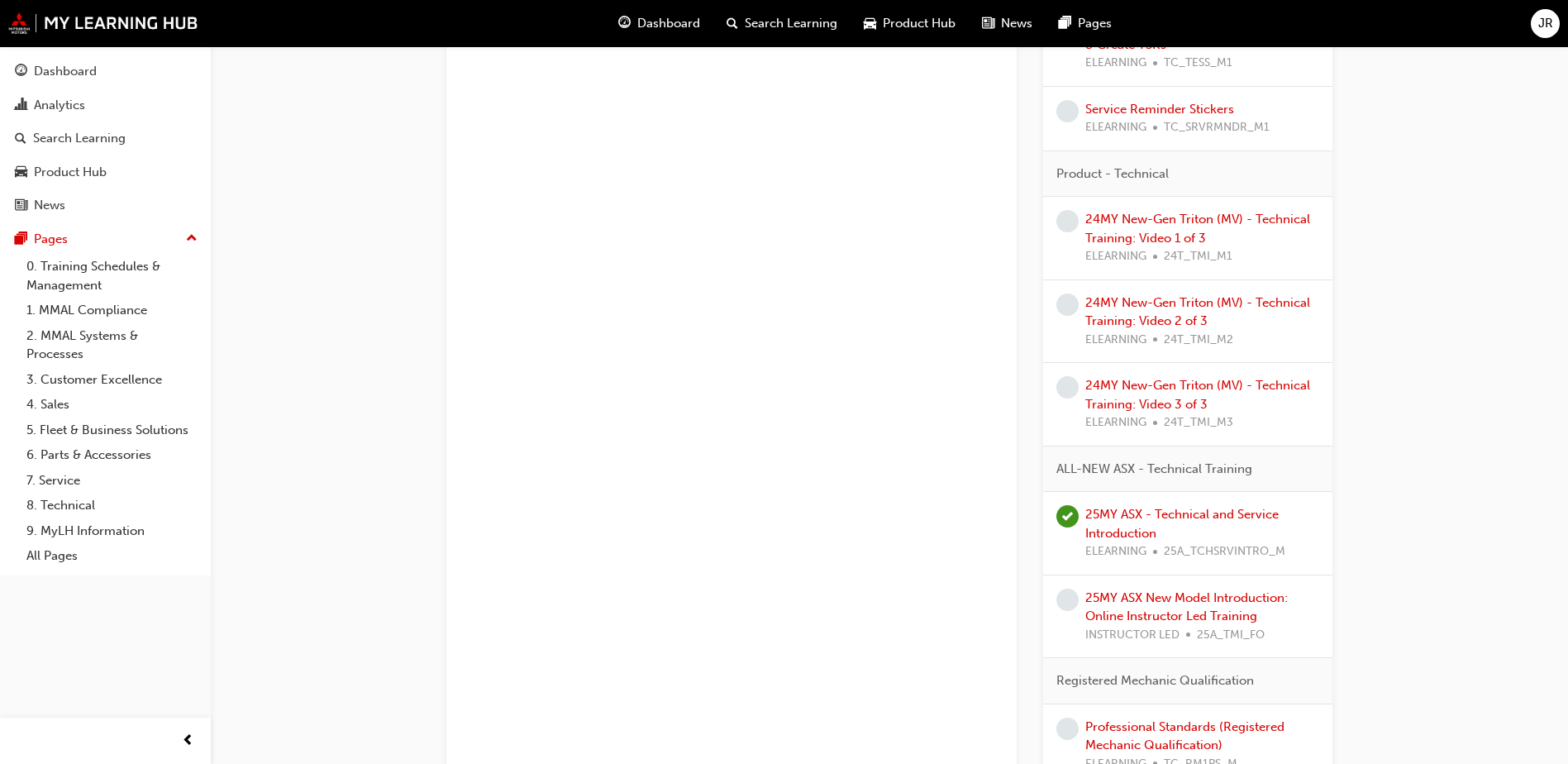
scroll to position [992, 0]
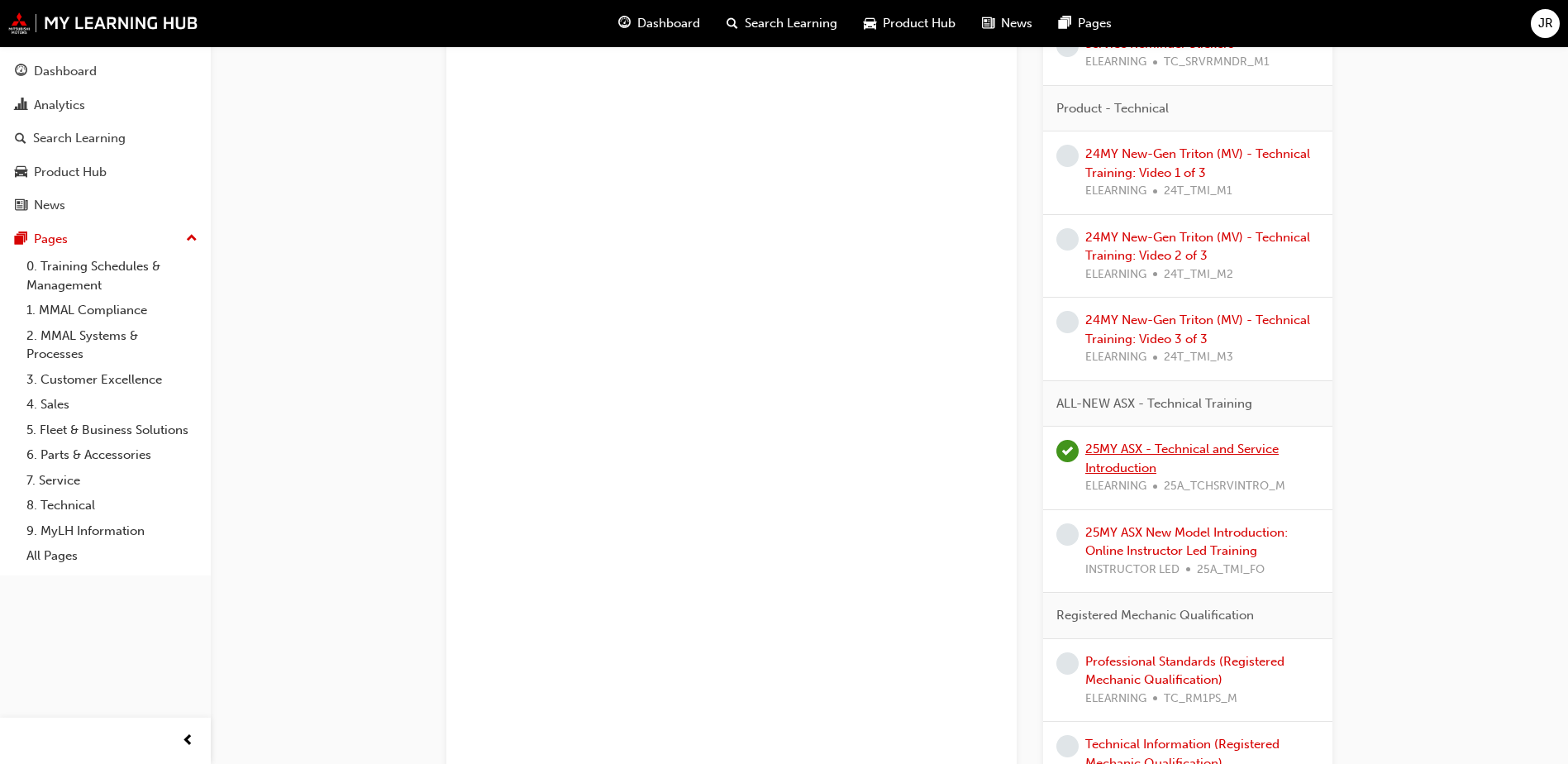
click at [1170, 450] on link "25MY ASX - Technical and Service Introduction" at bounding box center [1181, 458] width 193 height 34
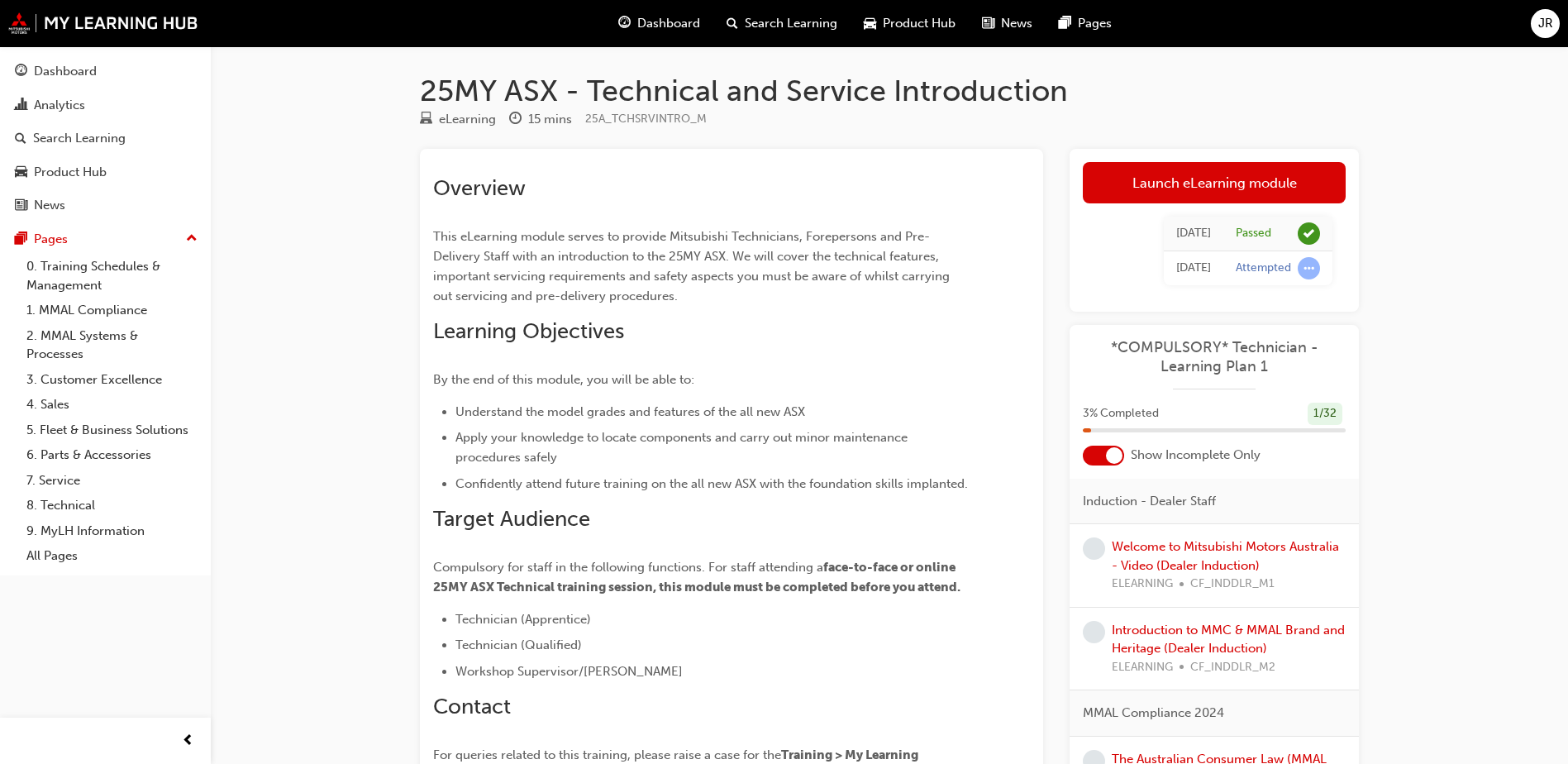
click at [1244, 177] on link "Launch eLearning module" at bounding box center [1214, 182] width 263 height 42
click at [1224, 173] on link "Launch eLearning module" at bounding box center [1214, 182] width 263 height 42
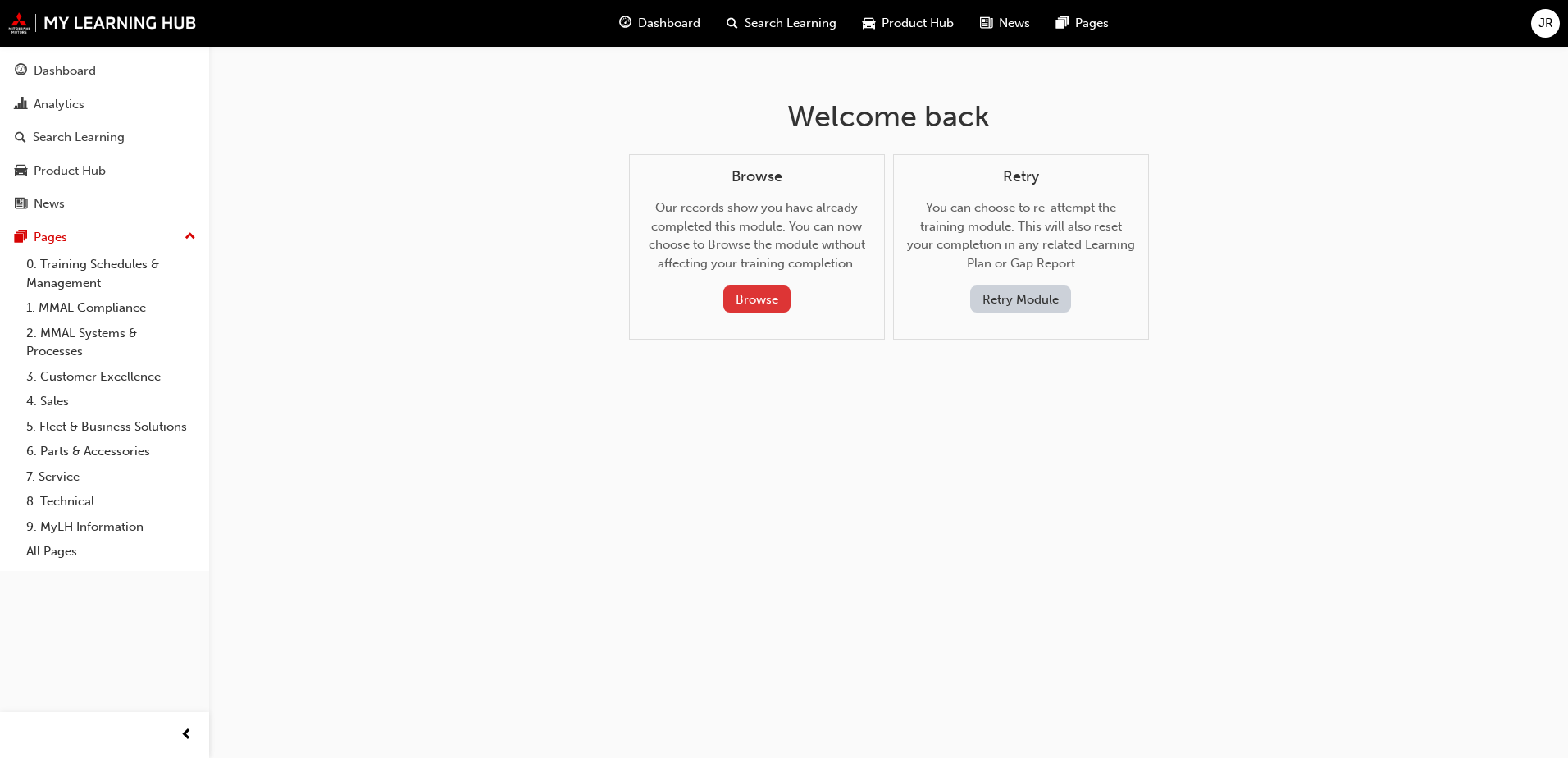
click at [771, 296] on button "Browse" at bounding box center [756, 298] width 67 height 27
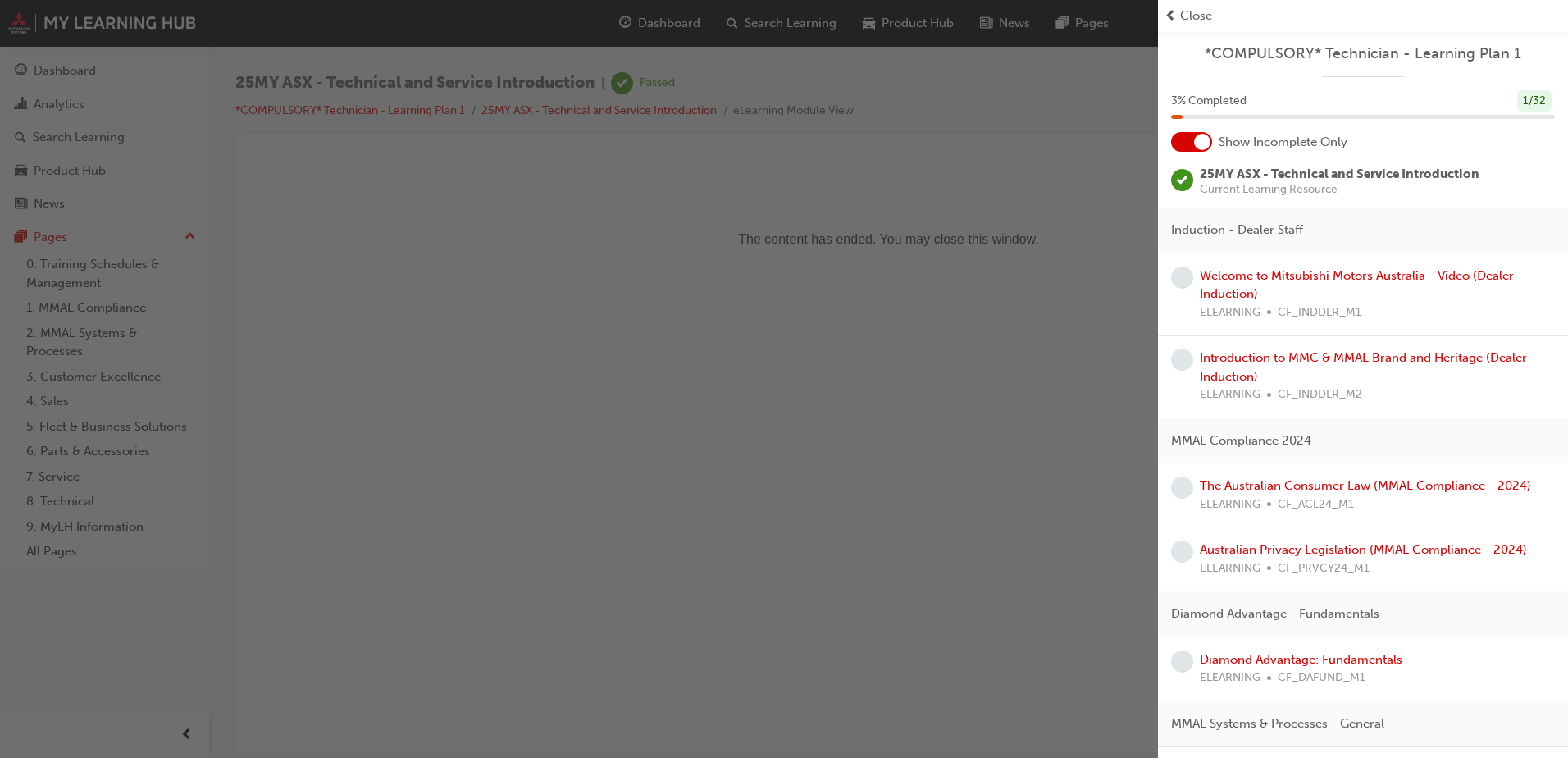
click at [1186, 15] on span "Close" at bounding box center [1196, 16] width 32 height 19
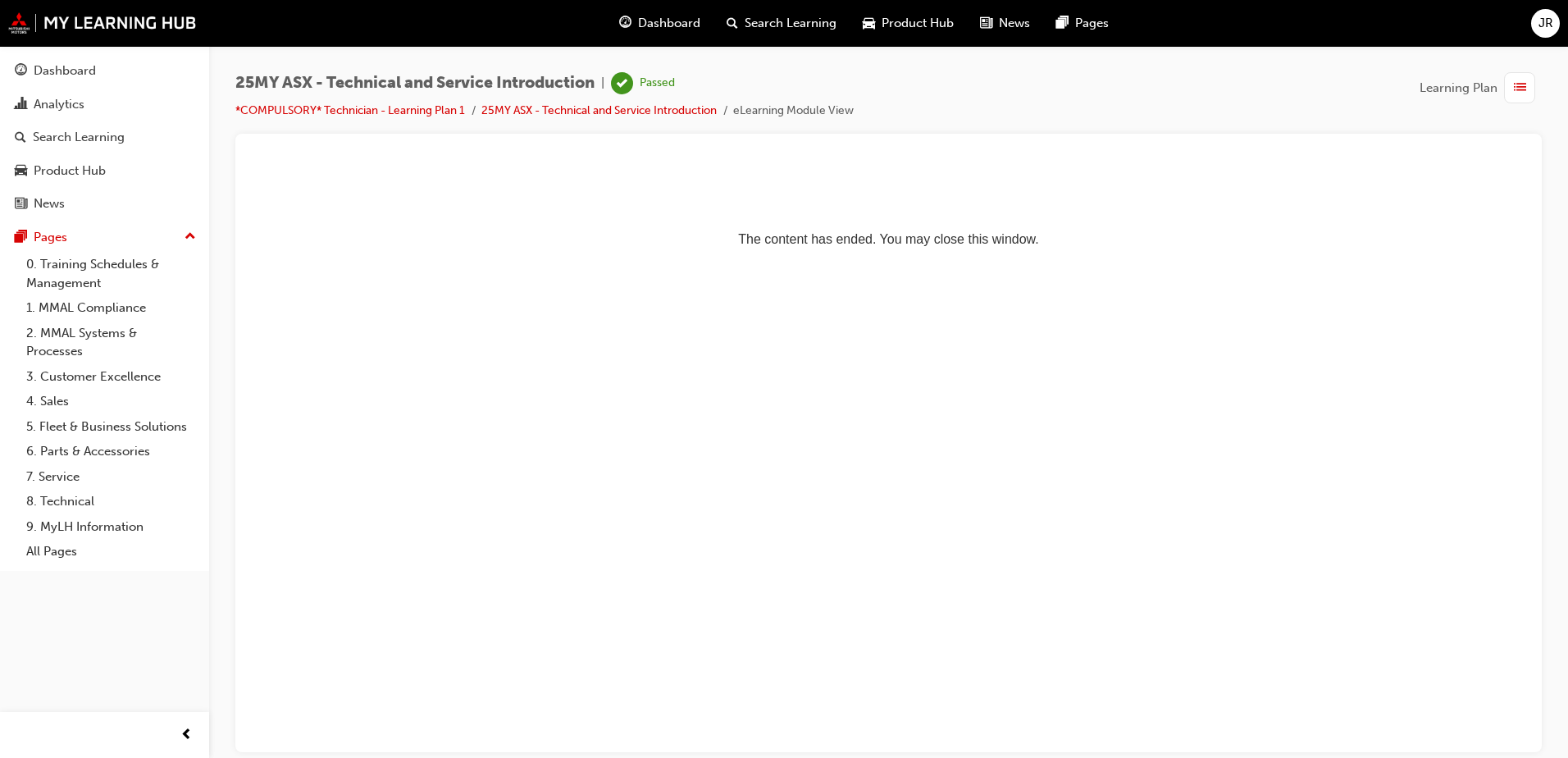
click at [1118, 259] on html "The content has ended. You may close this window." at bounding box center [889, 208] width 1281 height 100
click at [664, 103] on li "25MY ASX - Technical and Service Introduction" at bounding box center [607, 111] width 252 height 19
click at [1548, 15] on span "JR" at bounding box center [1546, 23] width 15 height 19
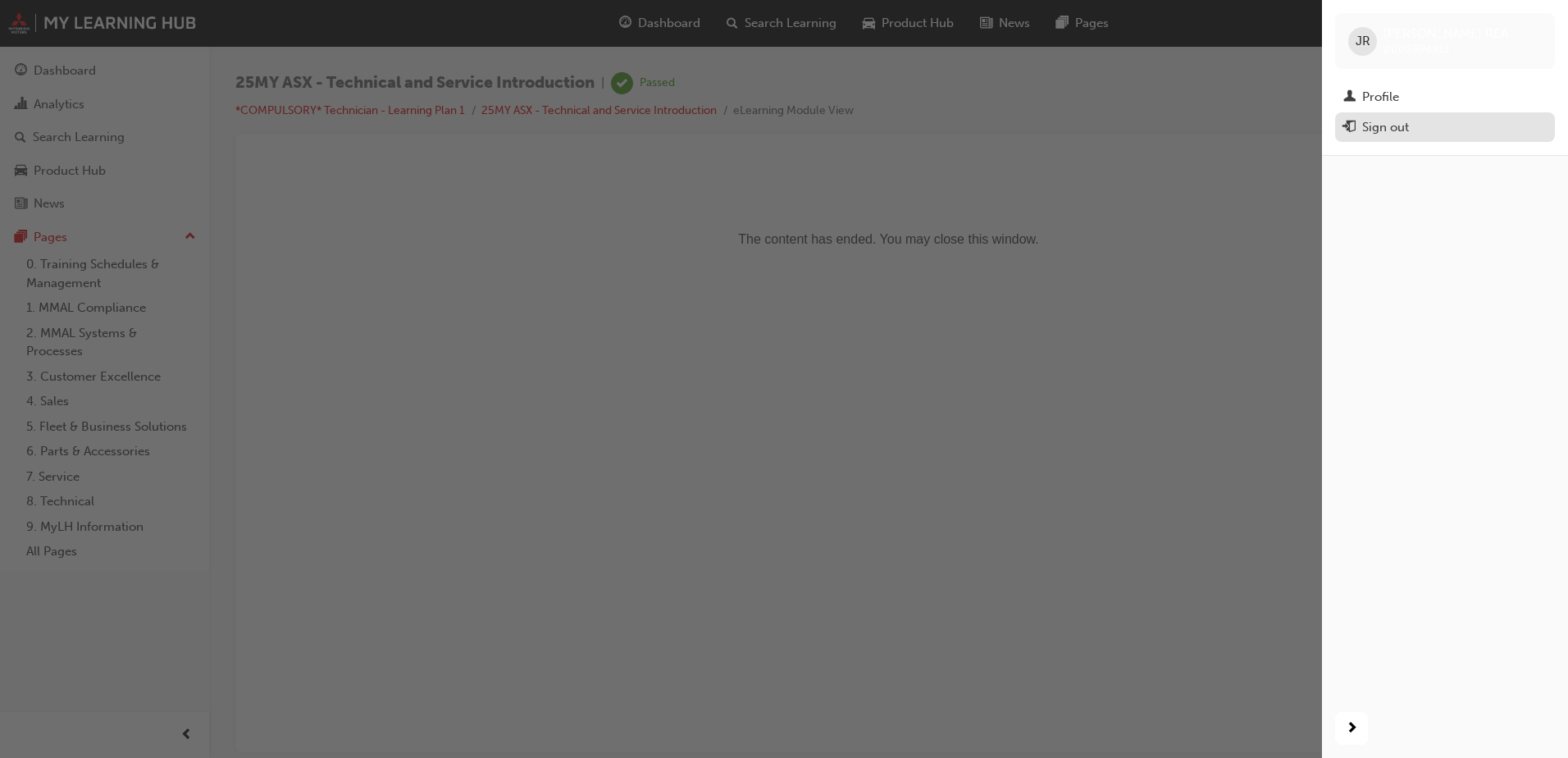
click at [1404, 133] on div "Sign out" at bounding box center [1385, 128] width 47 height 19
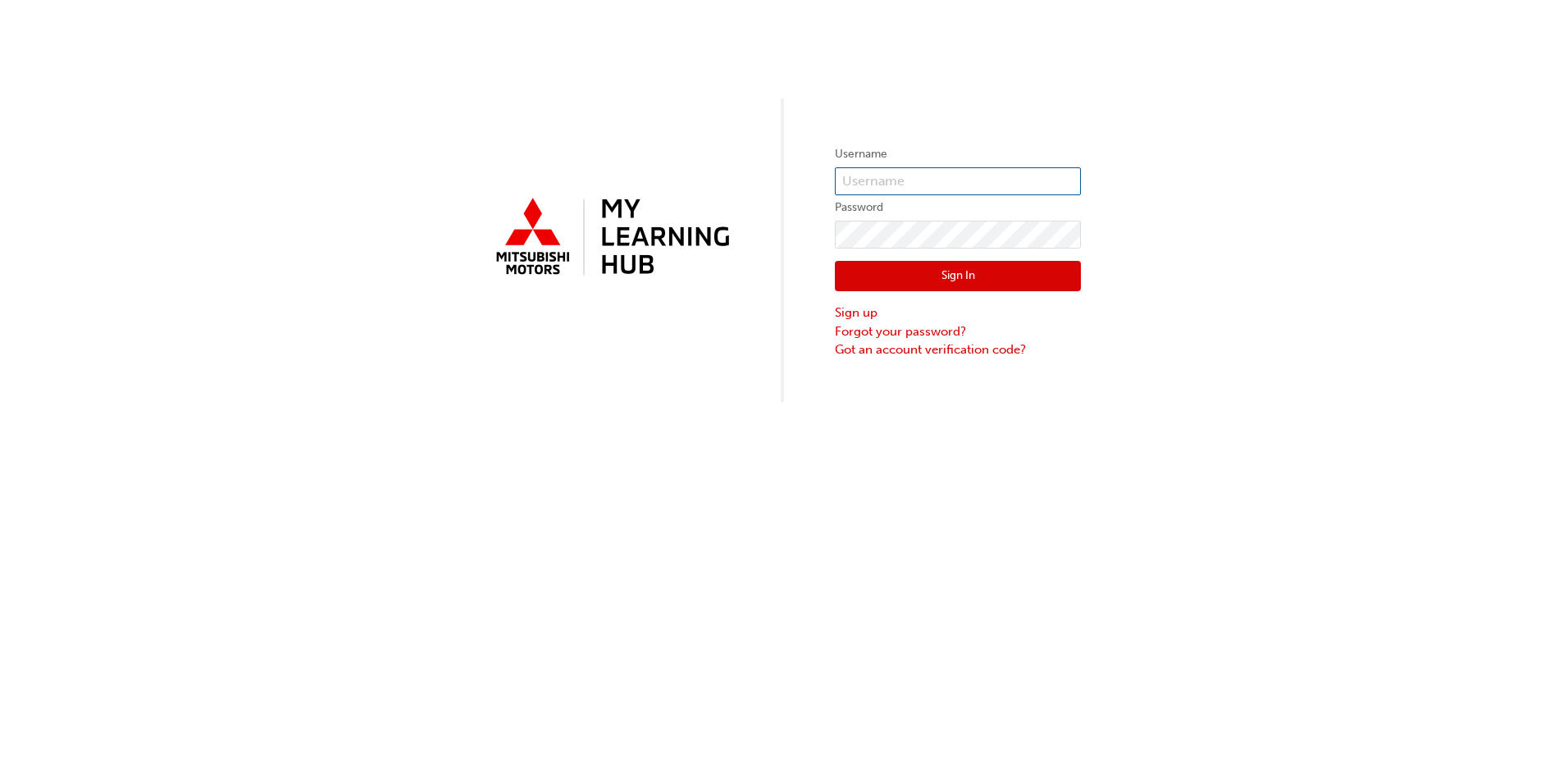
type input "0005994913"
drag, startPoint x: 947, startPoint y: 179, endPoint x: 681, endPoint y: 192, distance: 266.3
click at [681, 192] on div "Username 0005994913 Password Sign In Sign up Forgot your password? Got an accou…" at bounding box center [784, 201] width 1568 height 402
click at [711, 232] on div "Username Password Sign In Sign up Forgot your password? Got an account verifica…" at bounding box center [784, 201] width 1568 height 402
click at [983, 184] on input "text" at bounding box center [958, 181] width 246 height 28
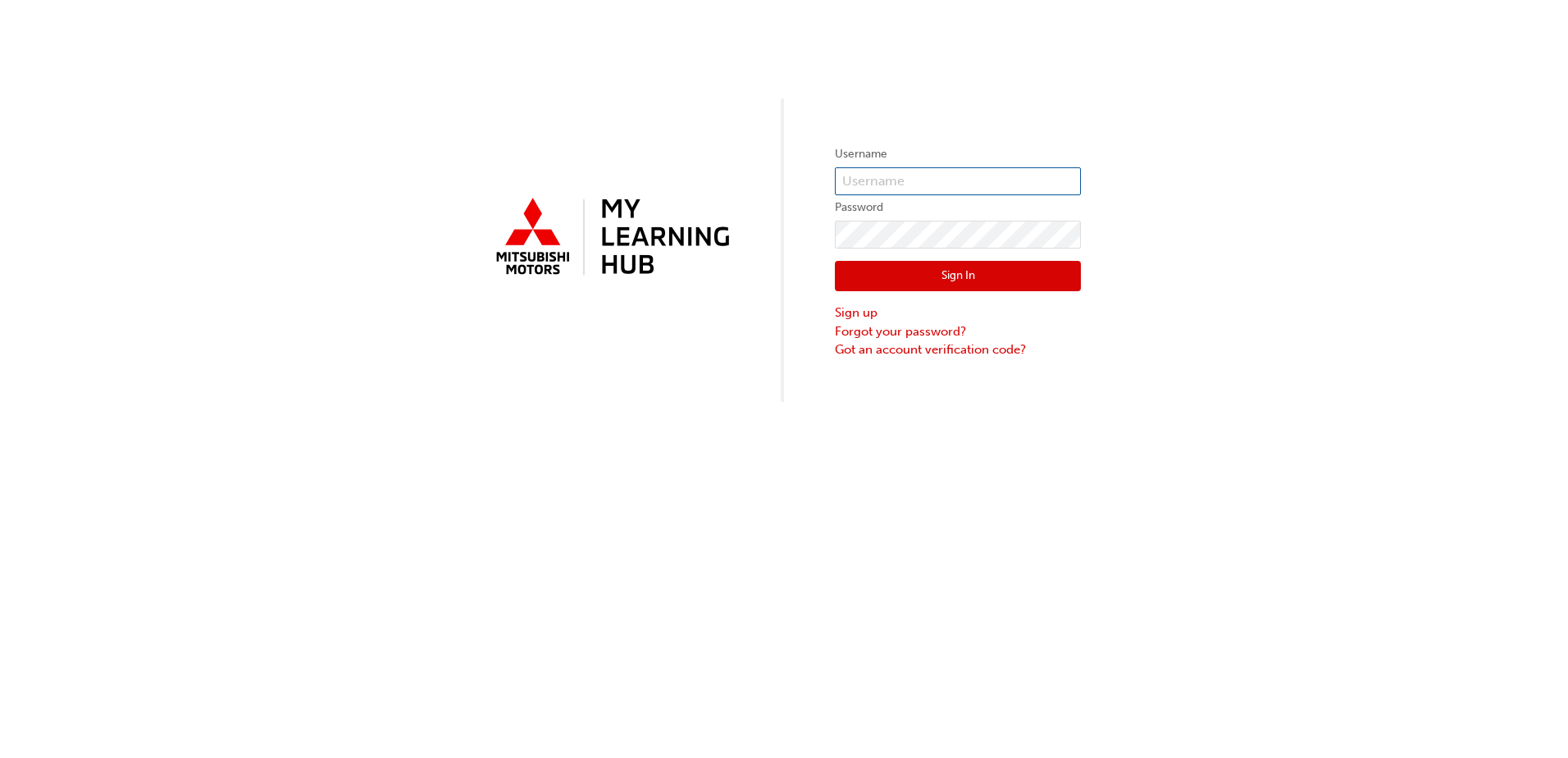
click at [866, 180] on input "text" at bounding box center [958, 181] width 246 height 28
click at [865, 174] on input "text" at bounding box center [958, 181] width 246 height 28
click at [870, 184] on input "text" at bounding box center [958, 181] width 246 height 28
type input "t"
type input "j"
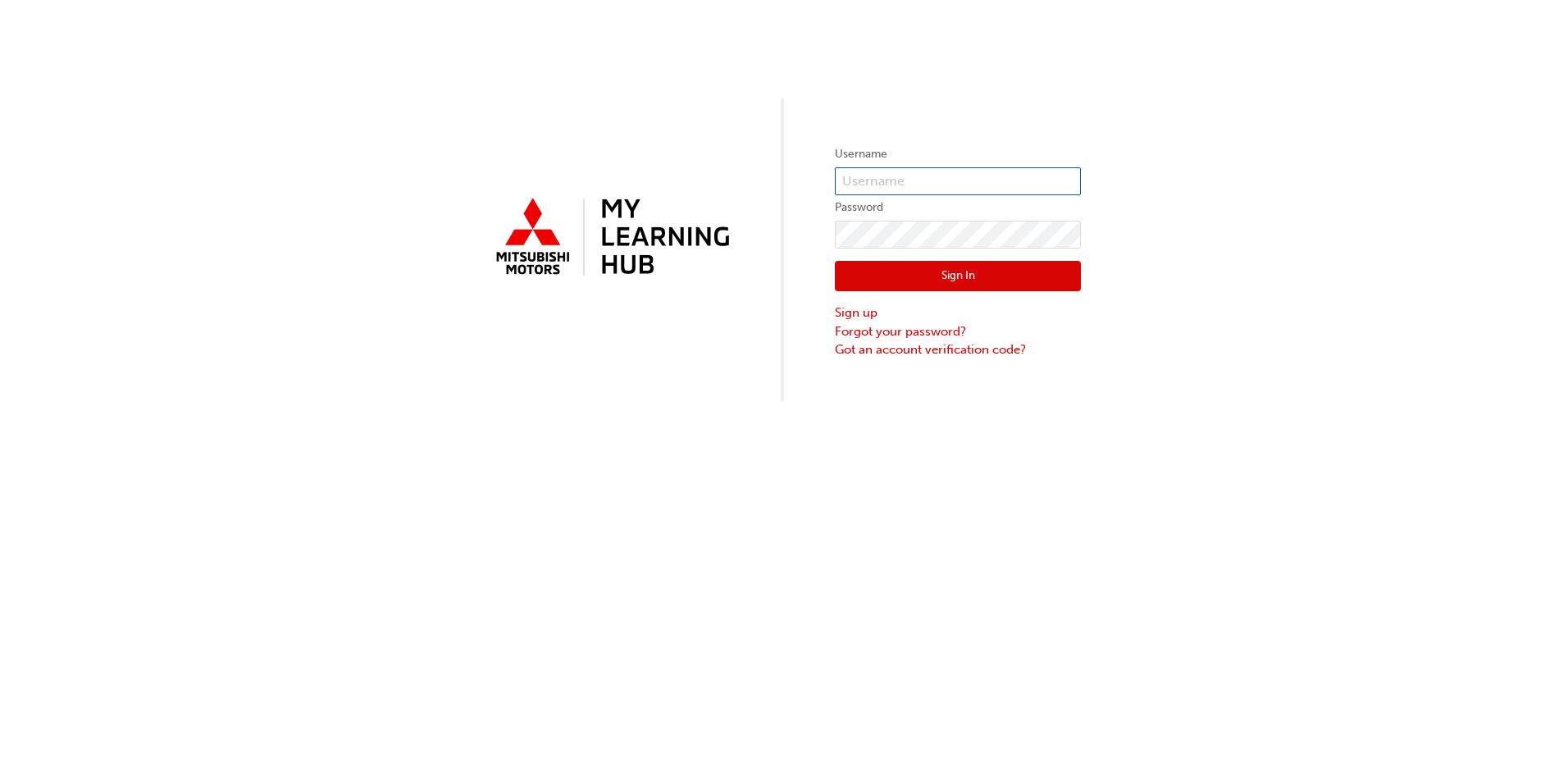
type input "0005994913"
click at [913, 181] on input "0005994913" at bounding box center [958, 181] width 246 height 28
drag, startPoint x: 939, startPoint y: 177, endPoint x: 755, endPoint y: 158, distance: 185.0
click at [755, 158] on div "Username 0005994913 Password Sign In Sign up Forgot your password? Got an accou…" at bounding box center [784, 201] width 1568 height 402
click at [734, 247] on div "Username Password Sign In Sign up Forgot your password? Got an account verifica…" at bounding box center [784, 201] width 1568 height 402
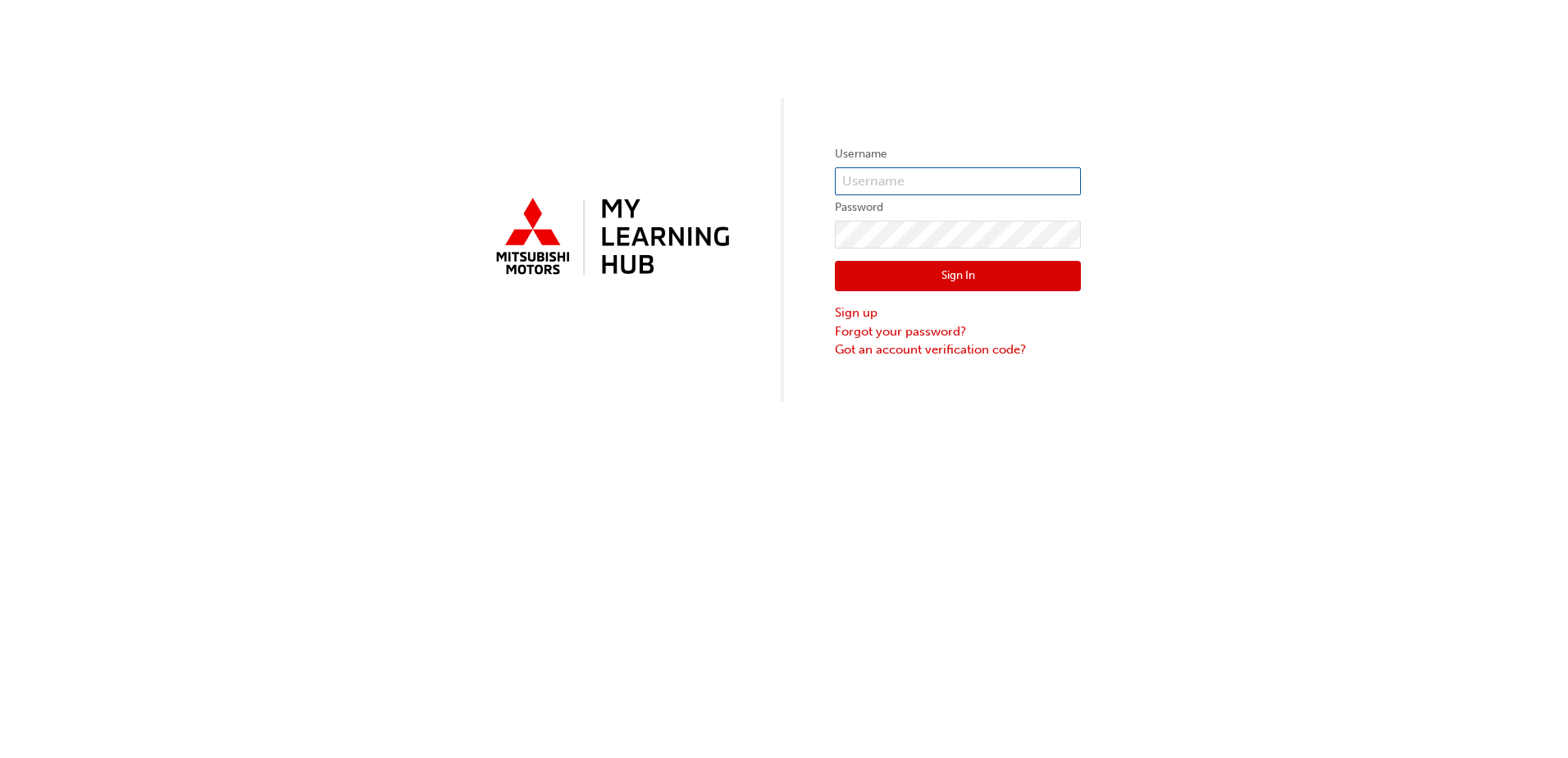
click at [869, 184] on input "text" at bounding box center [958, 181] width 246 height 28
click at [863, 181] on input "text" at bounding box center [958, 181] width 246 height 28
paste input "0005951721"
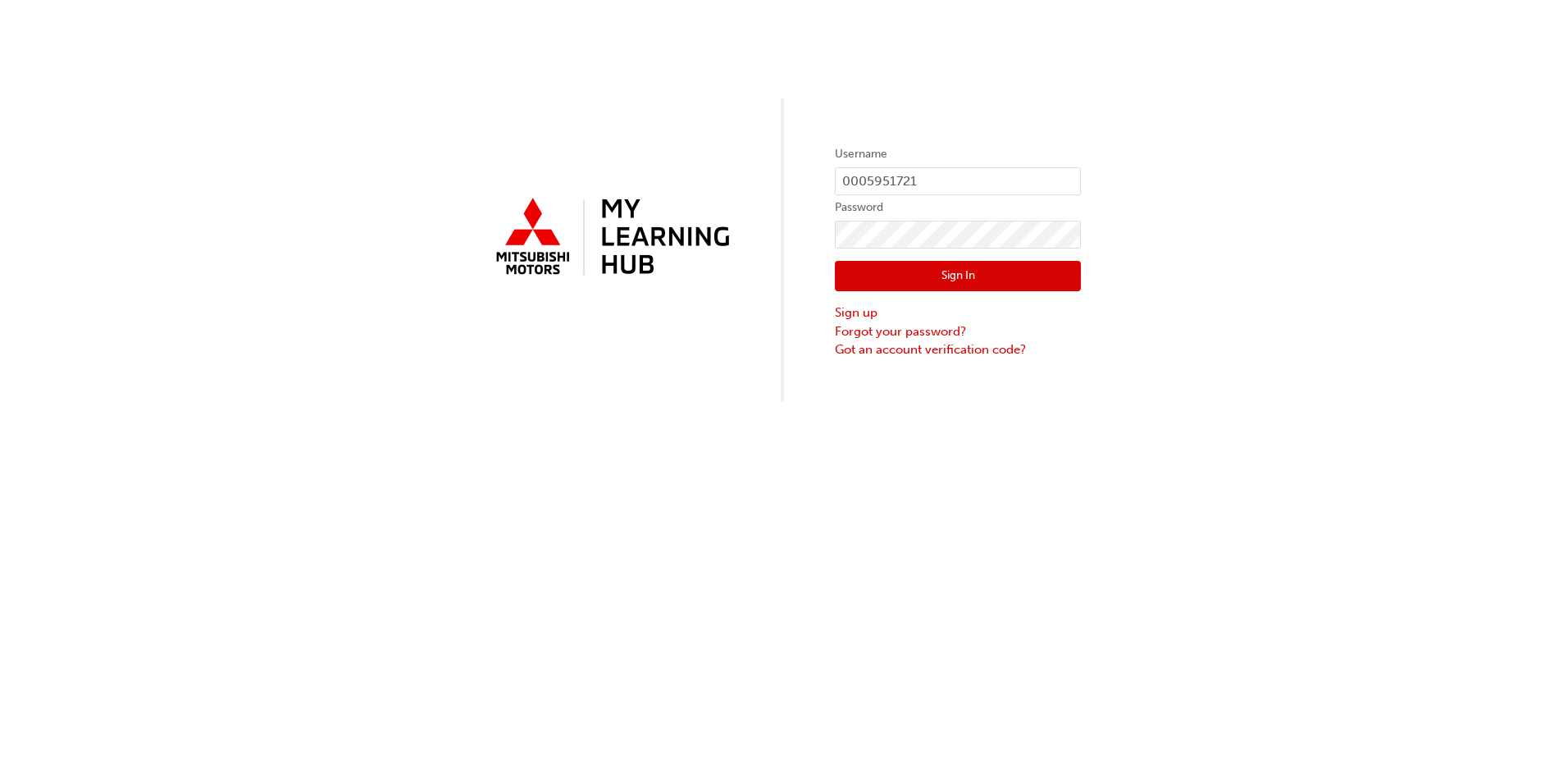
type input "0005951721"
click at [935, 280] on button "Sign In" at bounding box center [958, 276] width 246 height 31
